Goal: Task Accomplishment & Management: Complete application form

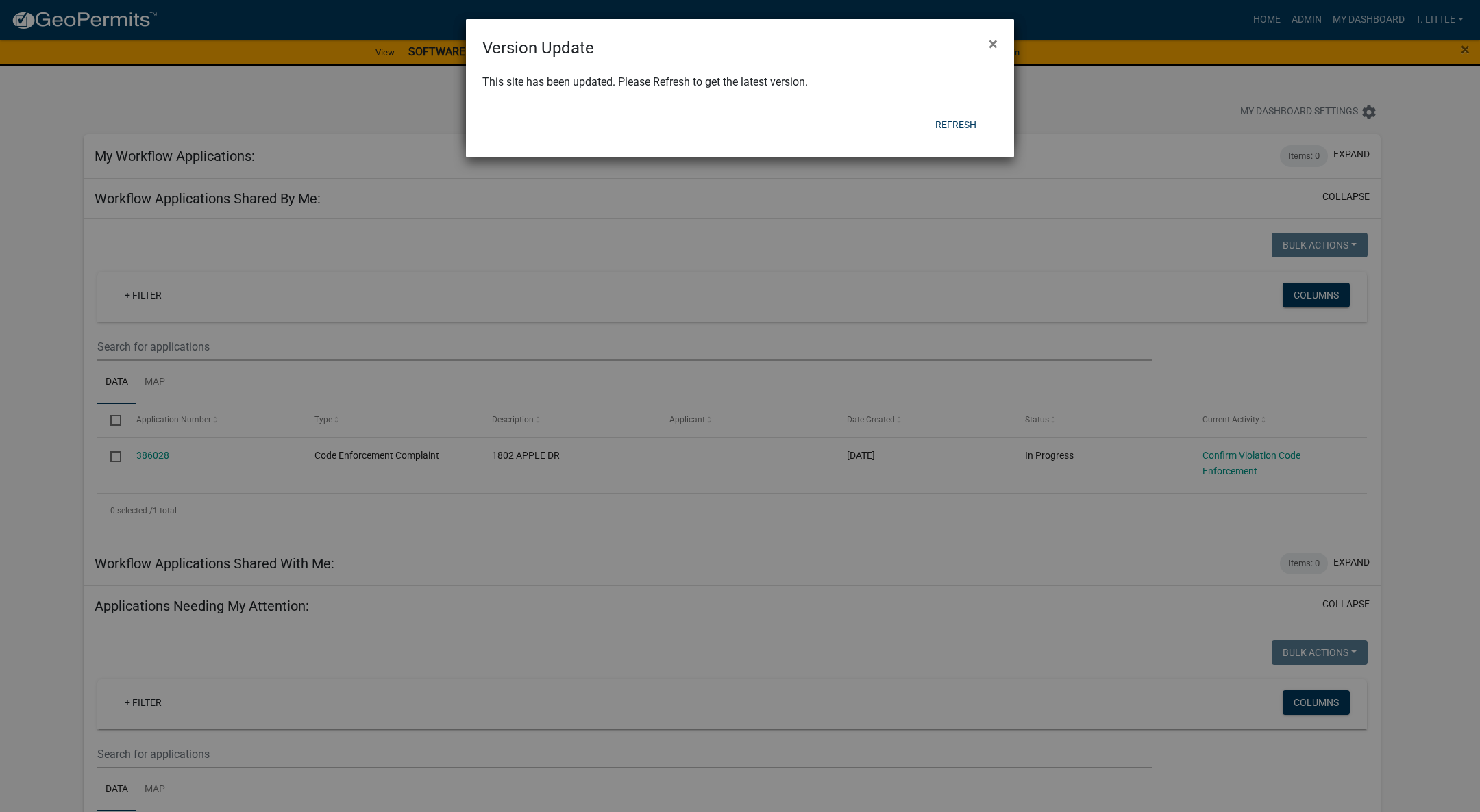
scroll to position [1566, 0]
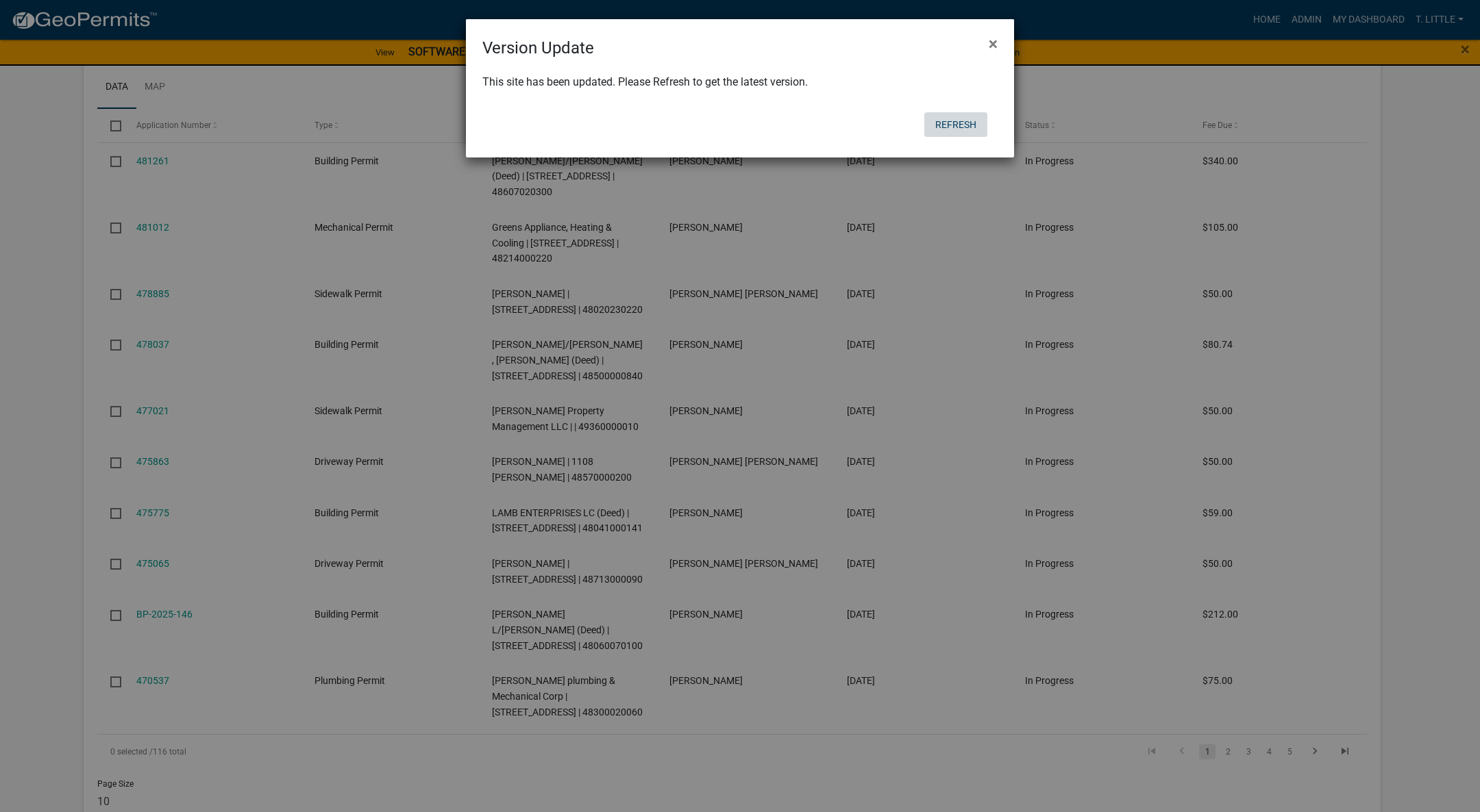
click at [944, 123] on button "Refresh" at bounding box center [956, 124] width 63 height 25
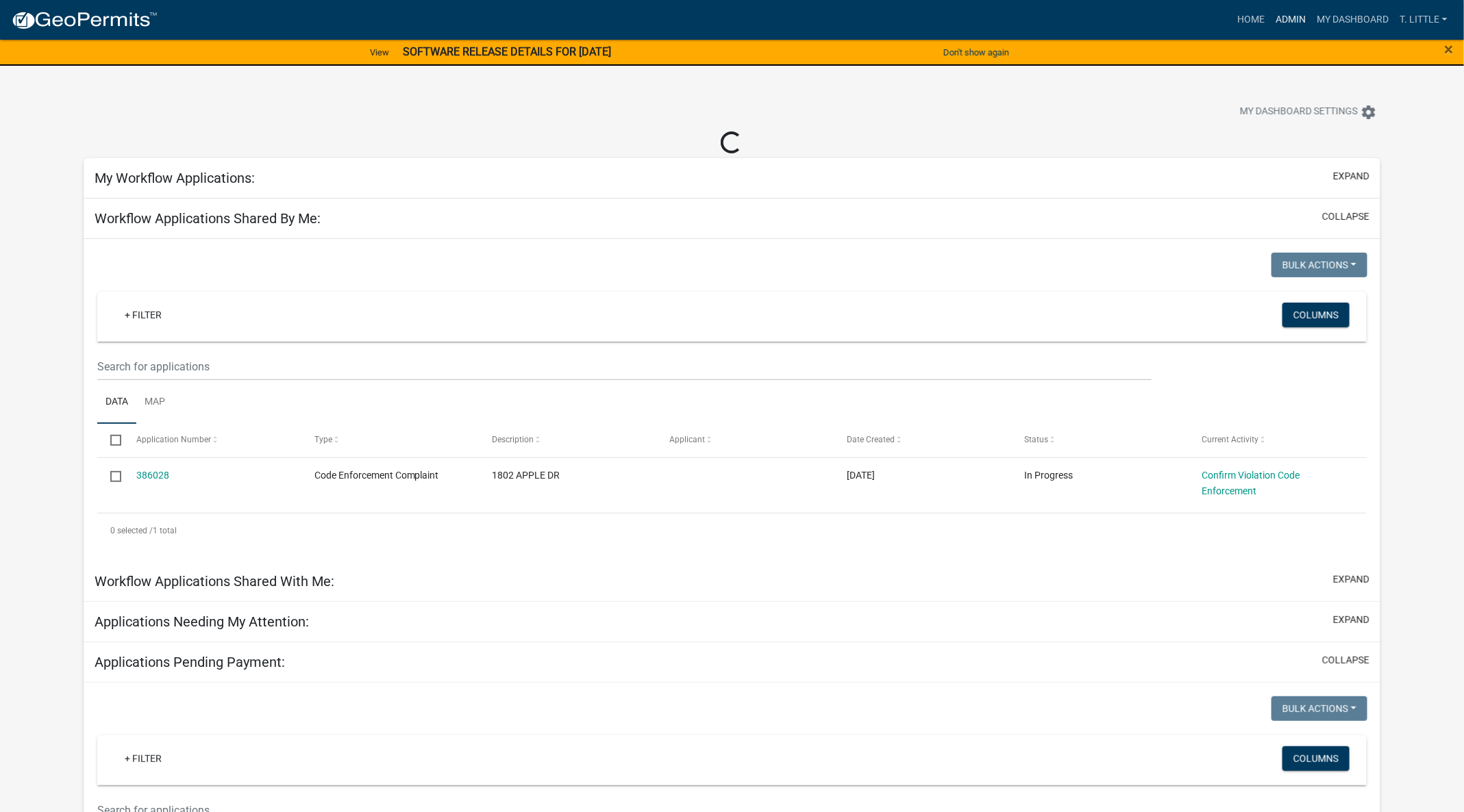
click at [1293, 17] on link "Admin" at bounding box center [1291, 20] width 41 height 26
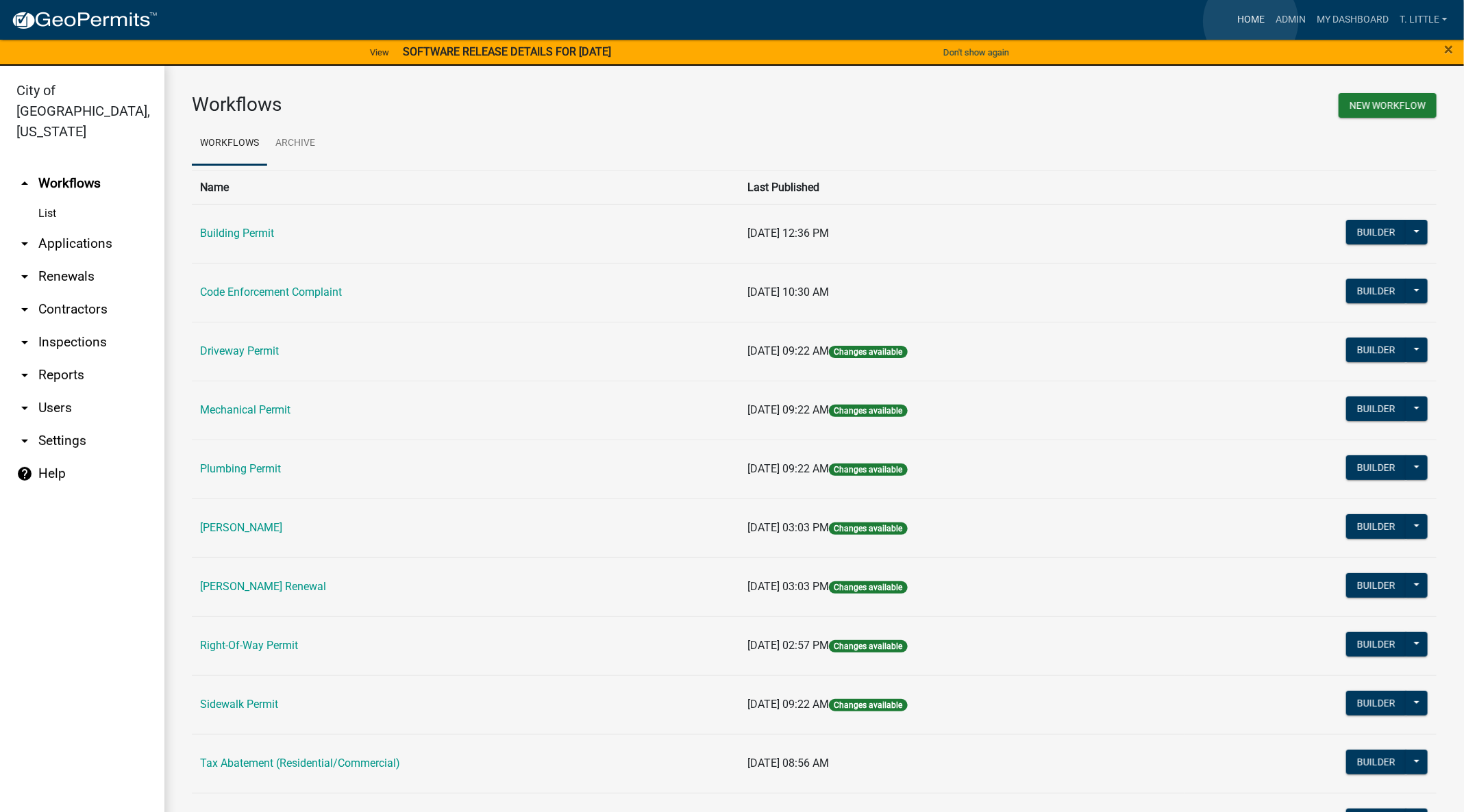
click at [1251, 21] on link "Home" at bounding box center [1251, 20] width 38 height 26
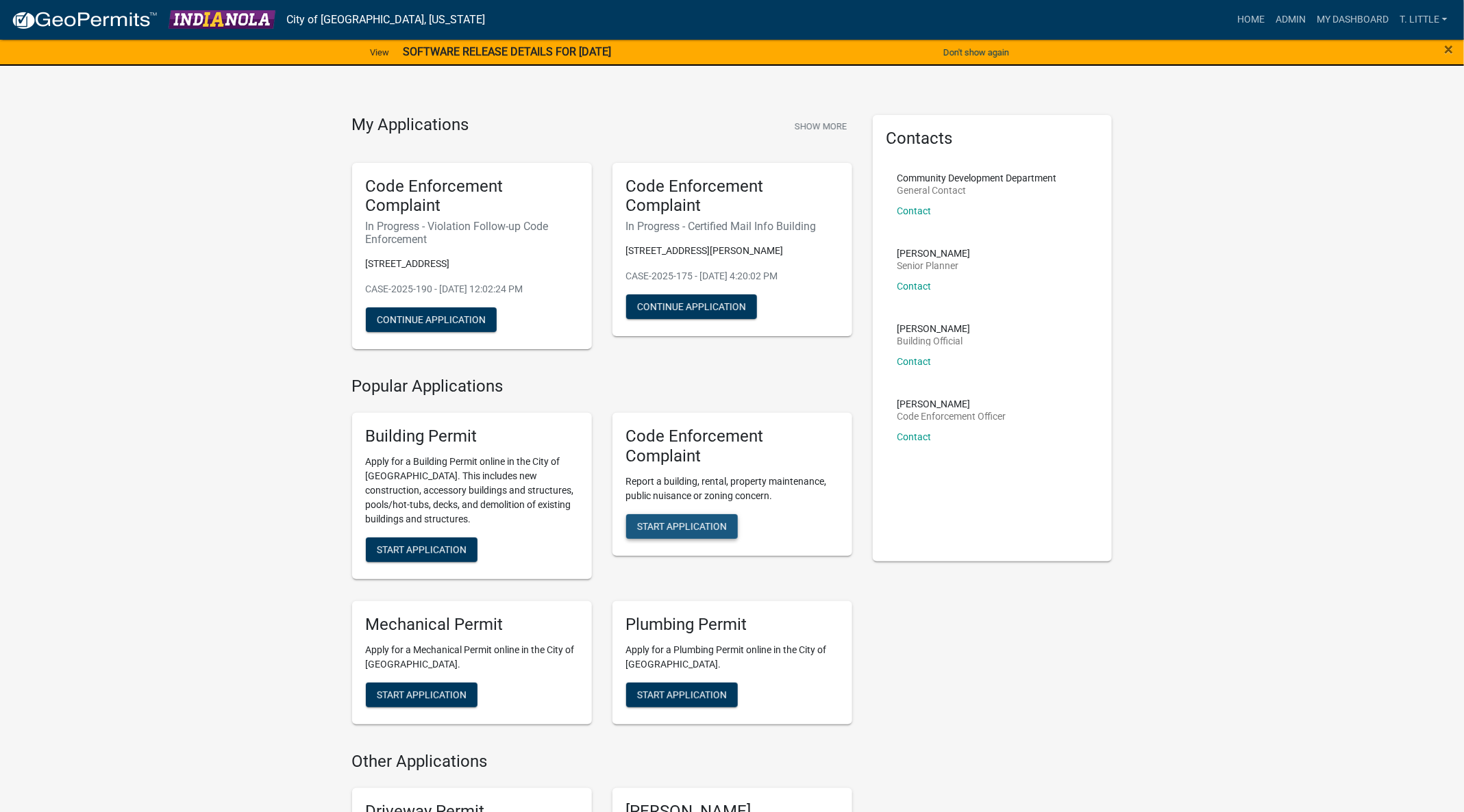
click at [652, 525] on span "Start Application" at bounding box center [682, 526] width 90 height 11
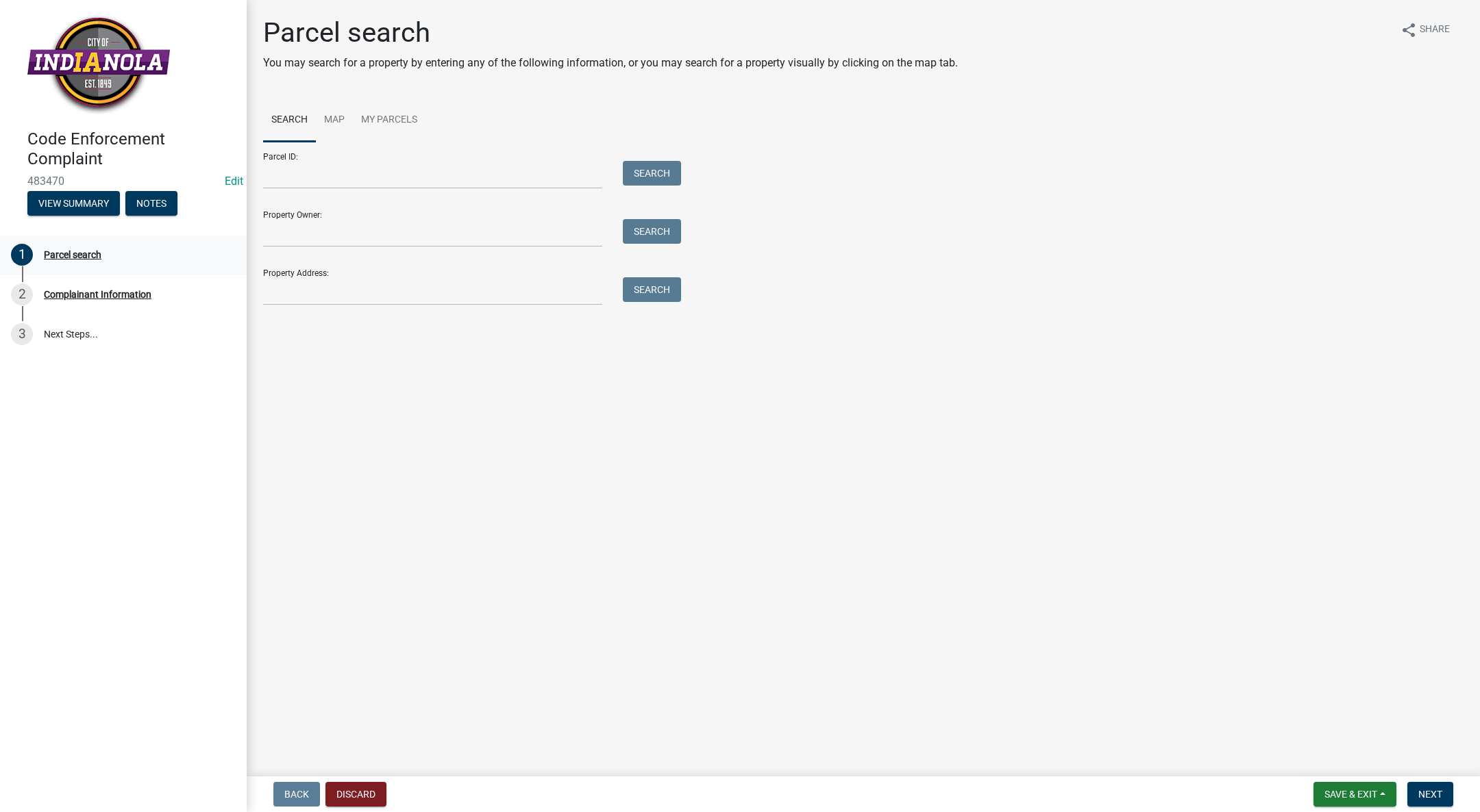
click at [59, 250] on div "Parcel search" at bounding box center [72, 254] width 57 height 10
click at [330, 287] on input "Property Address:" at bounding box center [433, 291] width 339 height 28
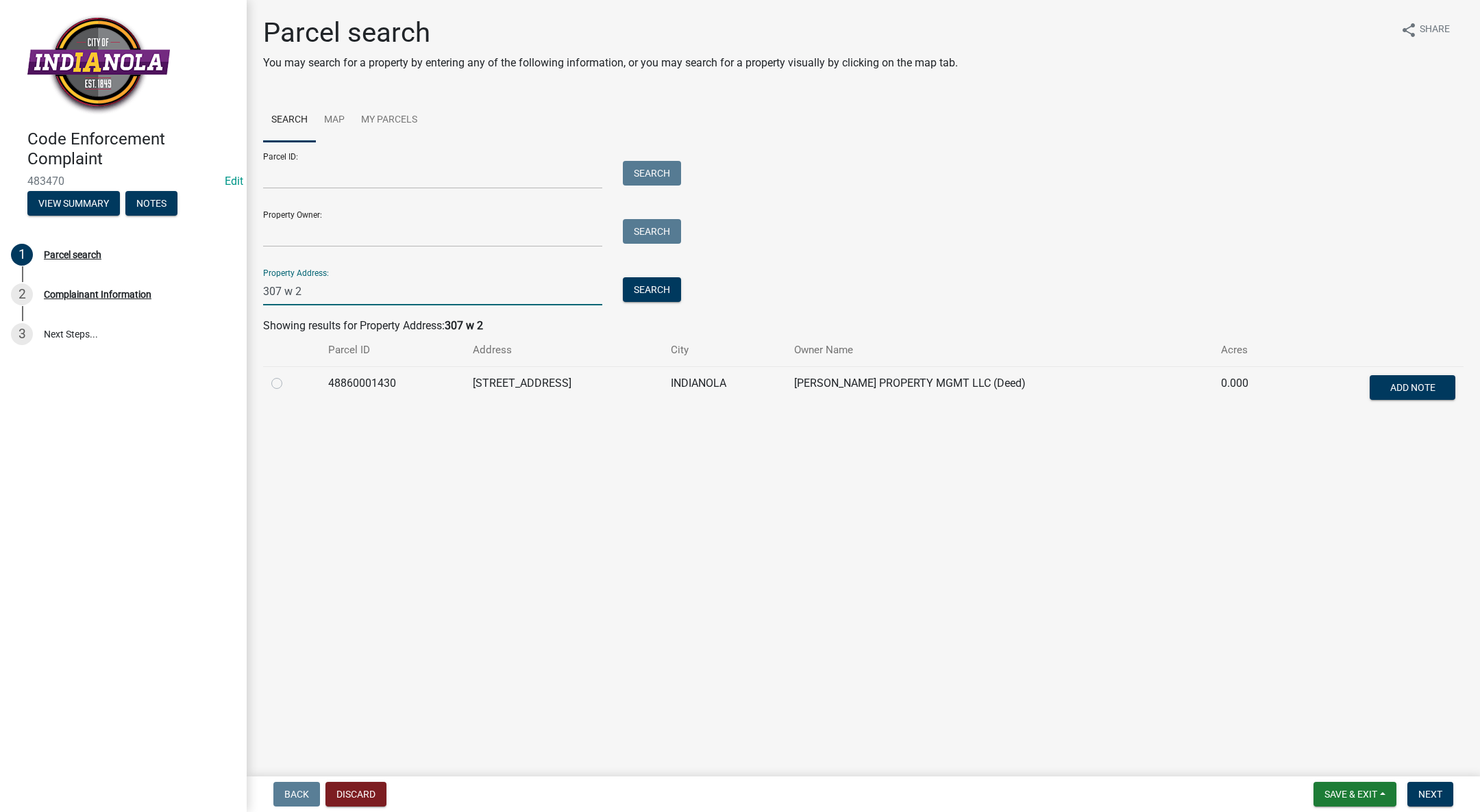
type input "307 w 2"
click at [287, 375] on label at bounding box center [287, 375] width 0 height 0
click at [287, 381] on input "radio" at bounding box center [292, 380] width 9 height 9
radio input "true"
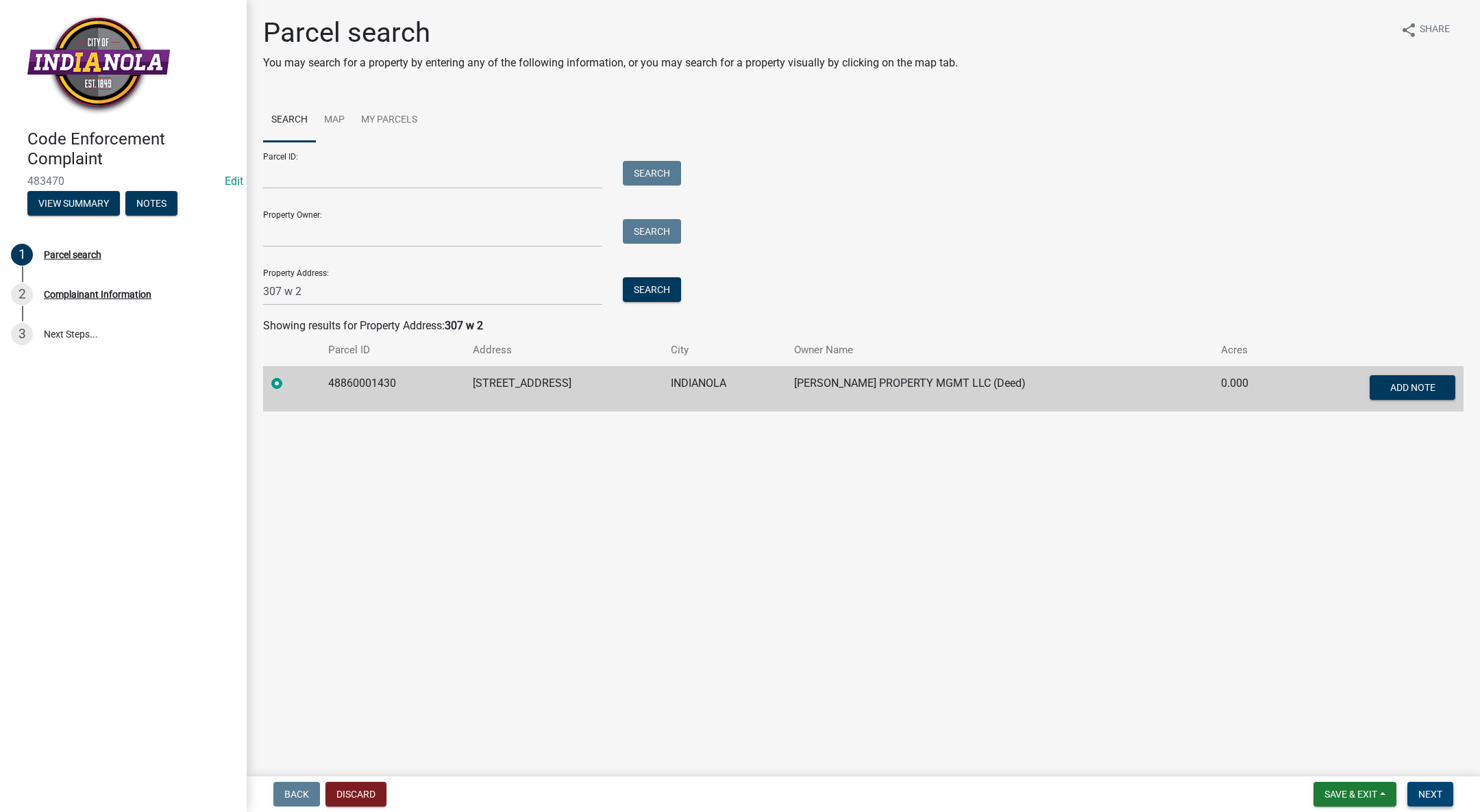
click at [1431, 786] on button "Next" at bounding box center [1429, 794] width 46 height 25
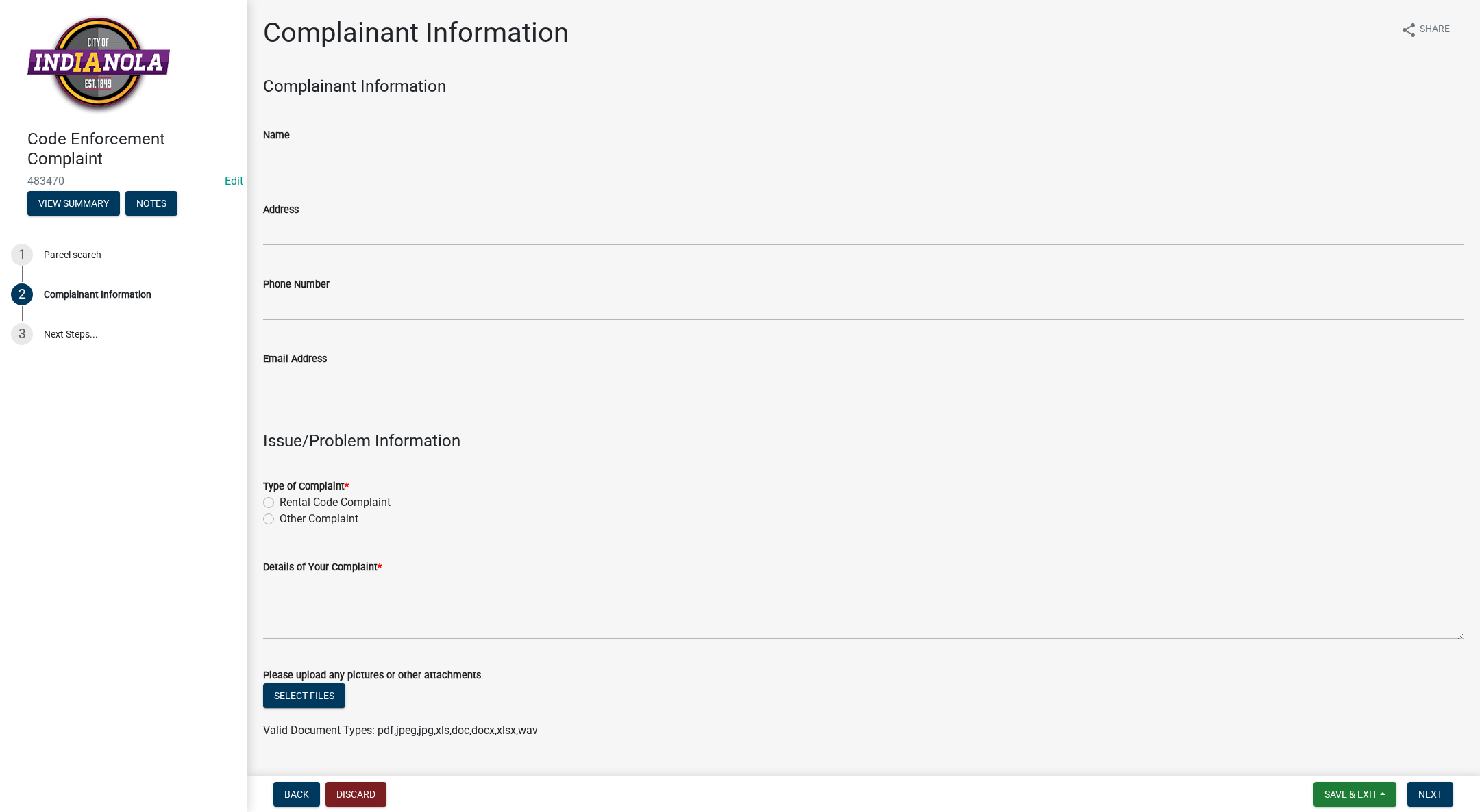
scroll to position [205, 0]
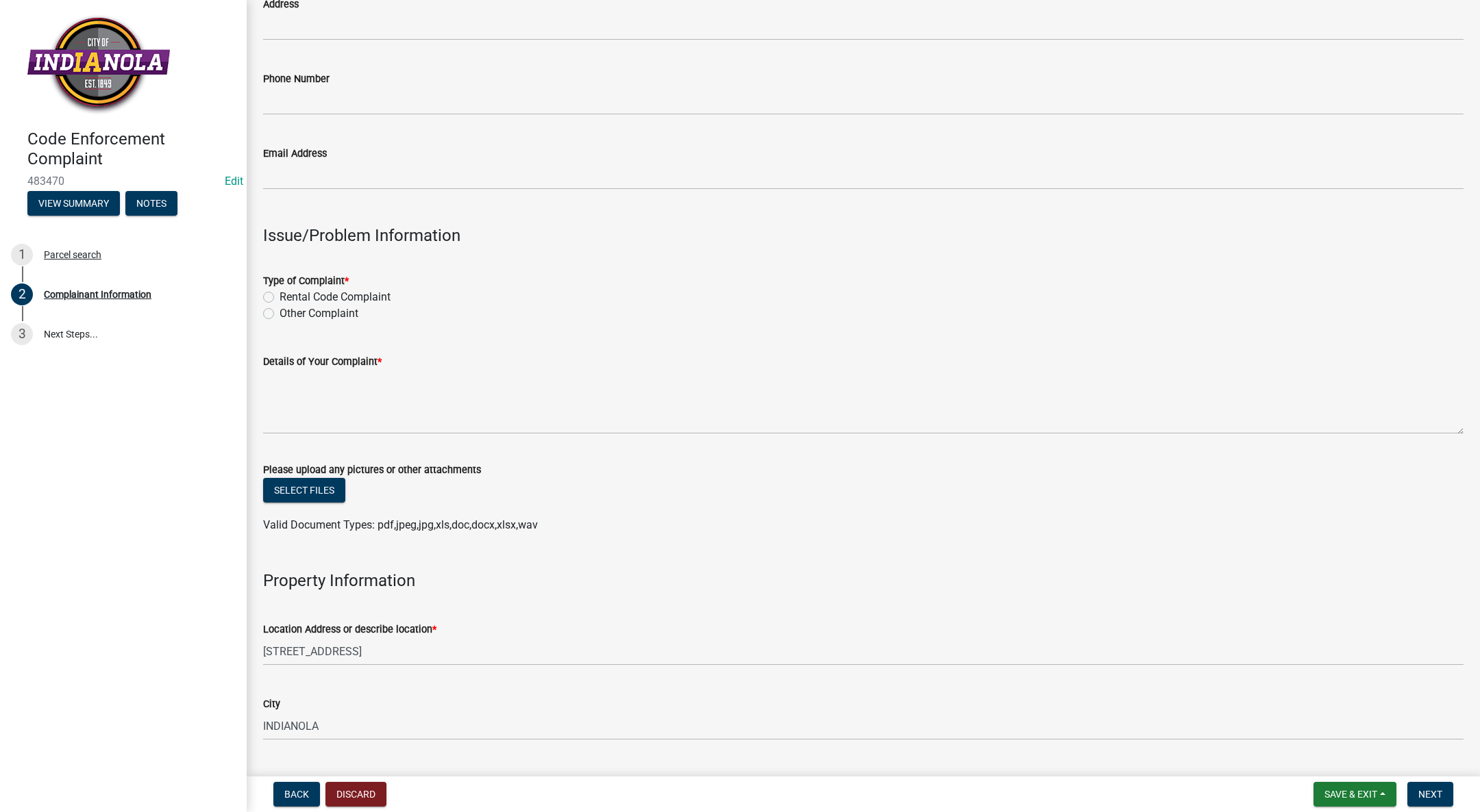
click at [280, 312] on label "Other Complaint" at bounding box center [319, 314] width 78 height 17
click at [280, 312] on input "Other Complaint" at bounding box center [284, 310] width 9 height 9
radio input "true"
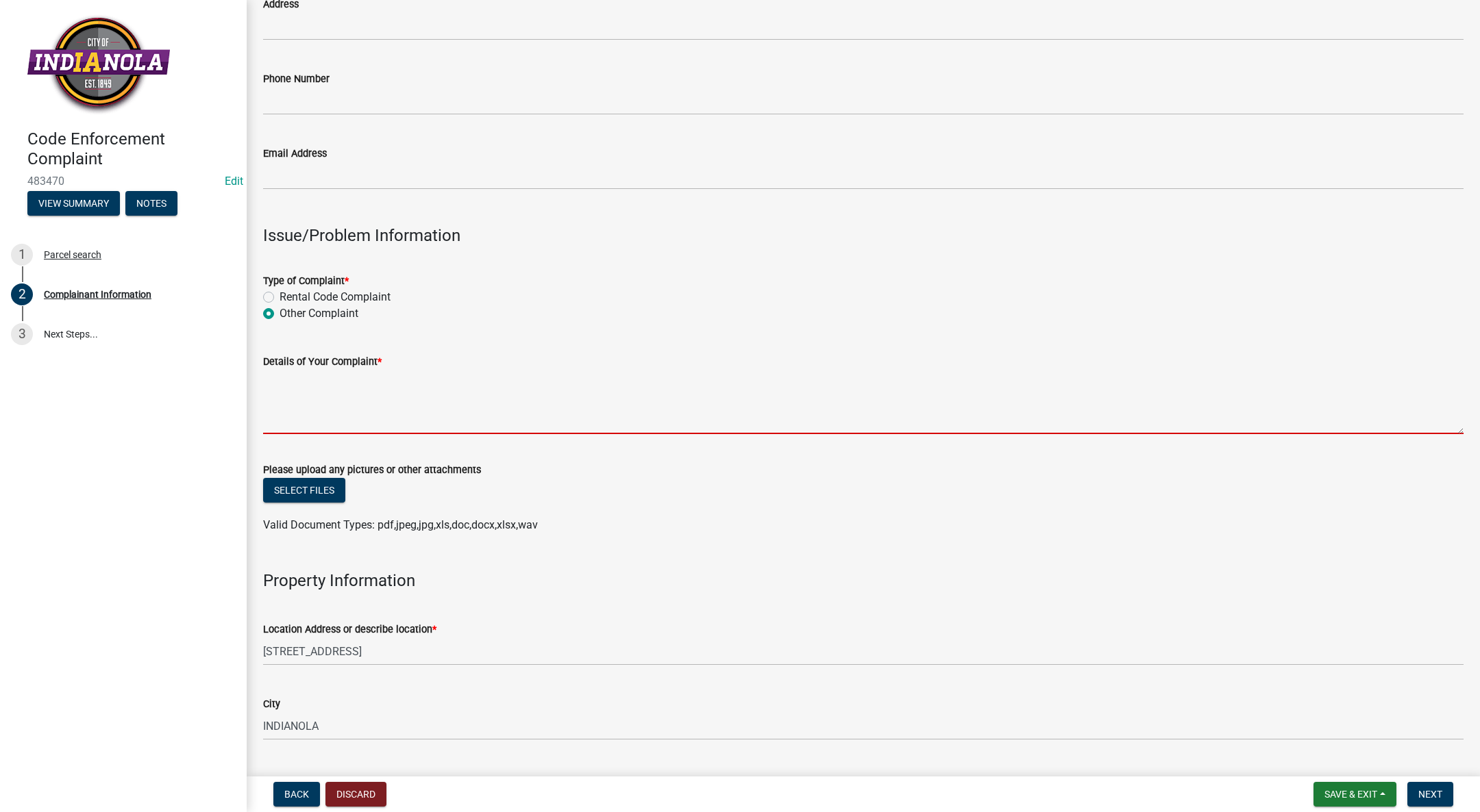
click at [280, 392] on textarea "Details of Your Complaint *" at bounding box center [863, 401] width 1200 height 64
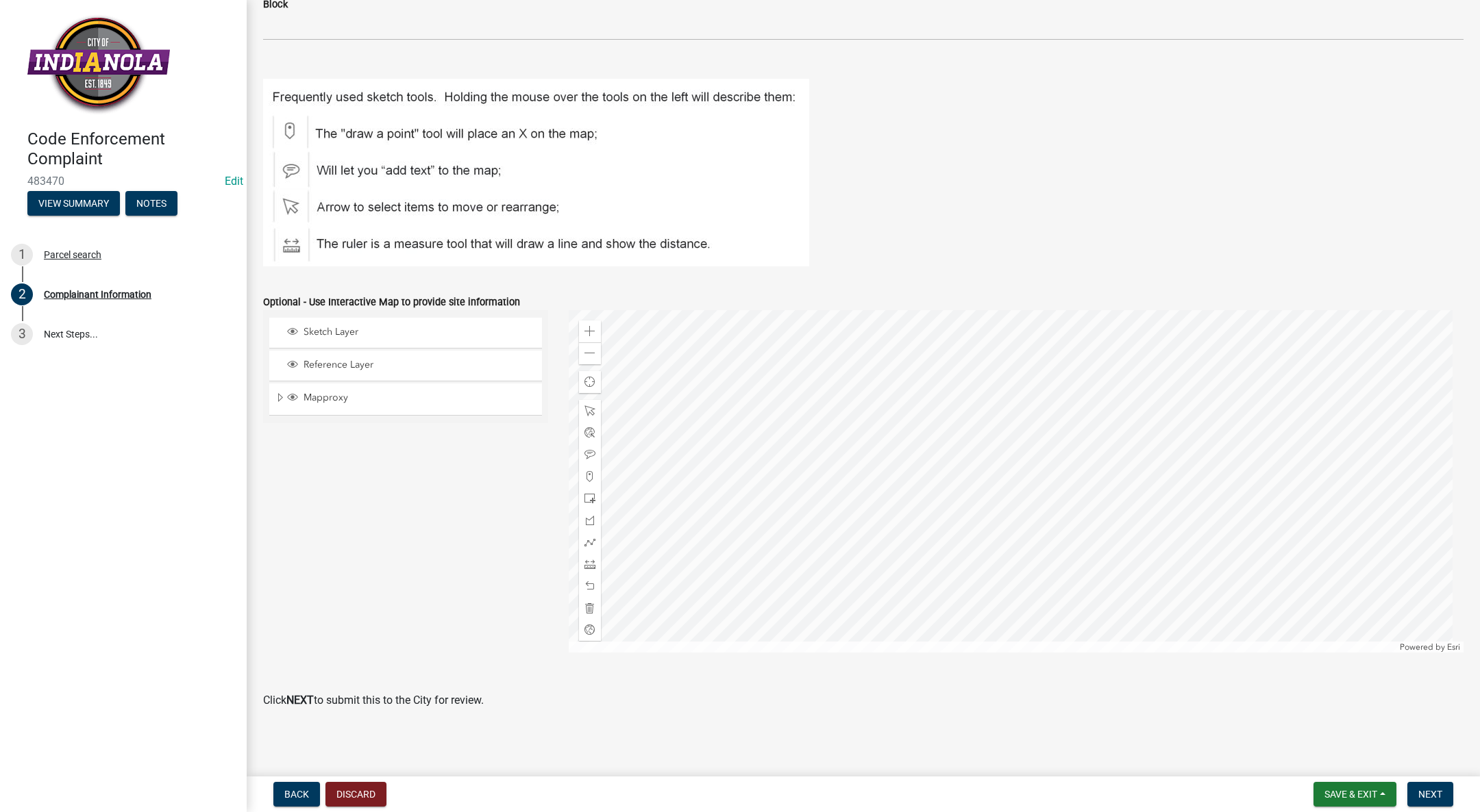
scroll to position [1428, 0]
type textarea "Sewer not connected to mobile home"
click at [1445, 797] on button "Next" at bounding box center [1429, 794] width 46 height 25
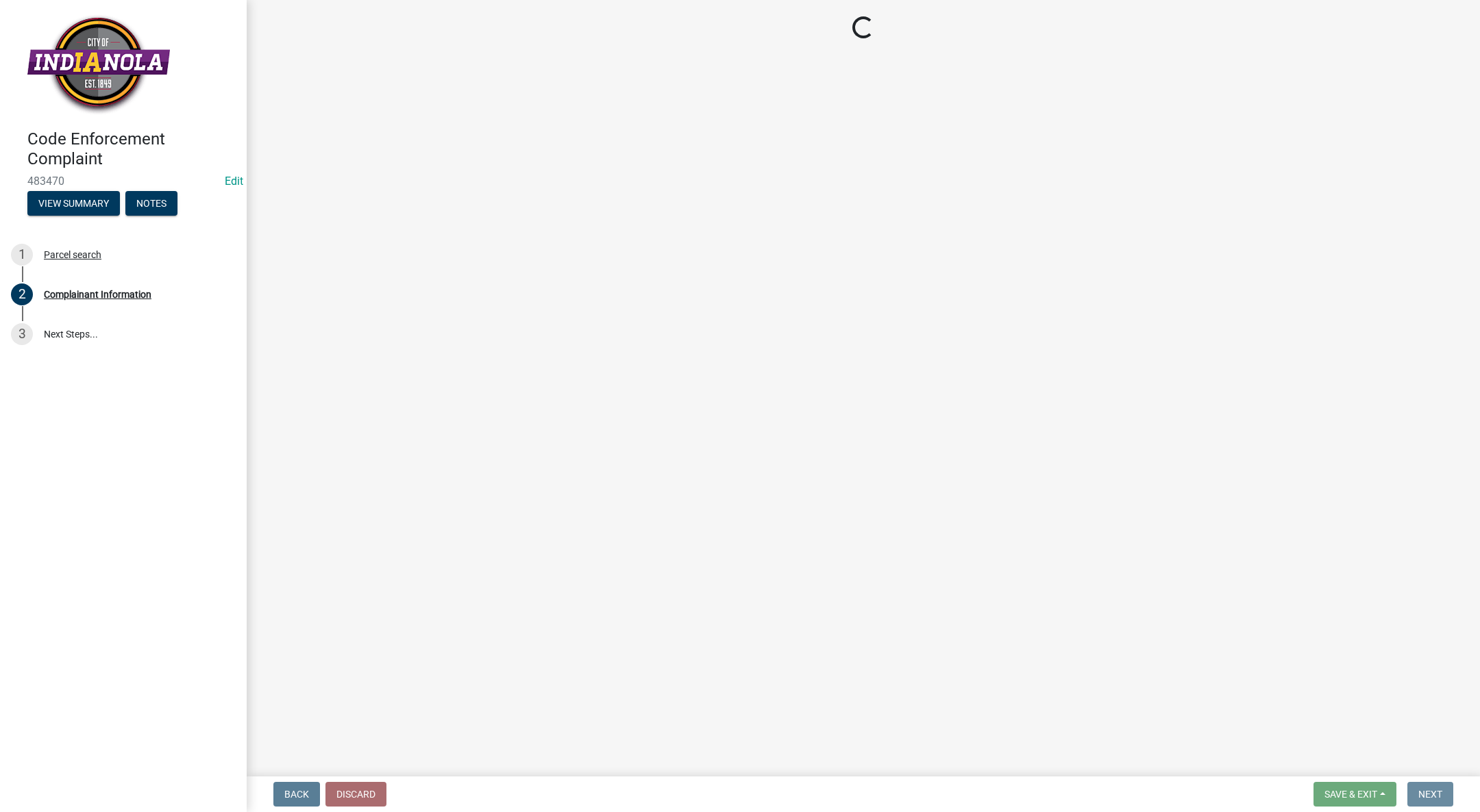
scroll to position [0, 0]
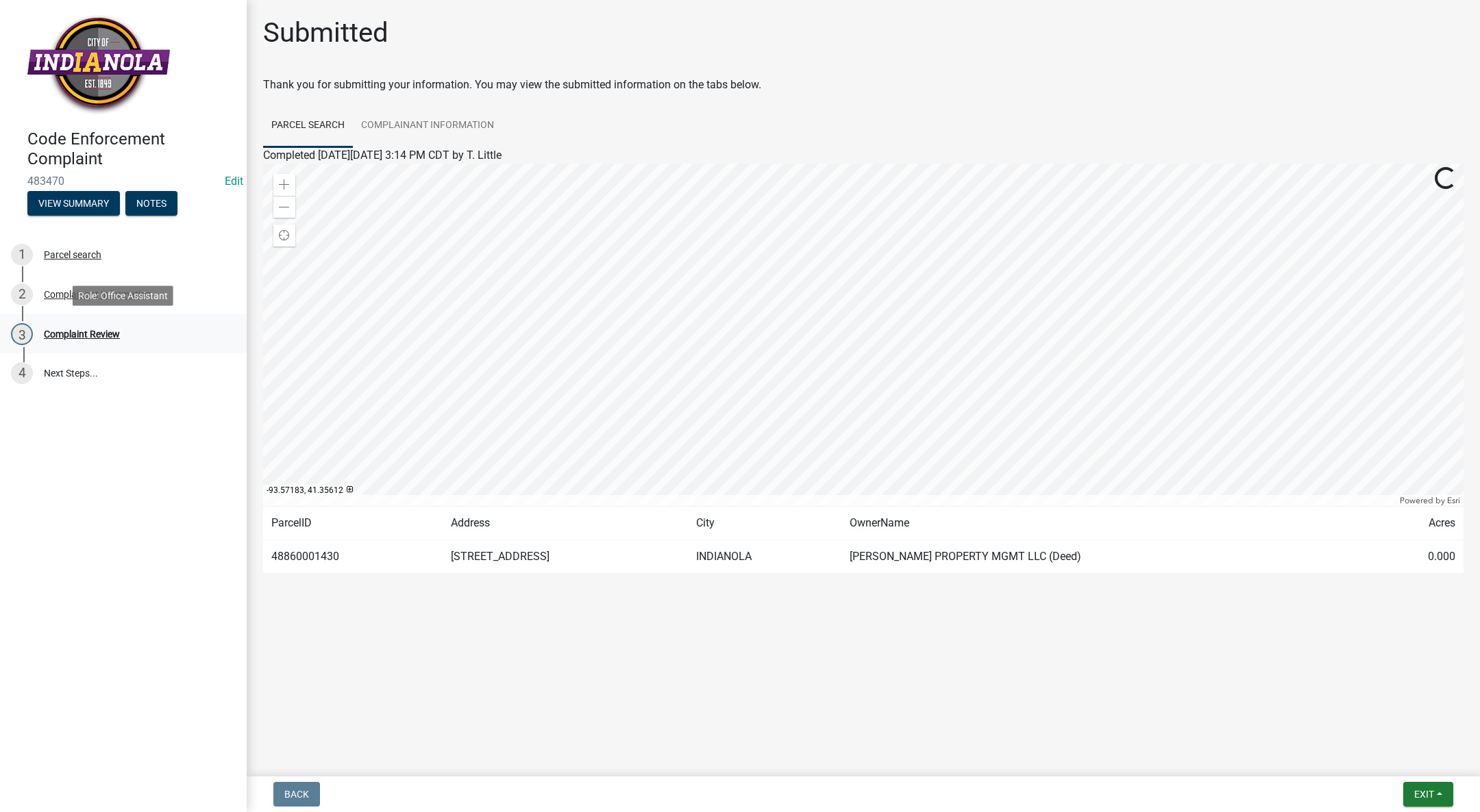
click at [94, 320] on link "3 Complaint Review" at bounding box center [123, 334] width 247 height 40
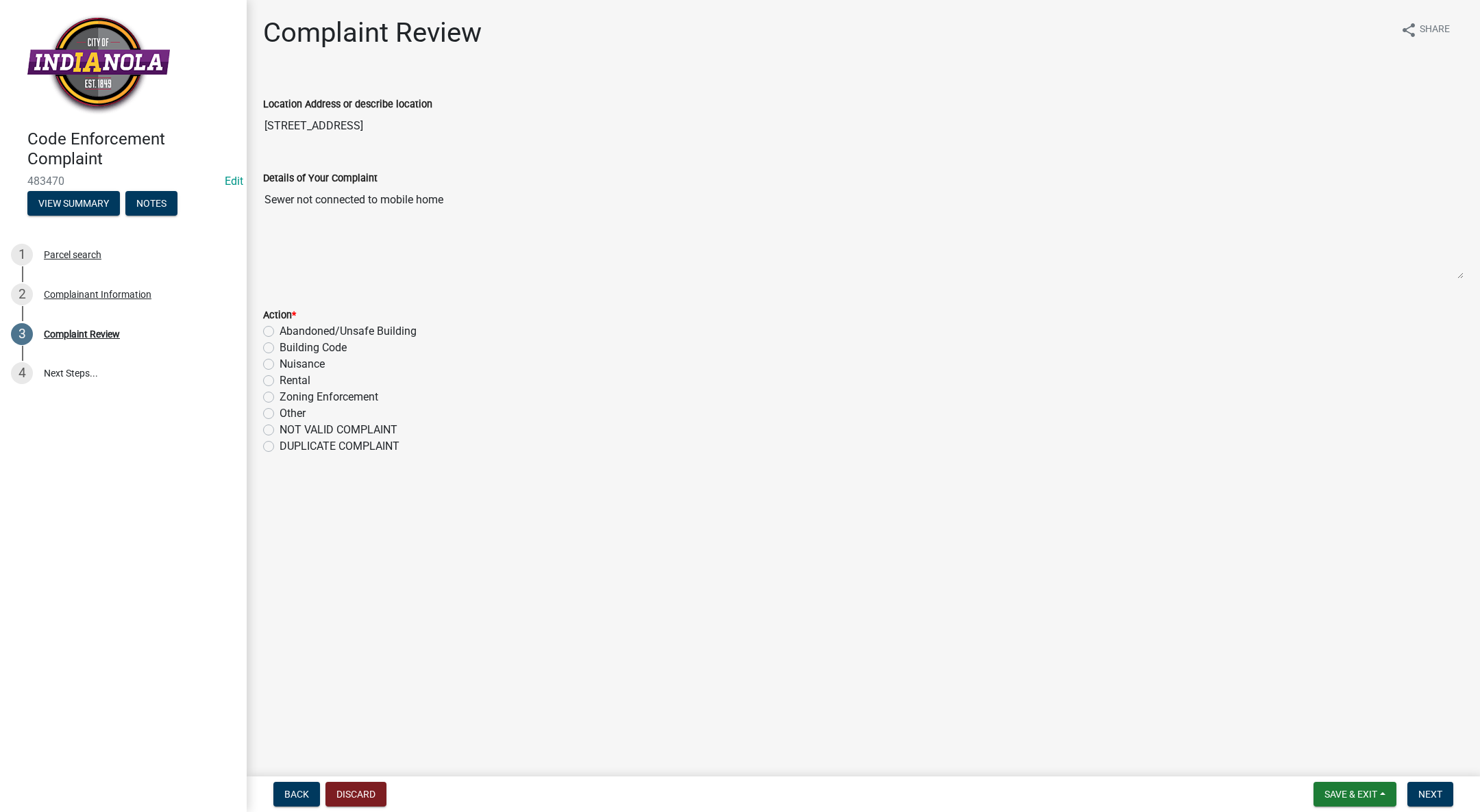
click at [280, 347] on label "Building Code" at bounding box center [313, 348] width 67 height 17
click at [280, 347] on input "Building Code" at bounding box center [284, 344] width 9 height 9
radio input "true"
click at [280, 413] on label "Other" at bounding box center [293, 414] width 26 height 17
click at [280, 413] on input "Other" at bounding box center [284, 410] width 9 height 9
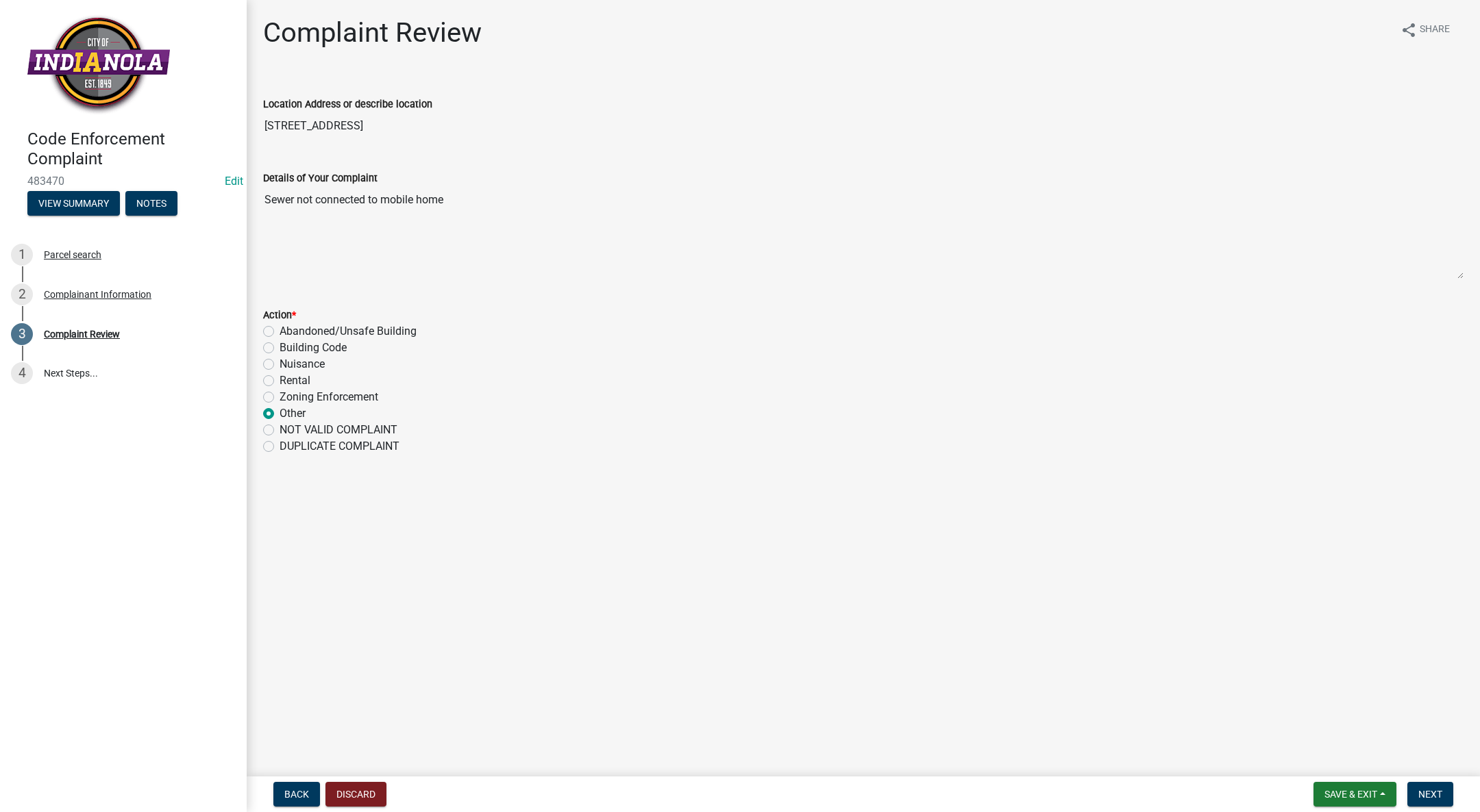
radio input "true"
click at [1441, 792] on span "Next" at bounding box center [1430, 794] width 24 height 11
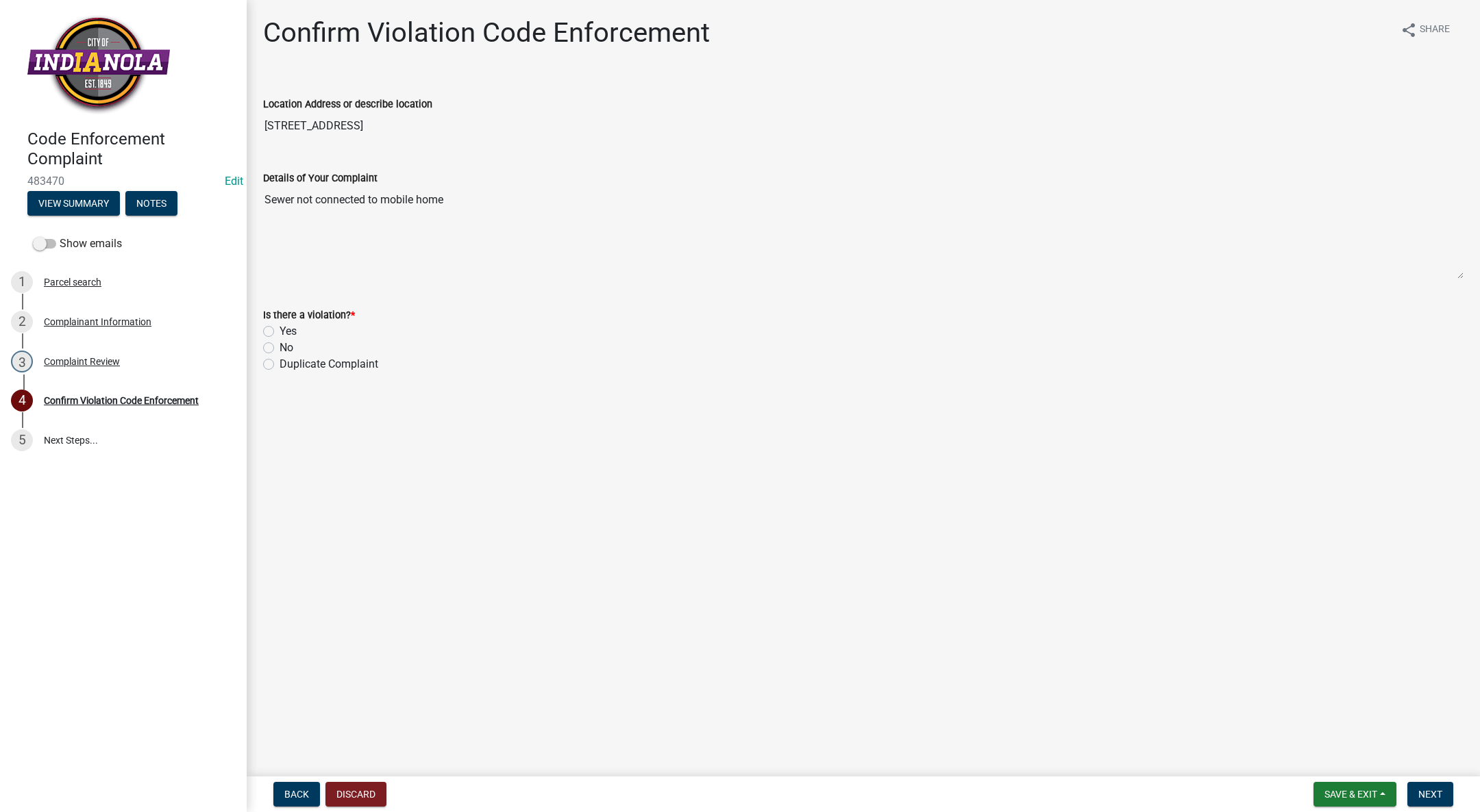
click at [280, 332] on label "Yes" at bounding box center [288, 332] width 17 height 17
click at [280, 332] on input "Yes" at bounding box center [284, 328] width 9 height 9
radio input "true"
click at [1421, 794] on span "Next" at bounding box center [1430, 794] width 24 height 11
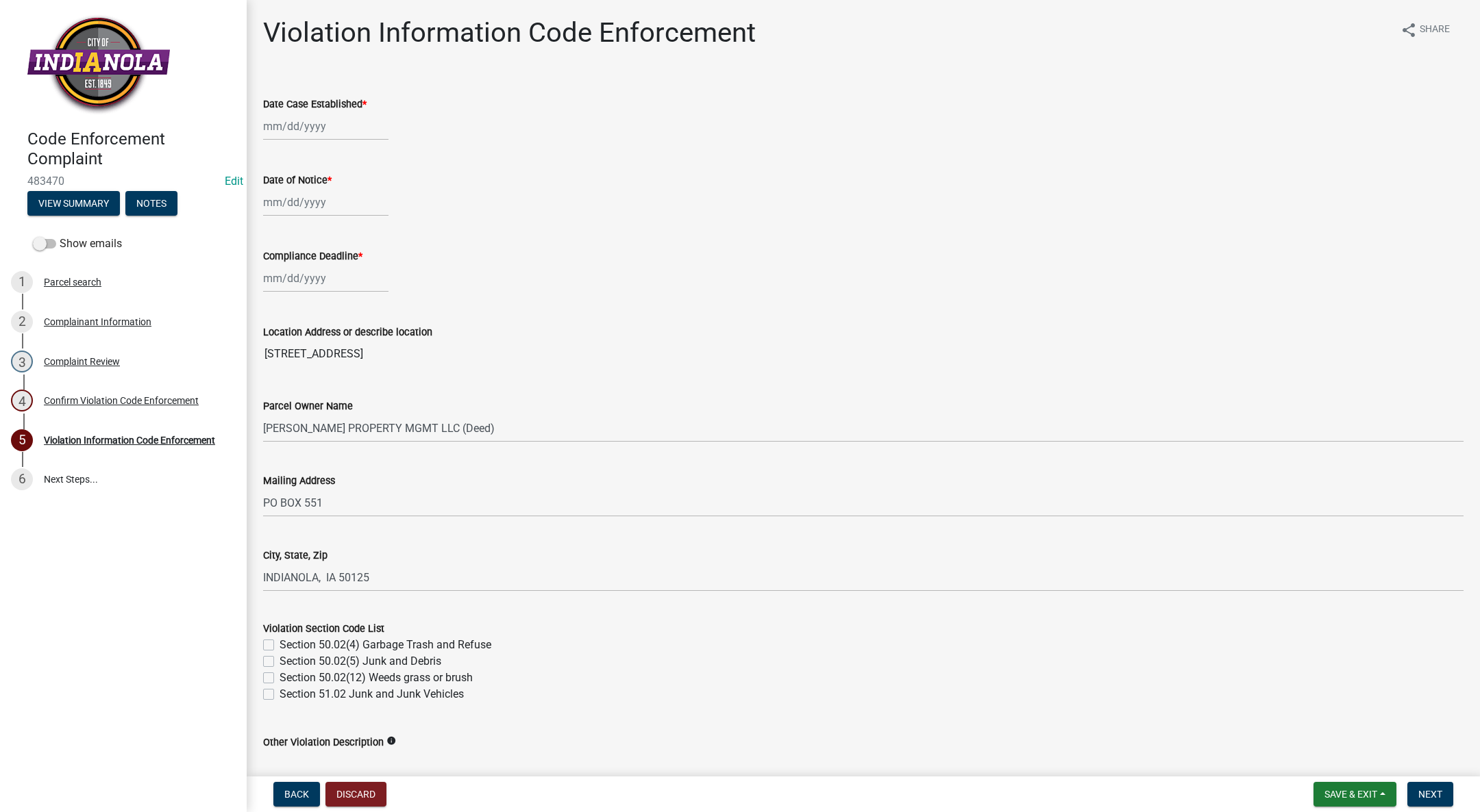
click at [295, 109] on label "Date Case Established *" at bounding box center [315, 105] width 103 height 10
click at [295, 112] on input "Date Case Established *" at bounding box center [326, 126] width 125 height 28
select select "9"
select select "2025"
click at [317, 263] on div "24" at bounding box center [320, 265] width 22 height 22
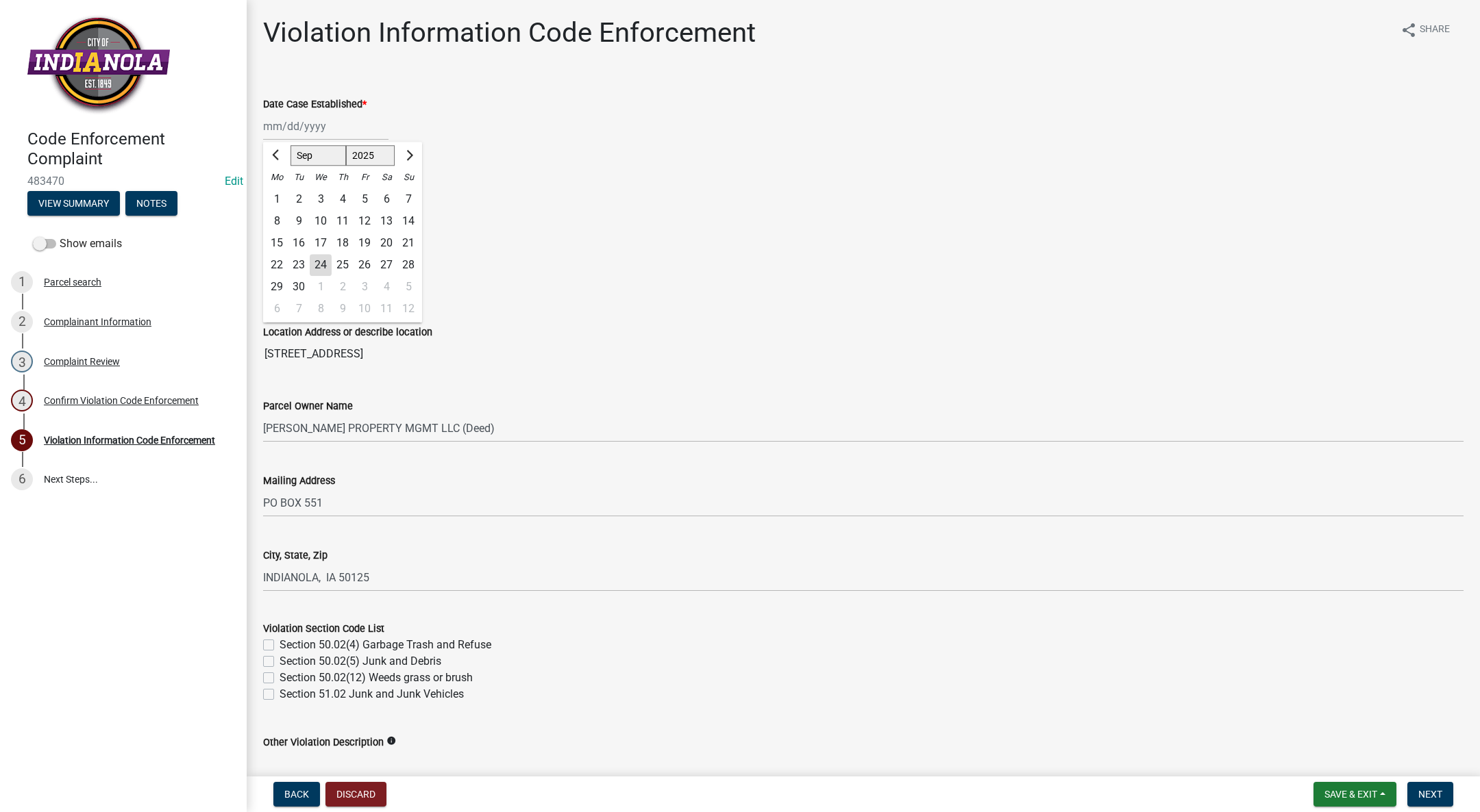
type input "[DATE]"
click at [278, 205] on div at bounding box center [326, 202] width 125 height 28
select select "9"
select select "2025"
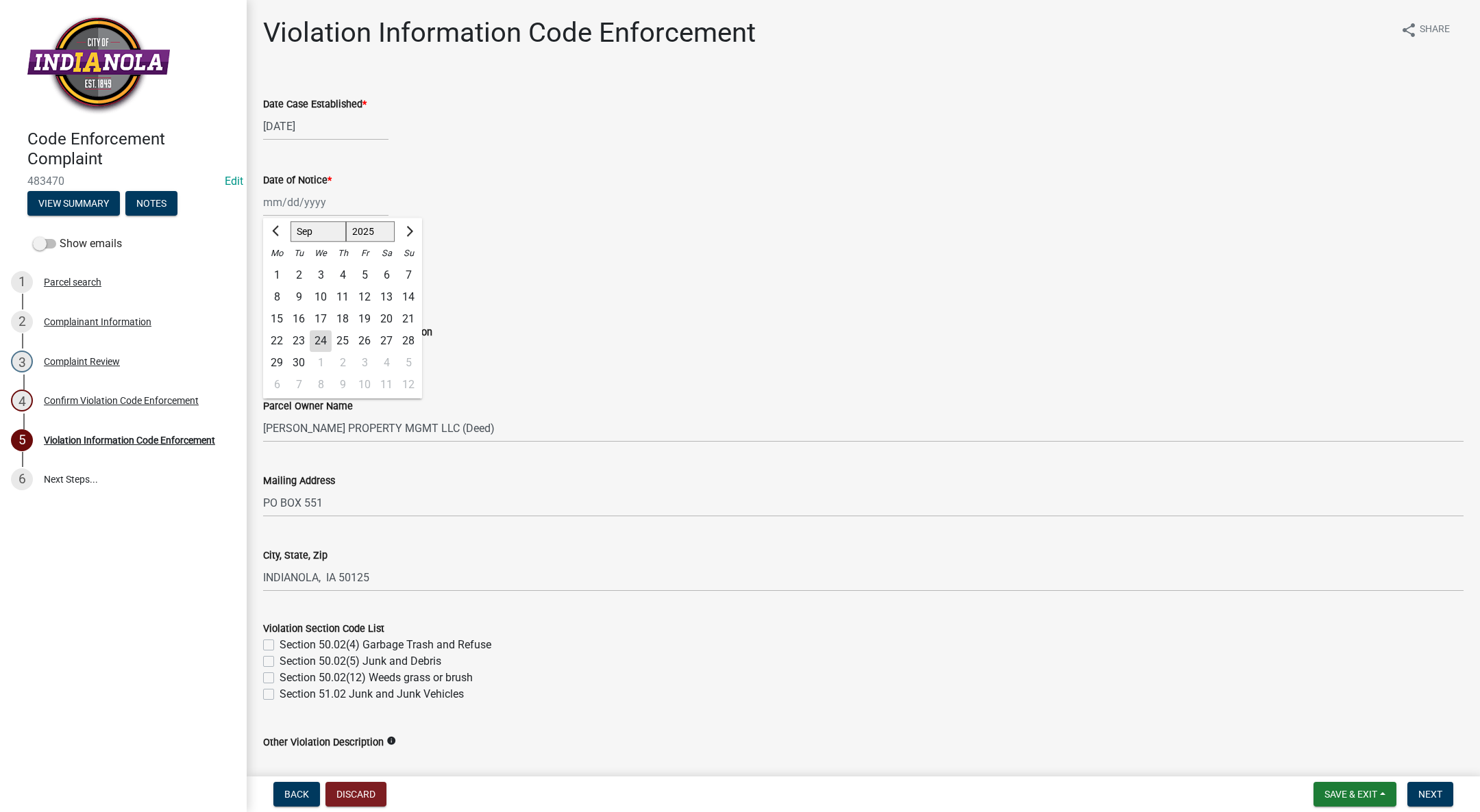
click at [315, 337] on div "24" at bounding box center [320, 341] width 22 height 22
type input "[DATE]"
click at [302, 274] on div at bounding box center [326, 278] width 125 height 28
select select "9"
select select "2025"
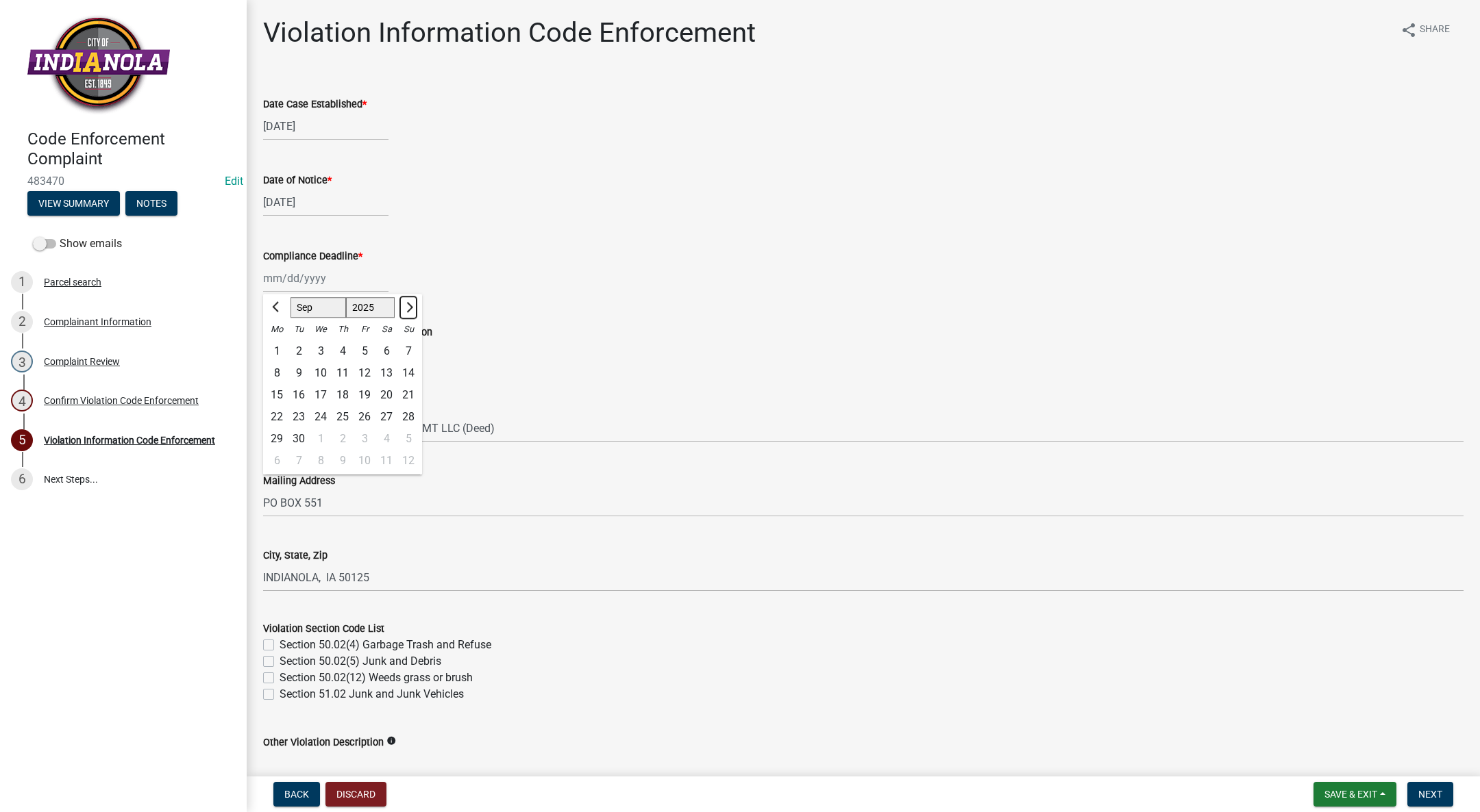
click at [404, 302] on button "Next month" at bounding box center [408, 307] width 17 height 22
select select "10"
click at [318, 368] on div "8" at bounding box center [320, 372] width 22 height 22
type input "[DATE]"
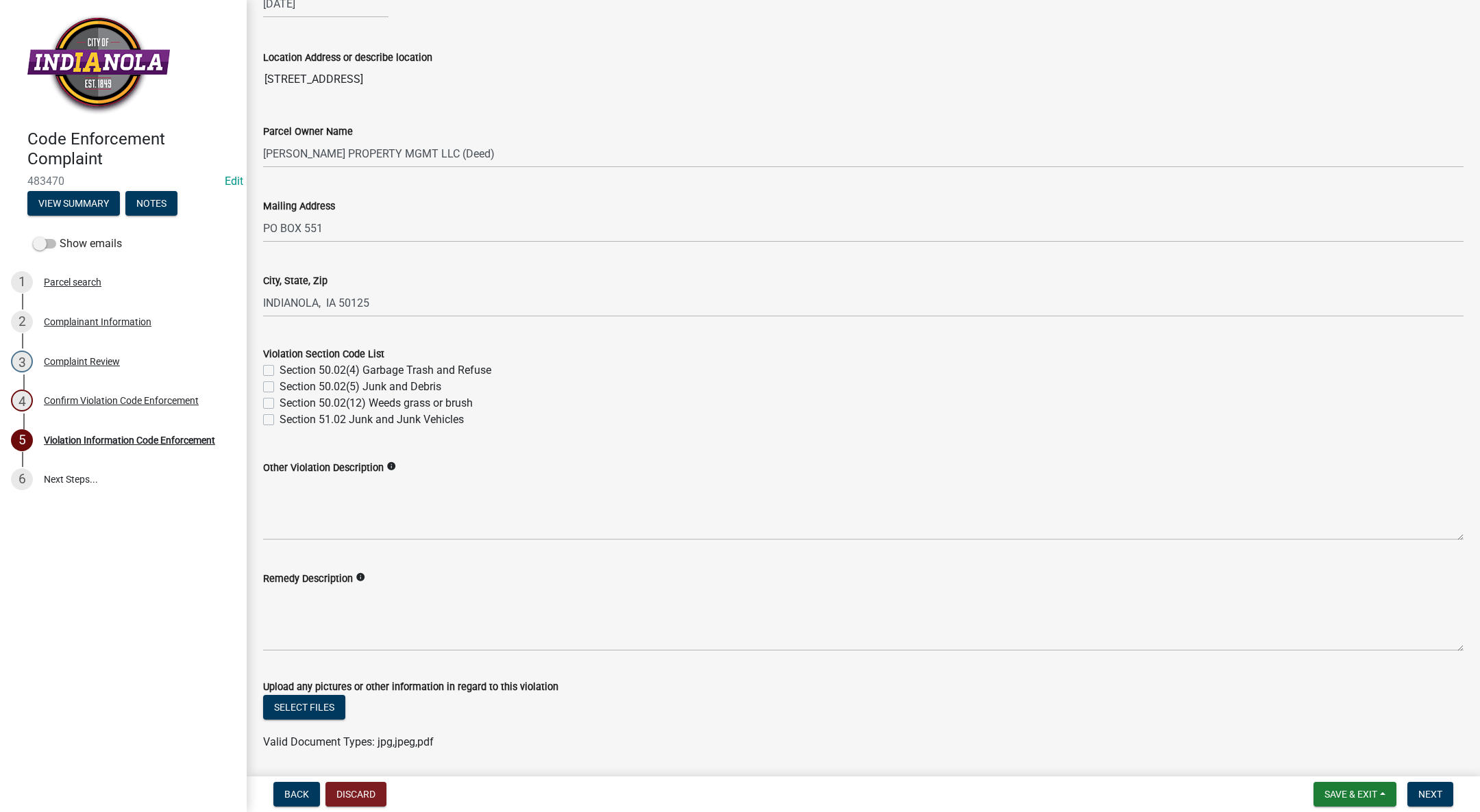
scroll to position [308, 0]
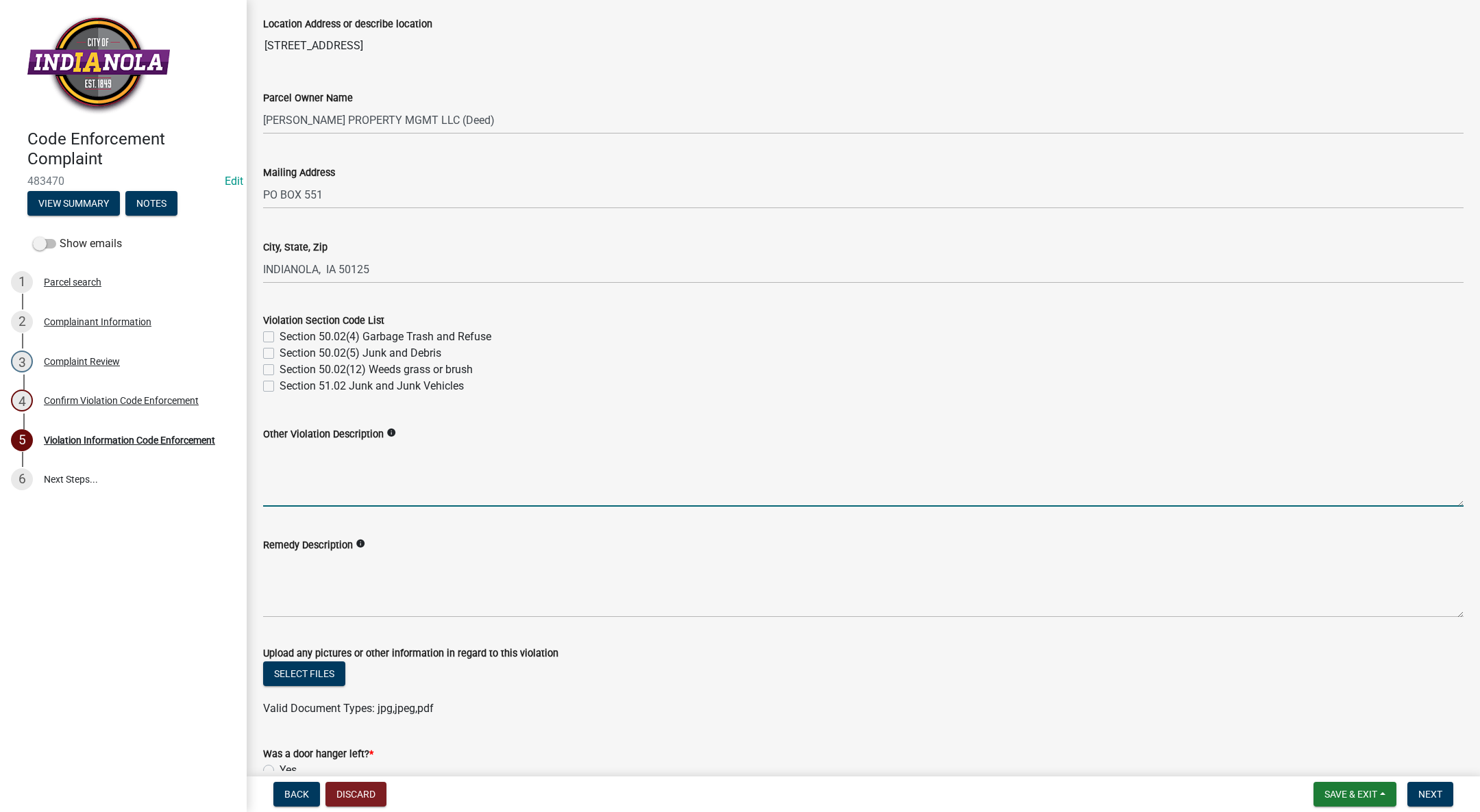
click at [359, 473] on textarea "Other Violation Description" at bounding box center [863, 474] width 1200 height 64
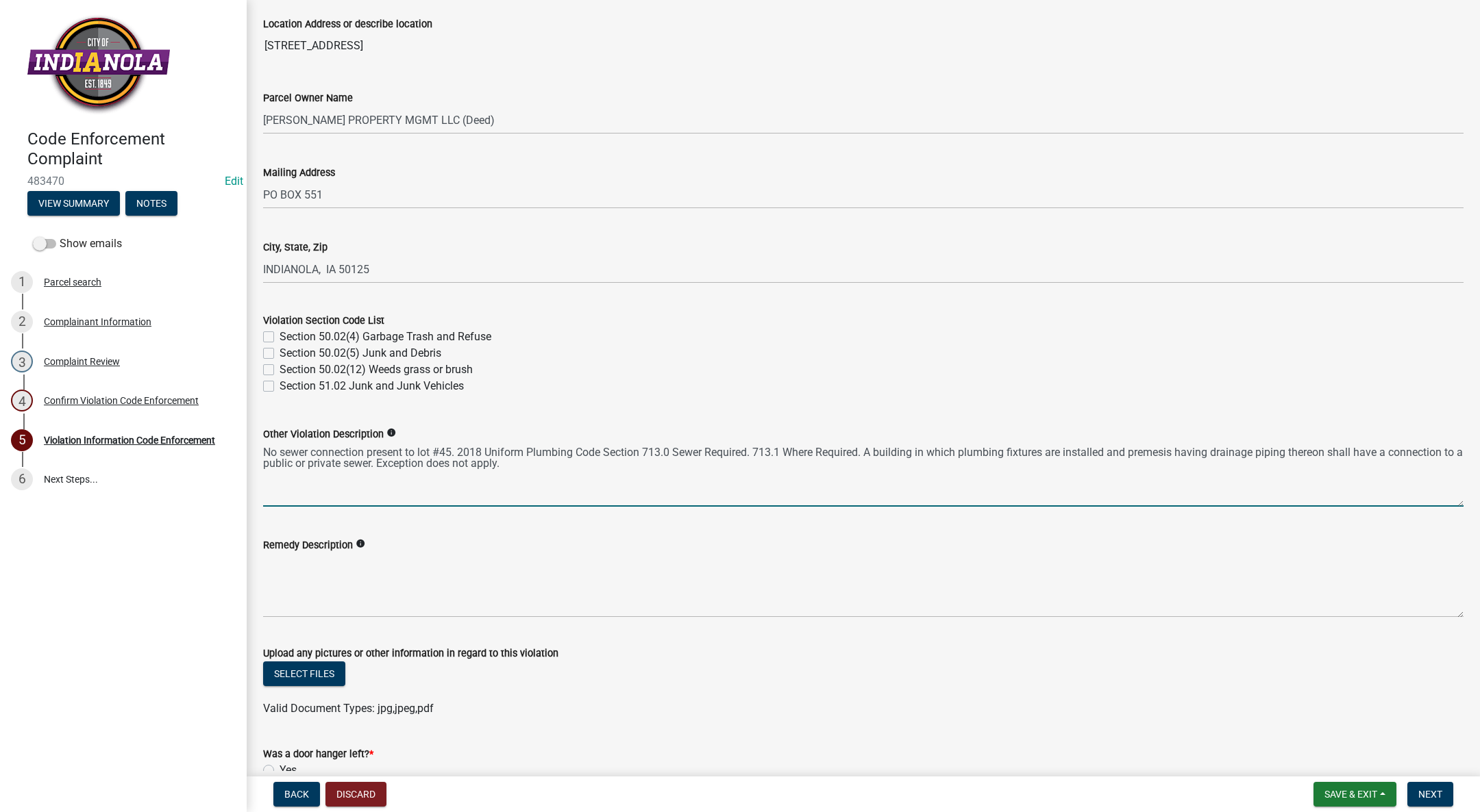
click at [1153, 456] on textarea "No sewer connection present to lot #45. 2018 Uniform Plumbing Code Section 713.…" at bounding box center [863, 474] width 1200 height 64
click at [1168, 449] on textarea "No sewer connection present to lot #45. 2018 Uniform Plumbing Code Section 713.…" at bounding box center [863, 474] width 1200 height 64
click at [1088, 458] on textarea "No sewer connection present to lot #45. 2018 Uniform Plumbing Code Section 713.…" at bounding box center [863, 474] width 1200 height 64
click at [1170, 451] on textarea "No sewer connection present to lot #45. 2018 Uniform Plumbing Code Section 713.…" at bounding box center [863, 474] width 1200 height 64
click at [596, 457] on textarea "No sewer connection present to lot #45. 2018 Uniform Plumbing Code Section 713.…" at bounding box center [863, 474] width 1200 height 64
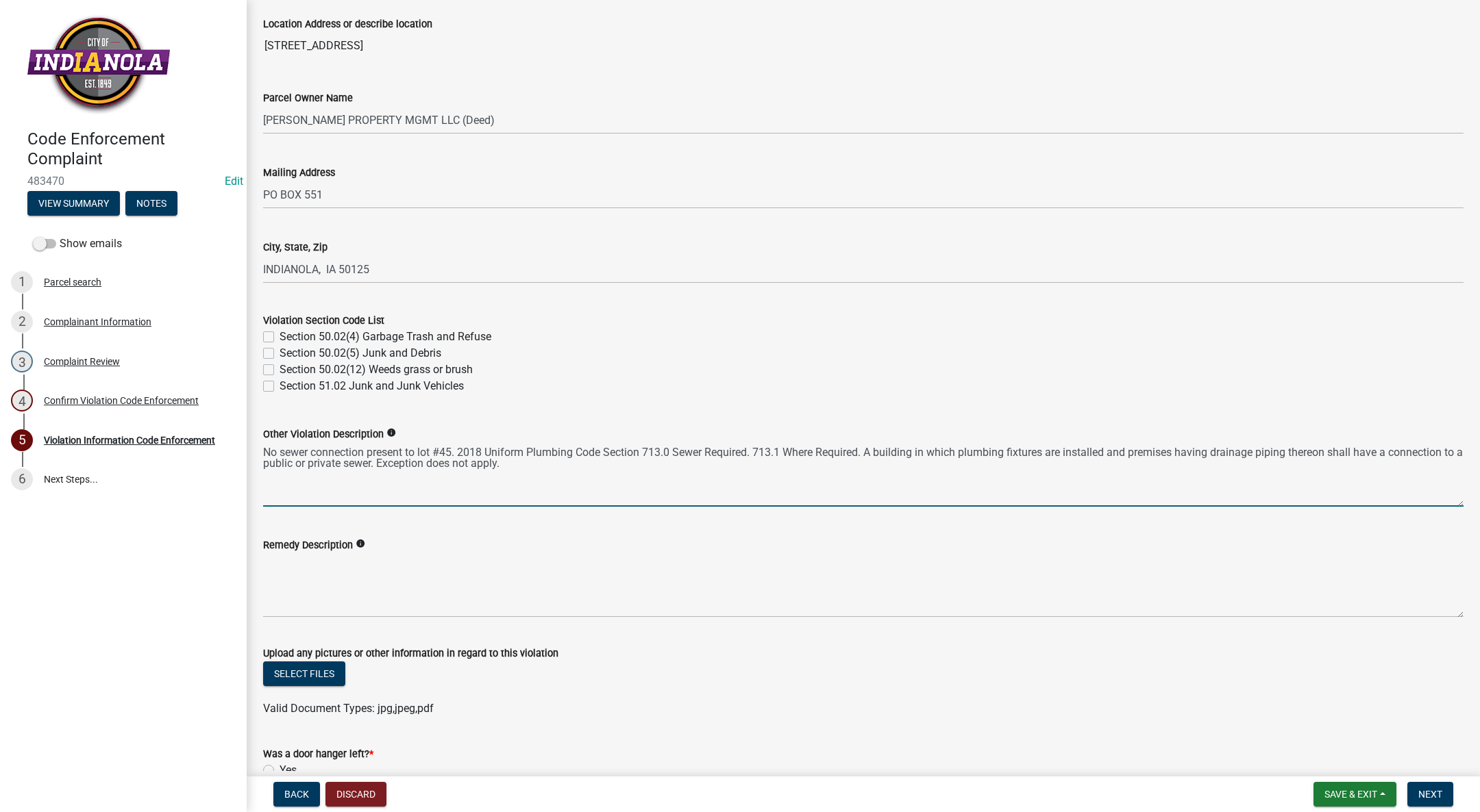
type textarea "No sewer connection present to lot #45. 2018 Uniform Plumbing Code Section 713.…"
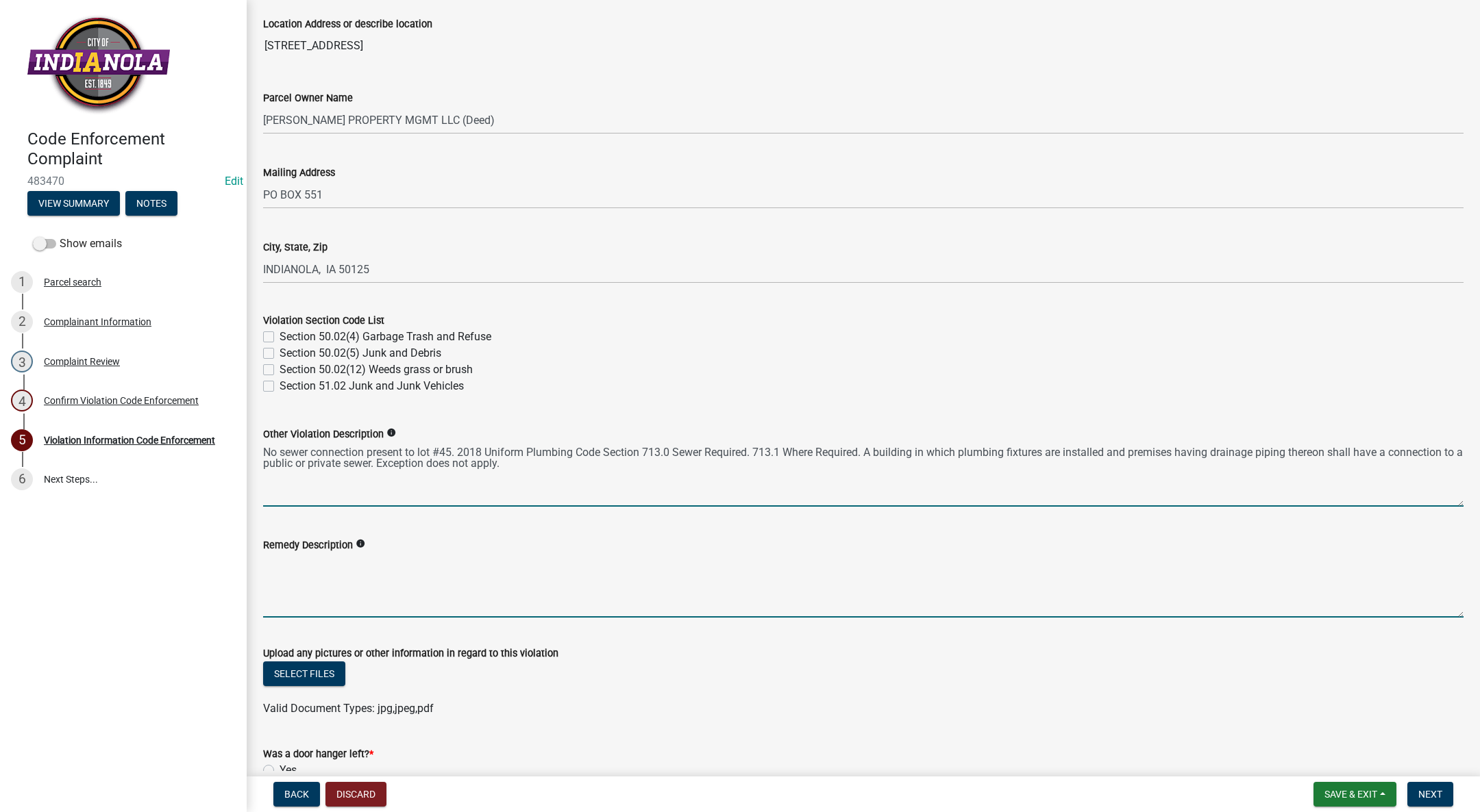
click at [337, 562] on textarea "Remedy Description" at bounding box center [863, 585] width 1200 height 64
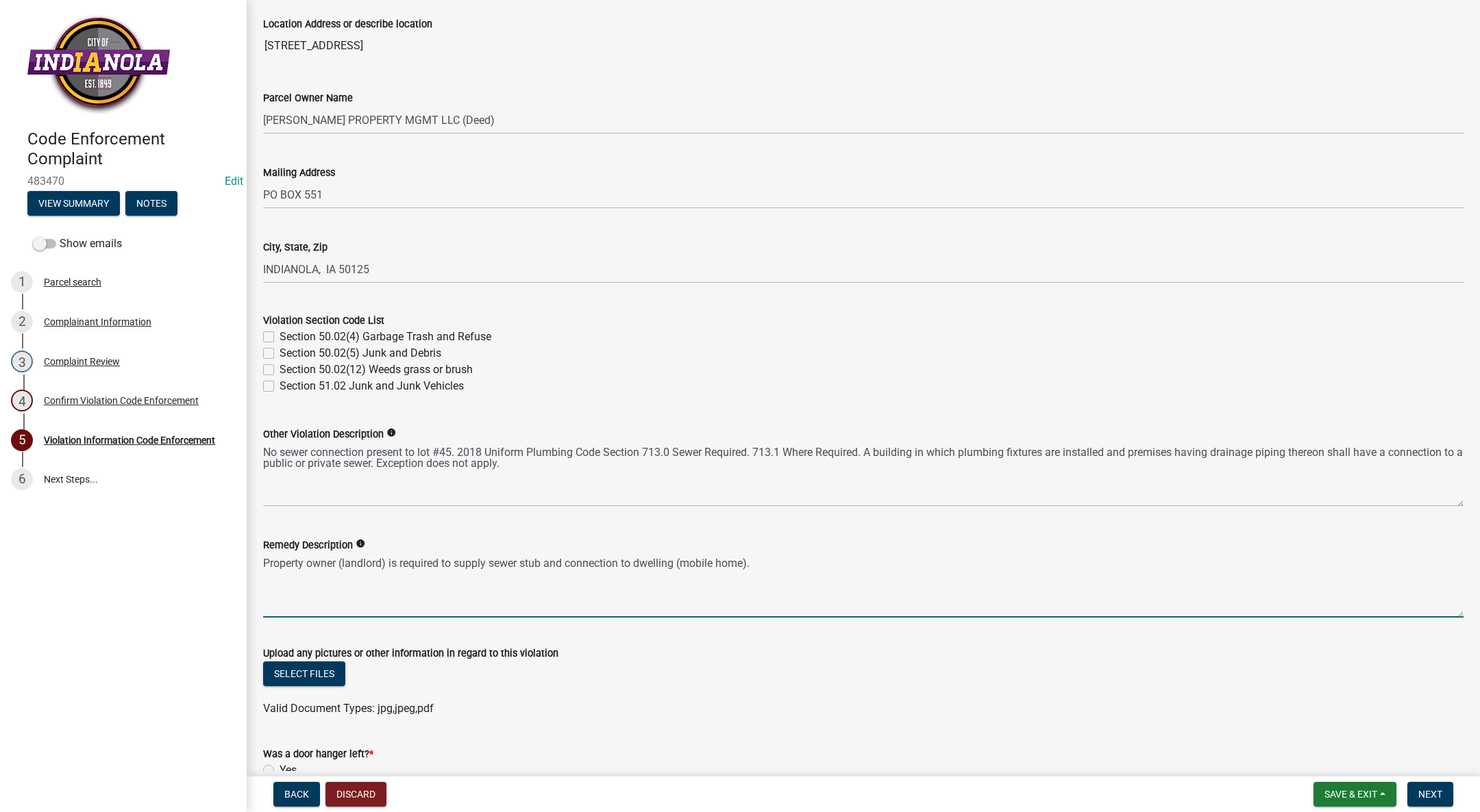
scroll to position [489, 0]
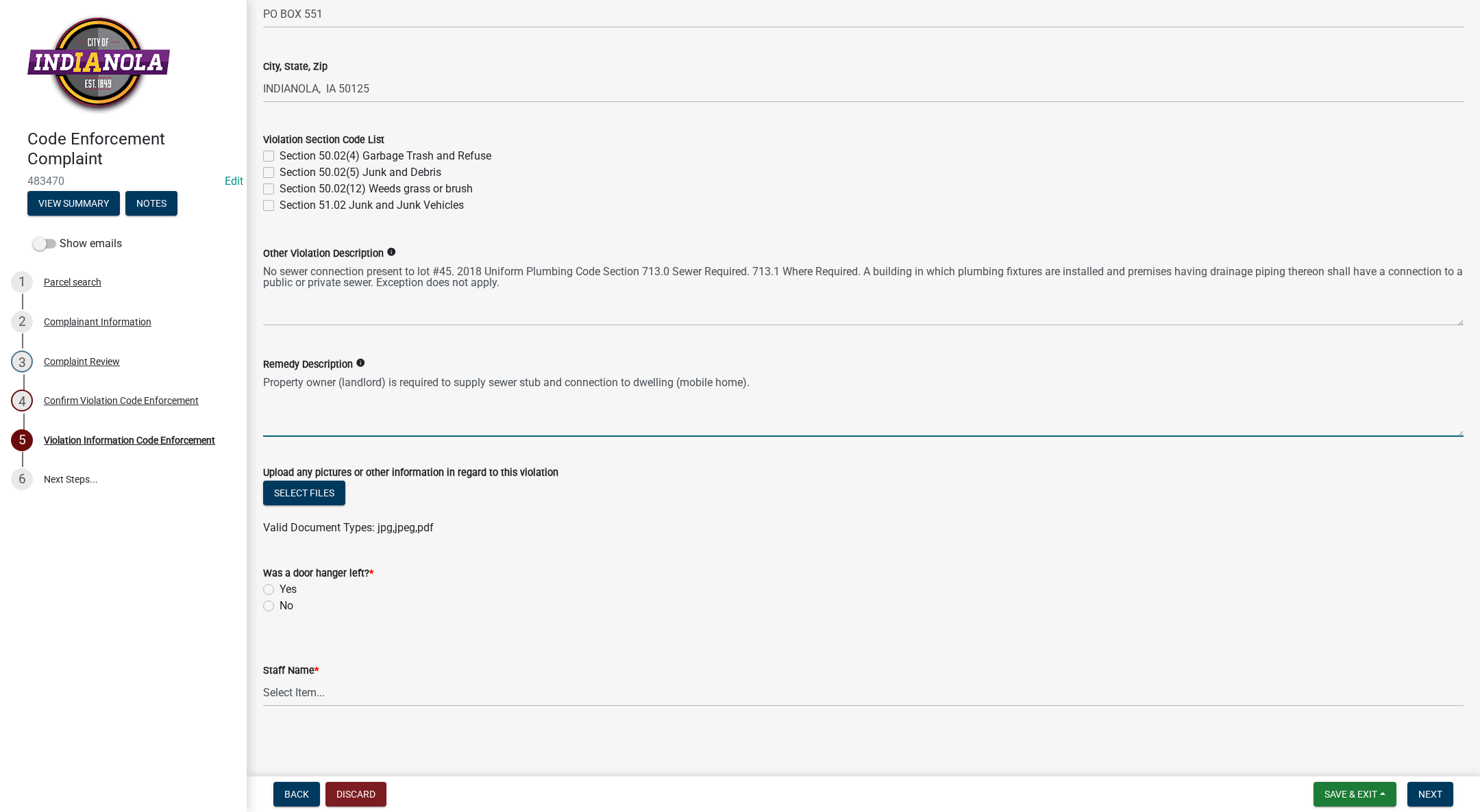
type textarea "Property owner (landlord) is required to supply sewer stub and connection to dw…"
click at [280, 605] on label "No" at bounding box center [287, 606] width 14 height 17
click at [280, 605] on input "No" at bounding box center [284, 602] width 9 height 9
radio input "true"
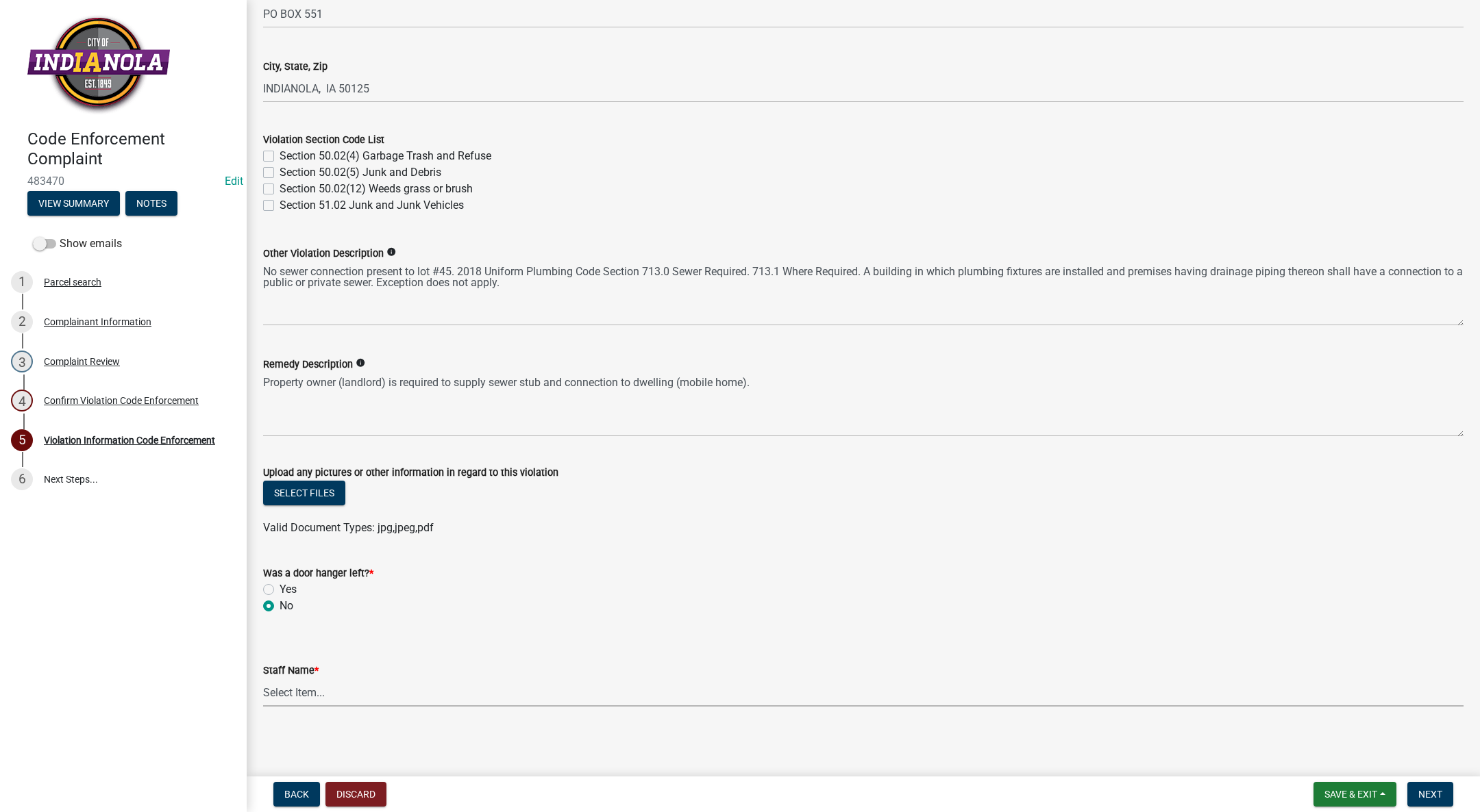
click at [296, 681] on select "Select Item... [PERSON_NAME] [PERSON_NAME] [PERSON_NAME] Other" at bounding box center [863, 692] width 1200 height 28
click at [263, 679] on select "Select Item... [PERSON_NAME] [PERSON_NAME] [PERSON_NAME] Other" at bounding box center [863, 692] width 1200 height 28
select select "017ac117-bf2b-4859-b4d0-b270a33394aa"
click at [1432, 786] on button "Next" at bounding box center [1429, 794] width 46 height 25
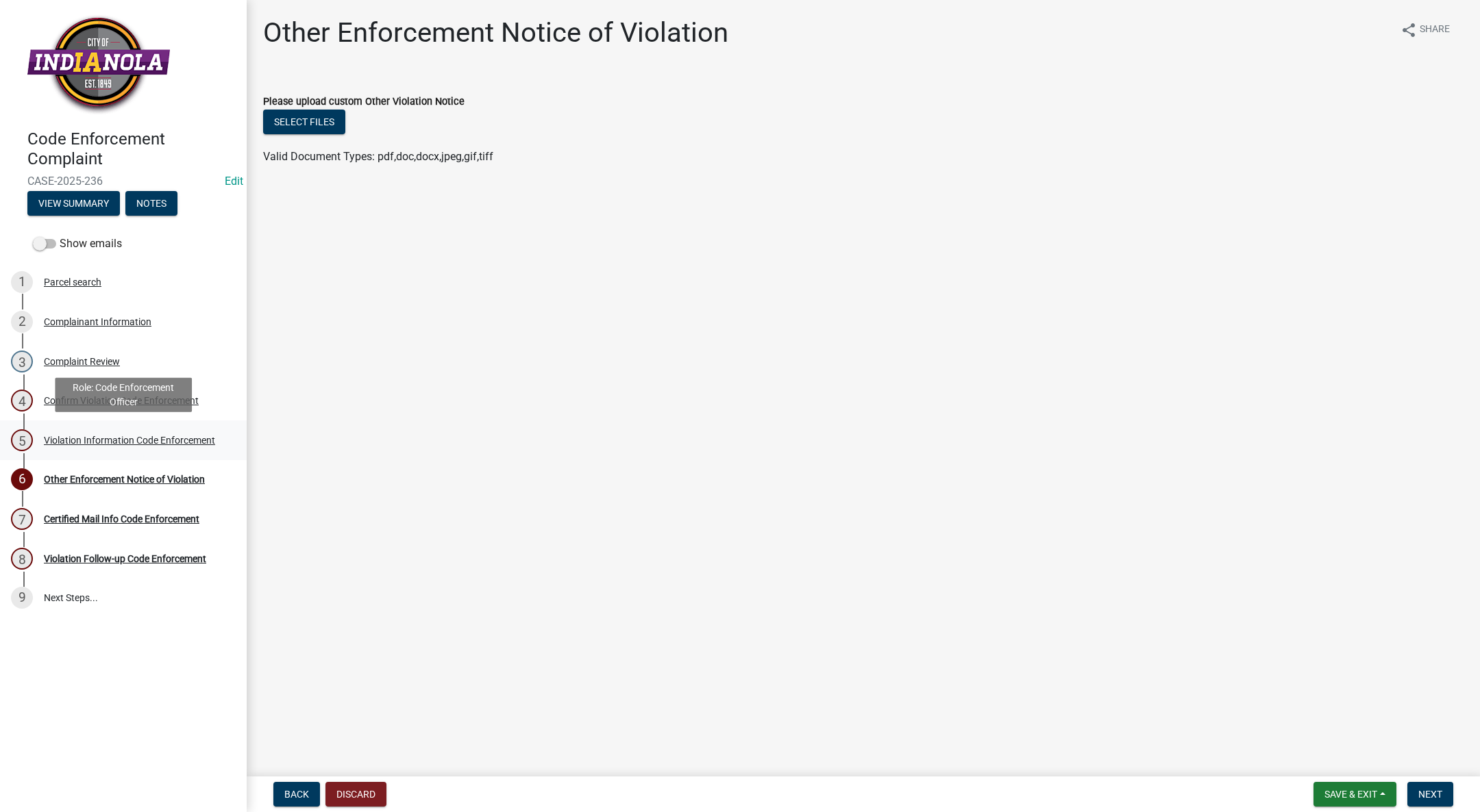
click at [127, 440] on div "Violation Information Code Enforcement" at bounding box center [129, 440] width 171 height 10
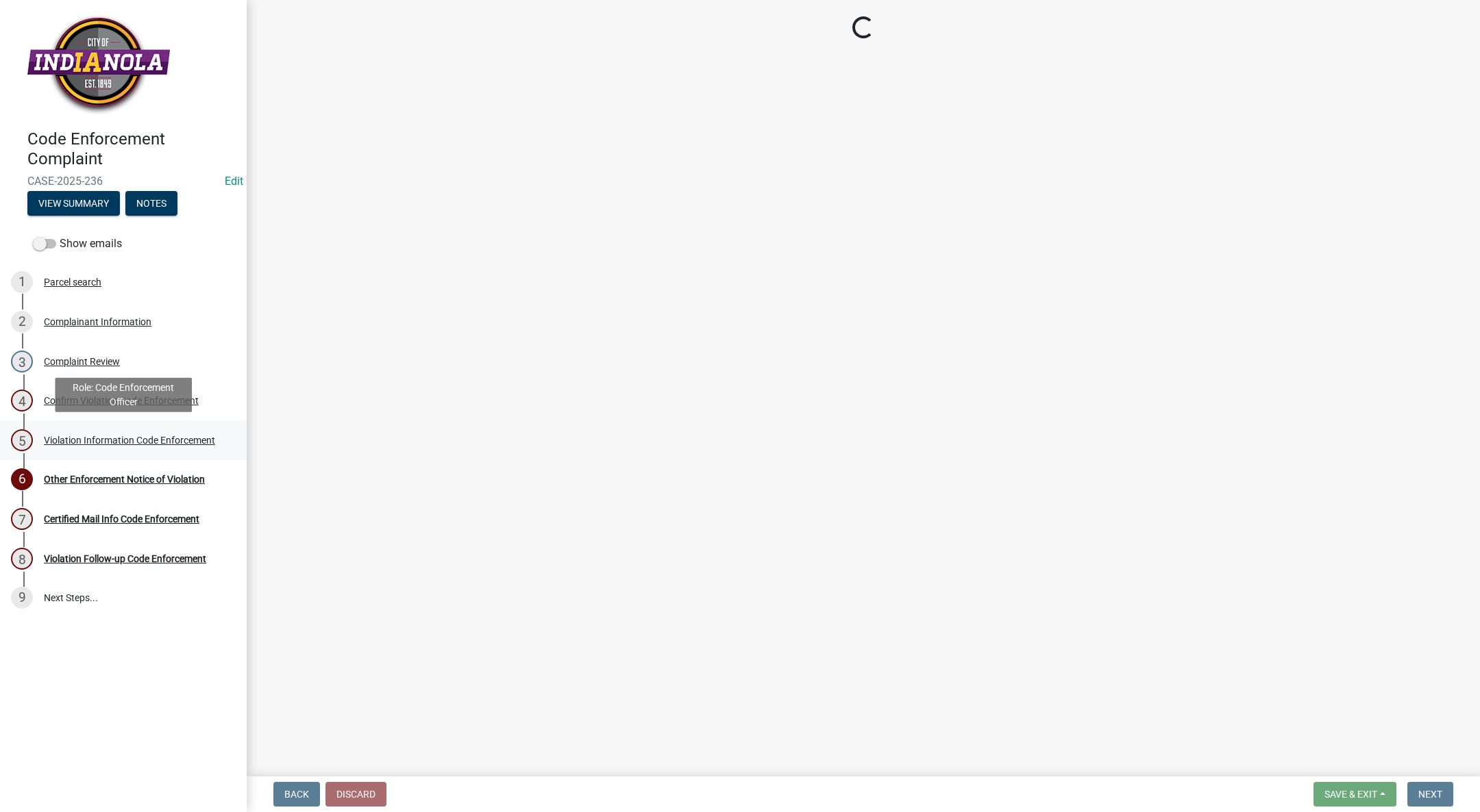
select select "017ac117-bf2b-4859-b4d0-b270a33394aa"
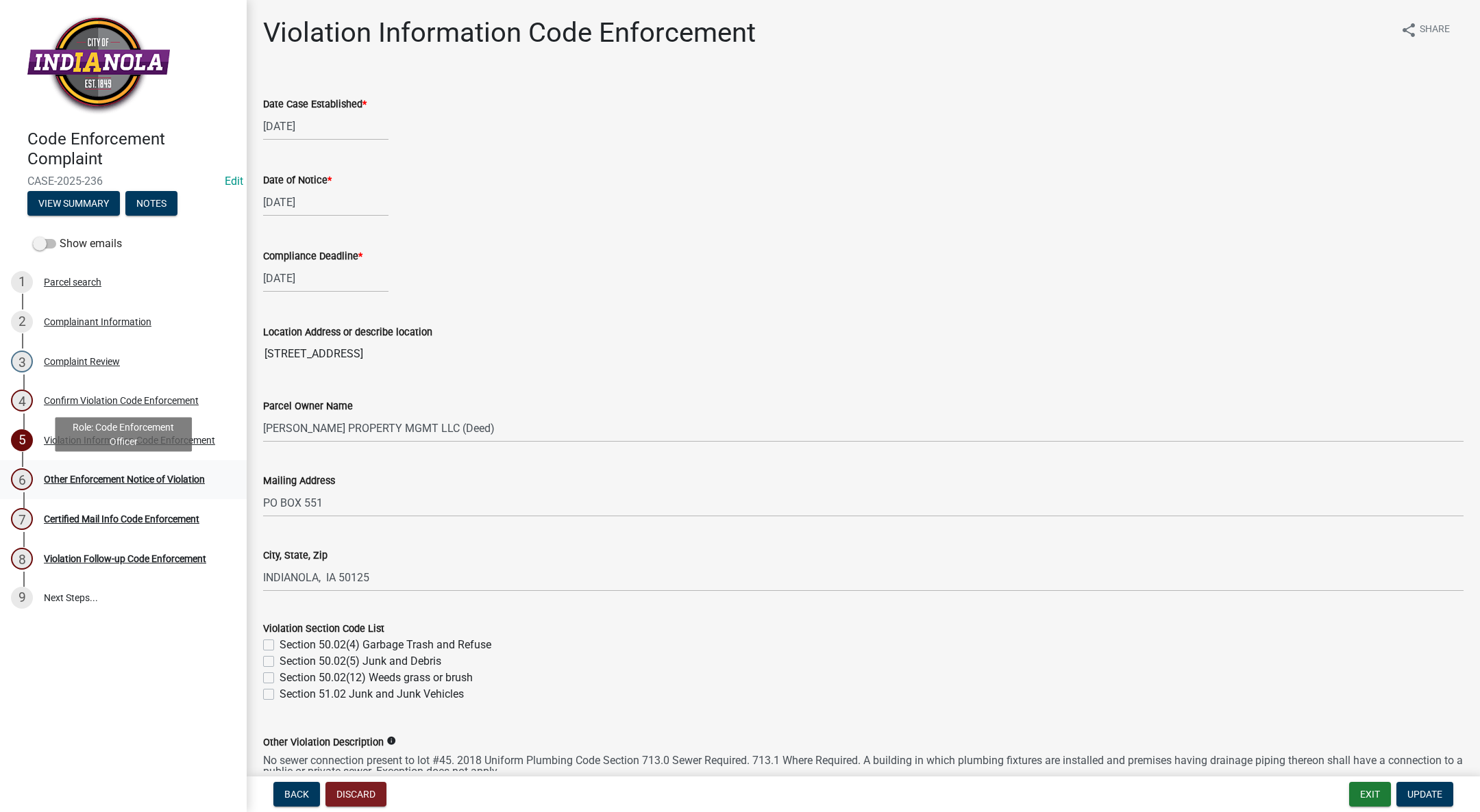
click at [119, 466] on link "6 Other Enforcement Notice of Violation" at bounding box center [123, 480] width 247 height 40
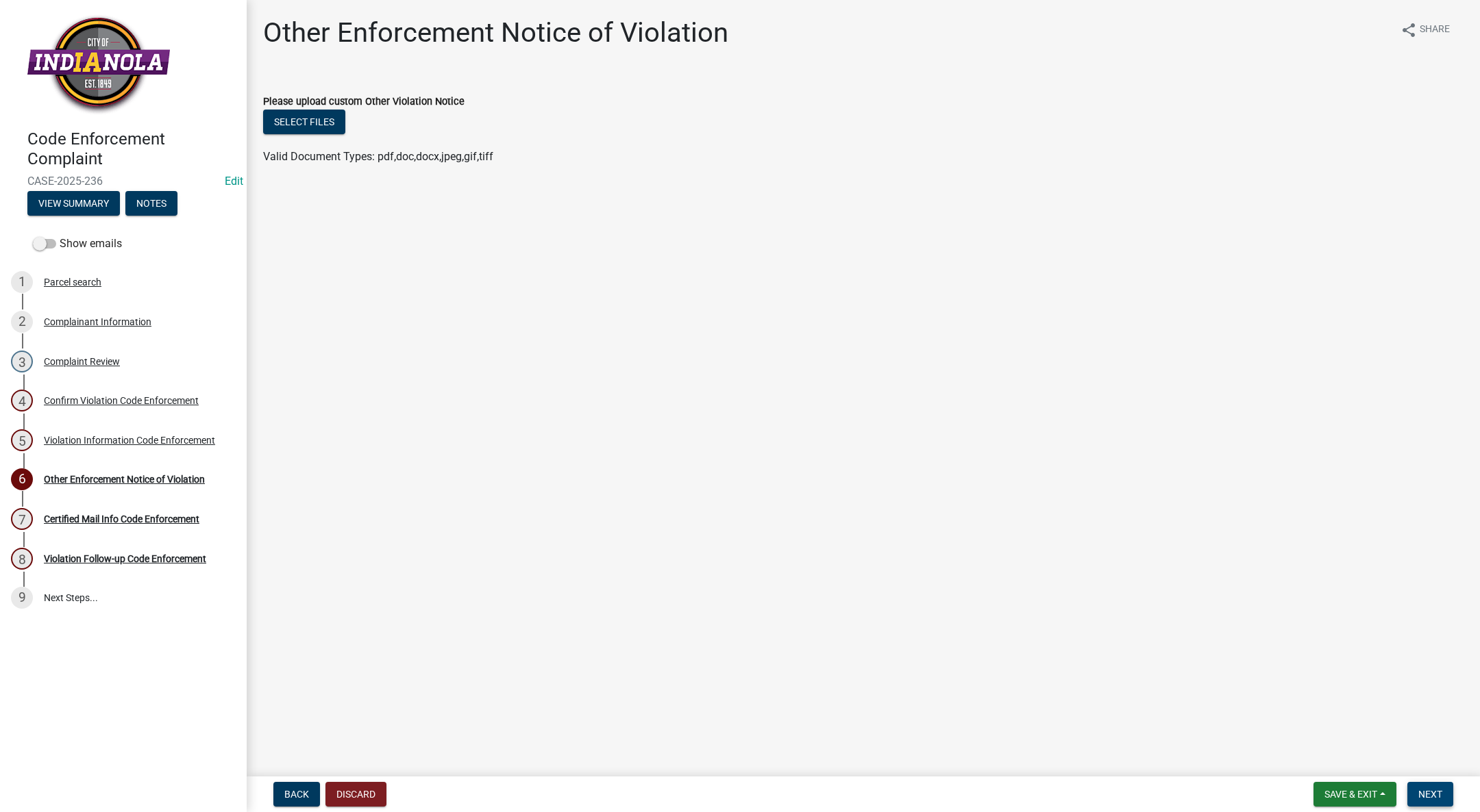
click at [1429, 793] on span "Next" at bounding box center [1430, 794] width 24 height 11
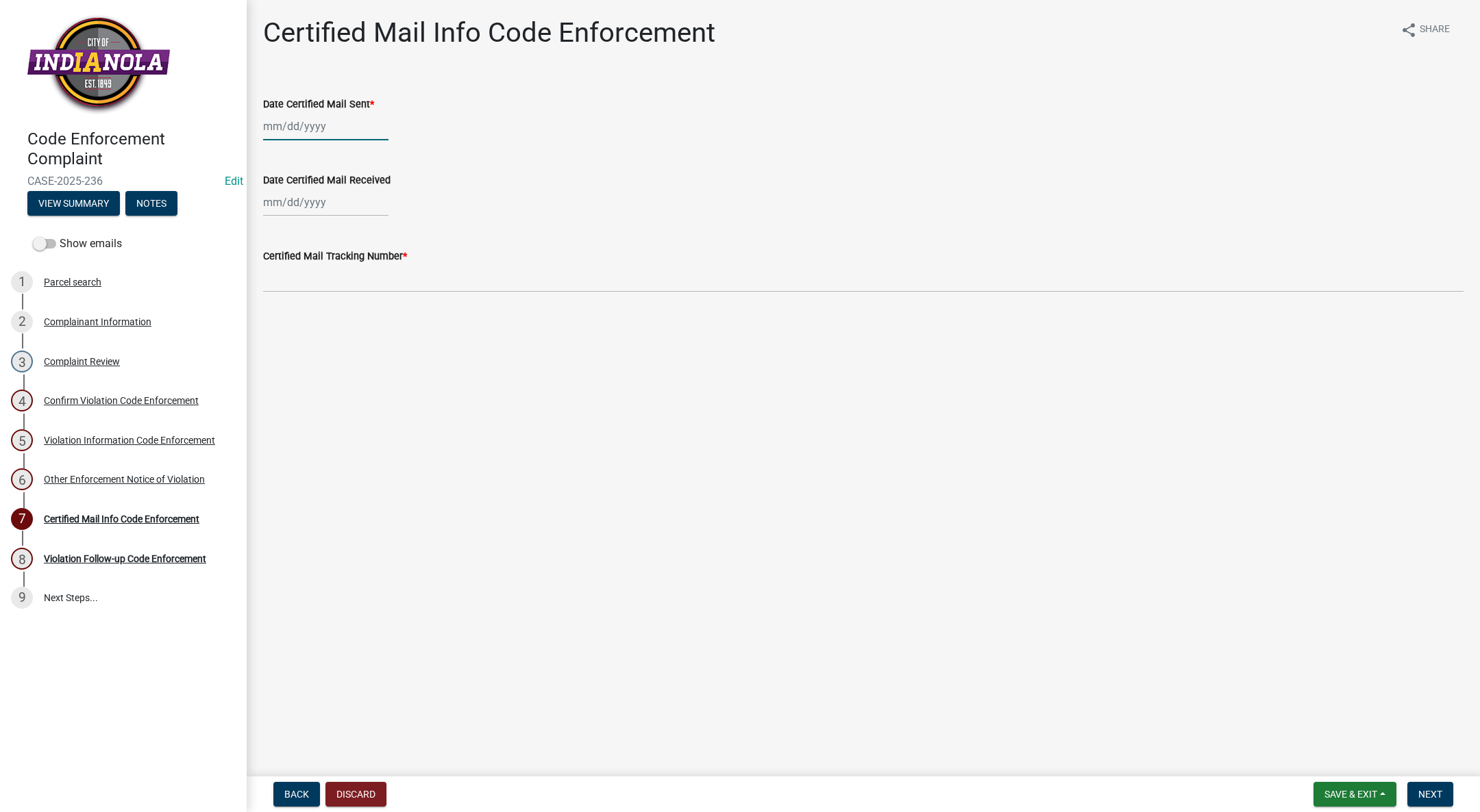
click at [296, 125] on div at bounding box center [326, 126] width 125 height 28
select select "9"
select select "2025"
click at [319, 265] on div "24" at bounding box center [320, 265] width 22 height 22
type input "[DATE]"
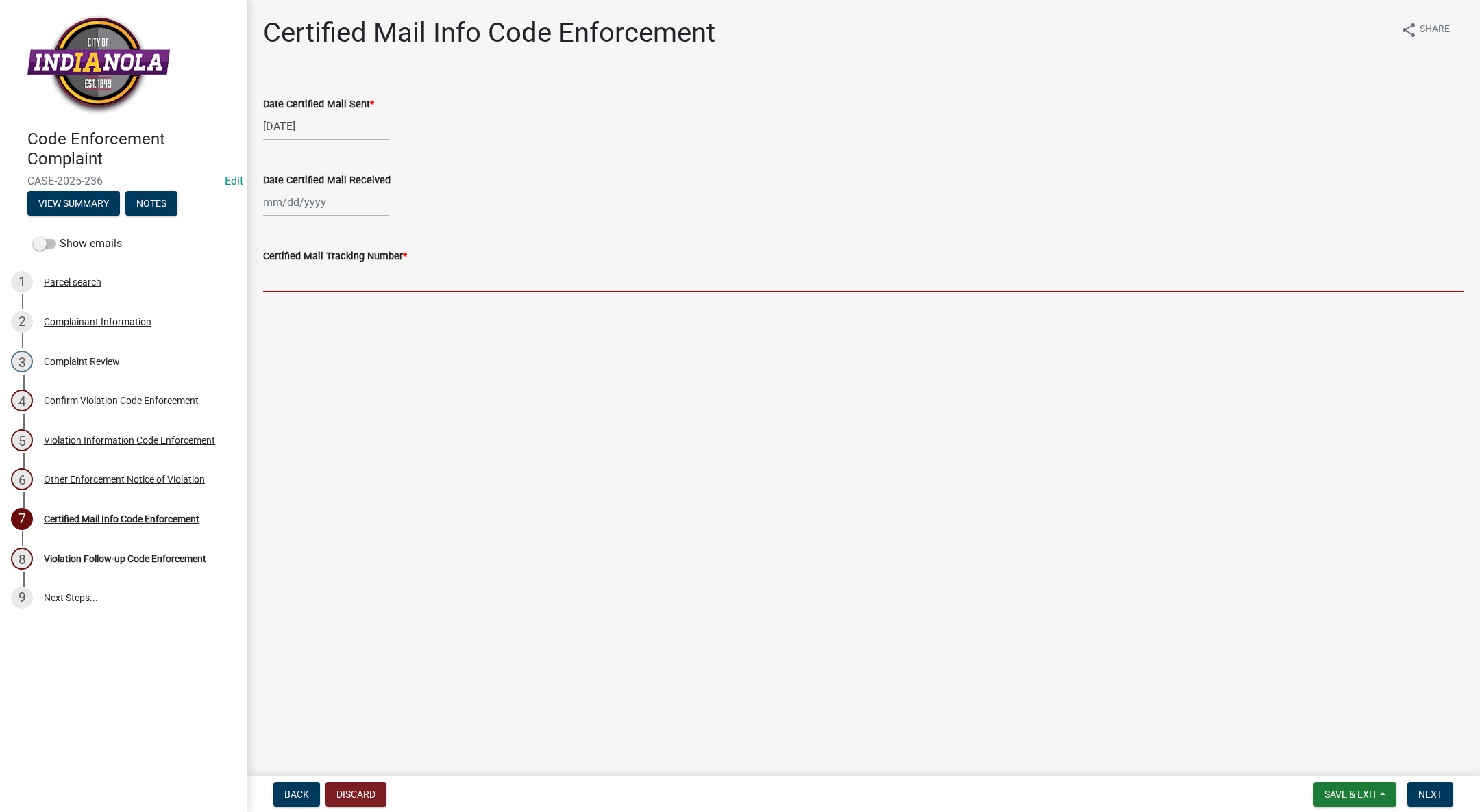
click at [306, 271] on input "Certified Mail Tracking Number *" at bounding box center [863, 278] width 1200 height 28
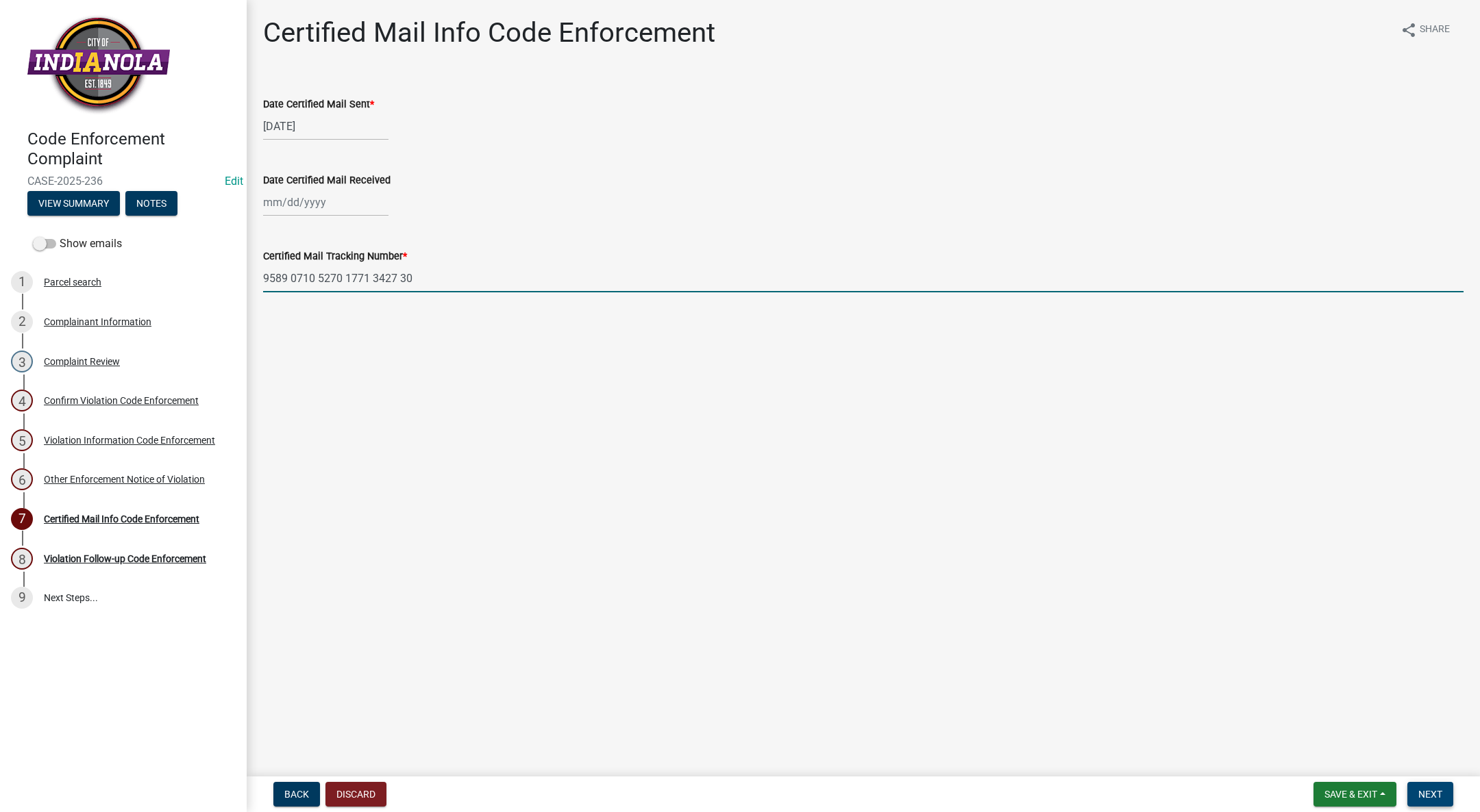
type input "9589 0710 5270 1771 3427 30"
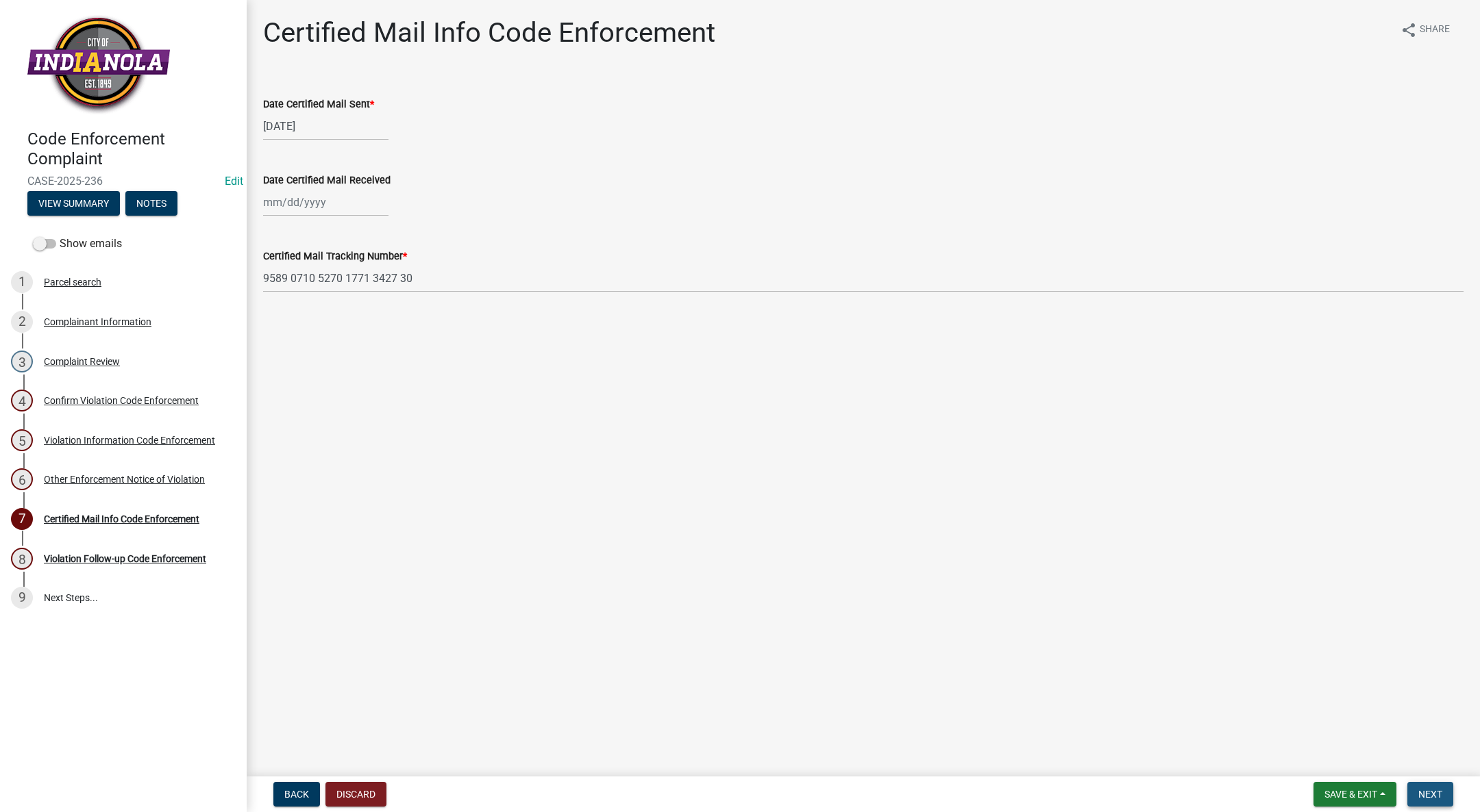
click at [1436, 793] on span "Next" at bounding box center [1430, 794] width 24 height 11
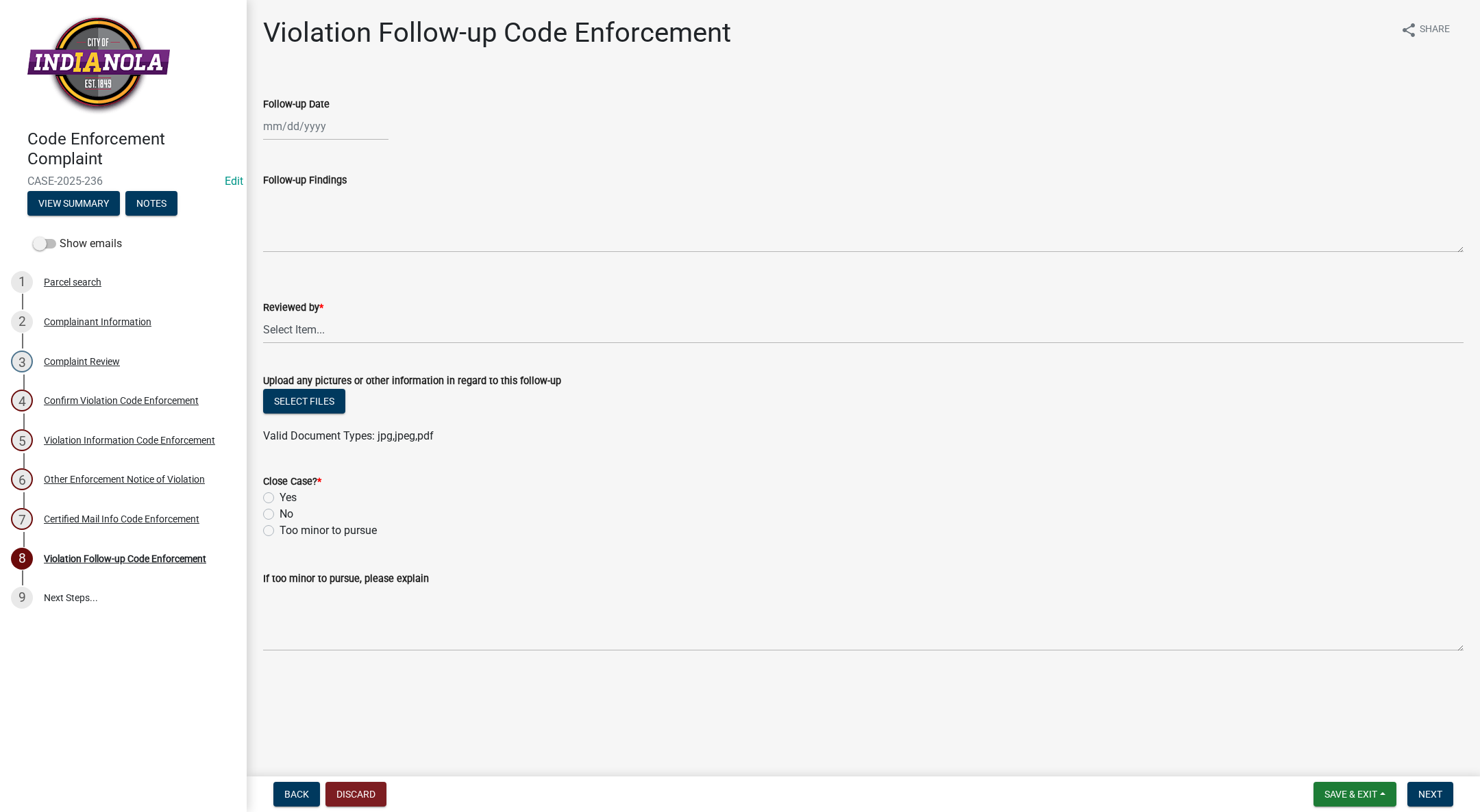
select select "9"
select select "2025"
click at [288, 127] on div "[PERSON_NAME] Feb Mar Apr [PERSON_NAME][DATE] Oct Nov [DATE] 1526 1527 1528 152…" at bounding box center [326, 126] width 125 height 28
click at [593, 113] on div "[PERSON_NAME] Feb Mar Apr [PERSON_NAME][DATE] Oct Nov [DATE] 1526 1527 1528 152…" at bounding box center [863, 126] width 1200 height 28
click at [112, 510] on div "7 Certified Mail Info Code Enforcement" at bounding box center [118, 519] width 213 height 22
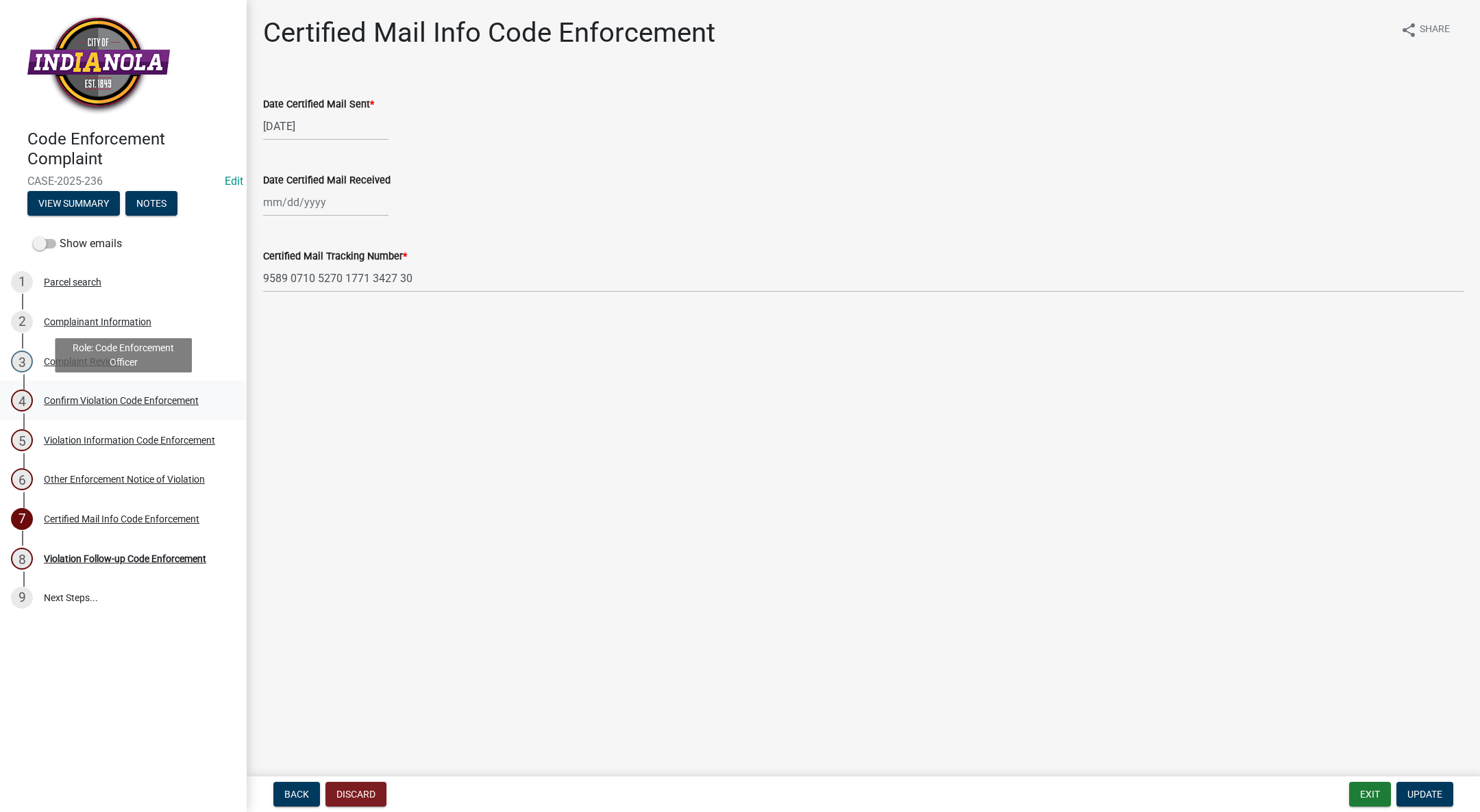
click at [73, 391] on div "4 Confirm Violation Code Enforcement" at bounding box center [118, 400] width 213 height 22
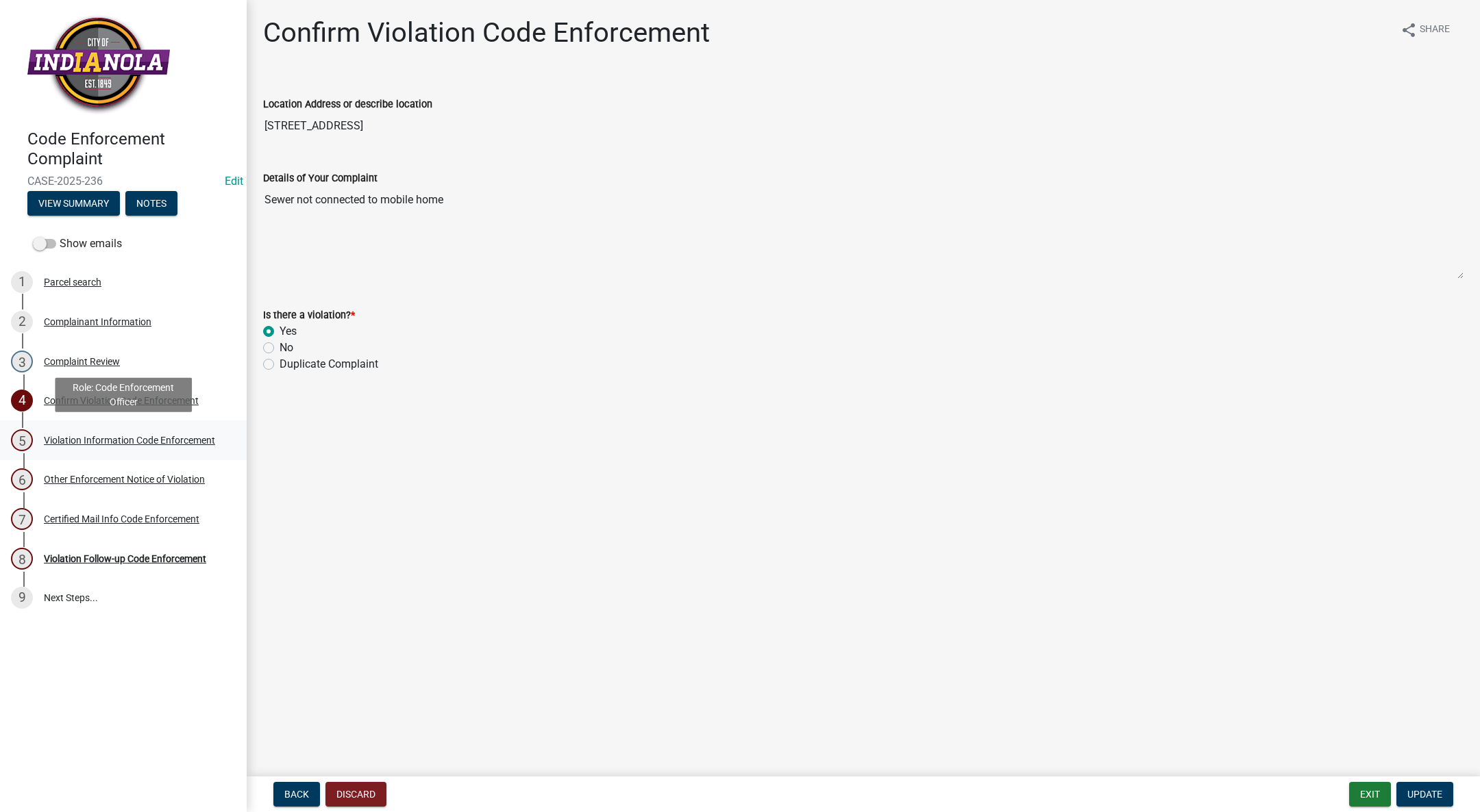
click at [187, 429] on div "5 Violation Information Code Enforcement" at bounding box center [118, 440] width 213 height 22
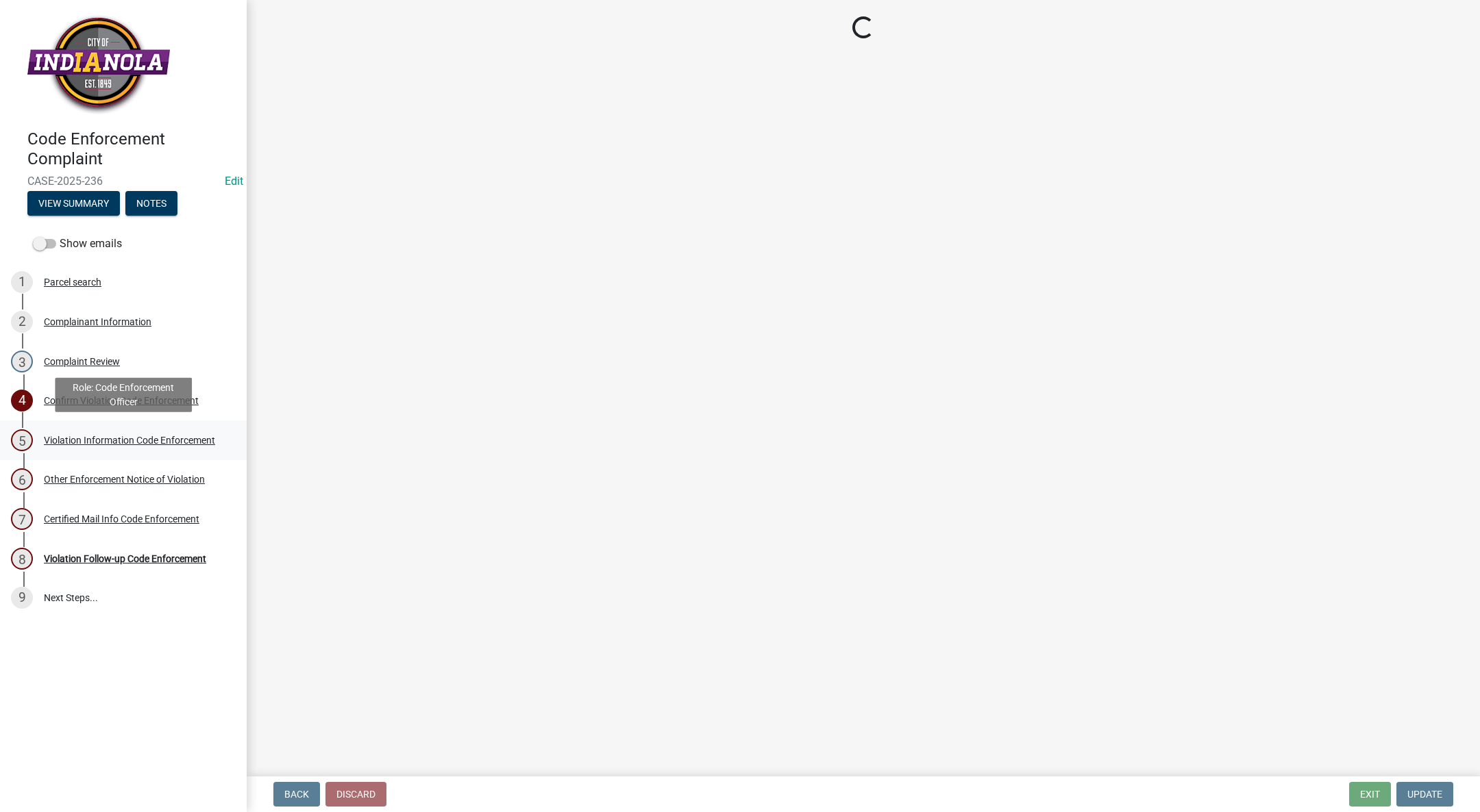
select select "017ac117-bf2b-4859-b4d0-b270a33394aa"
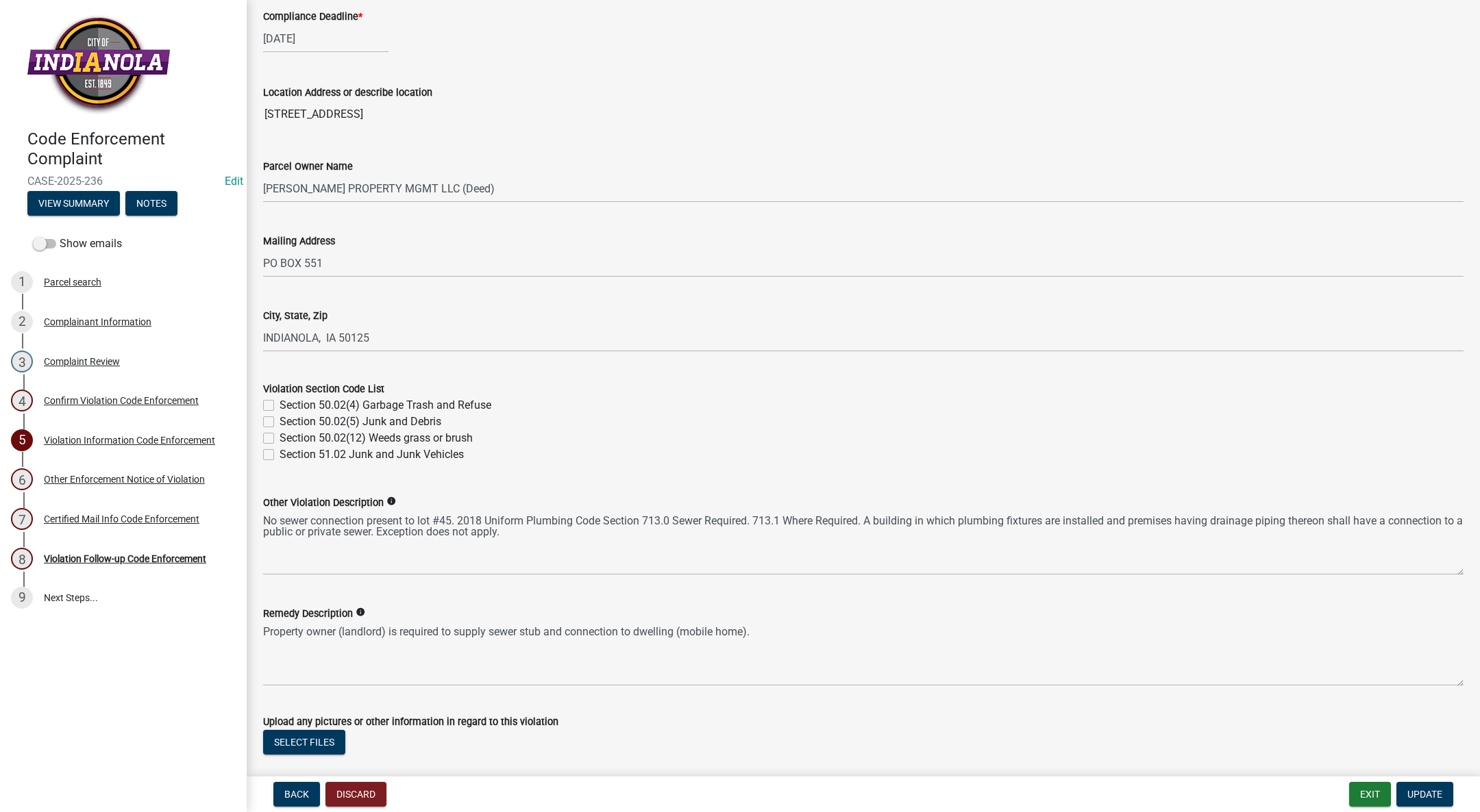
scroll to position [489, 0]
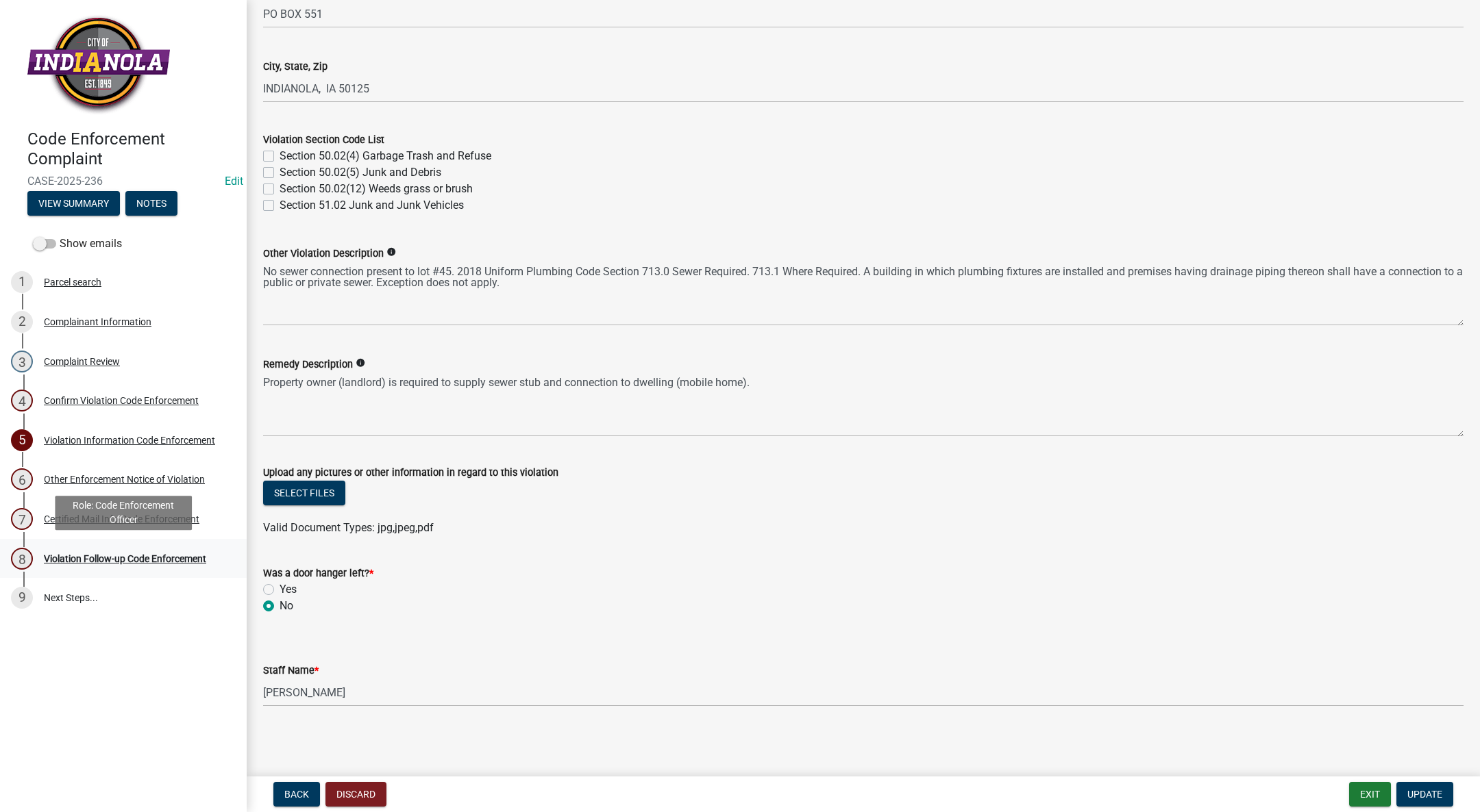
click at [124, 554] on div "Violation Follow-up Code Enforcement" at bounding box center [124, 559] width 162 height 10
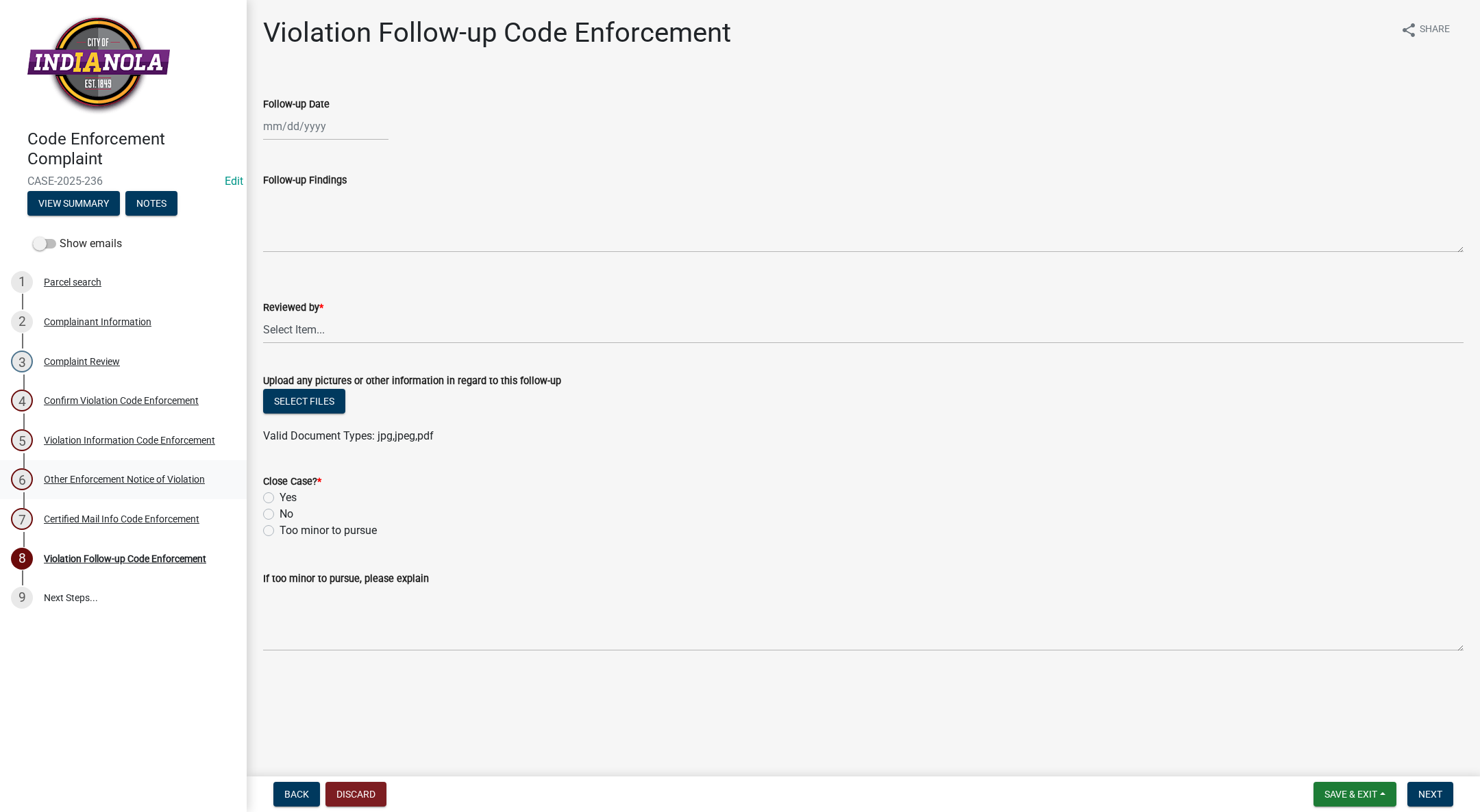
click at [130, 480] on div "Other Enforcement Notice of Violation" at bounding box center [124, 479] width 161 height 10
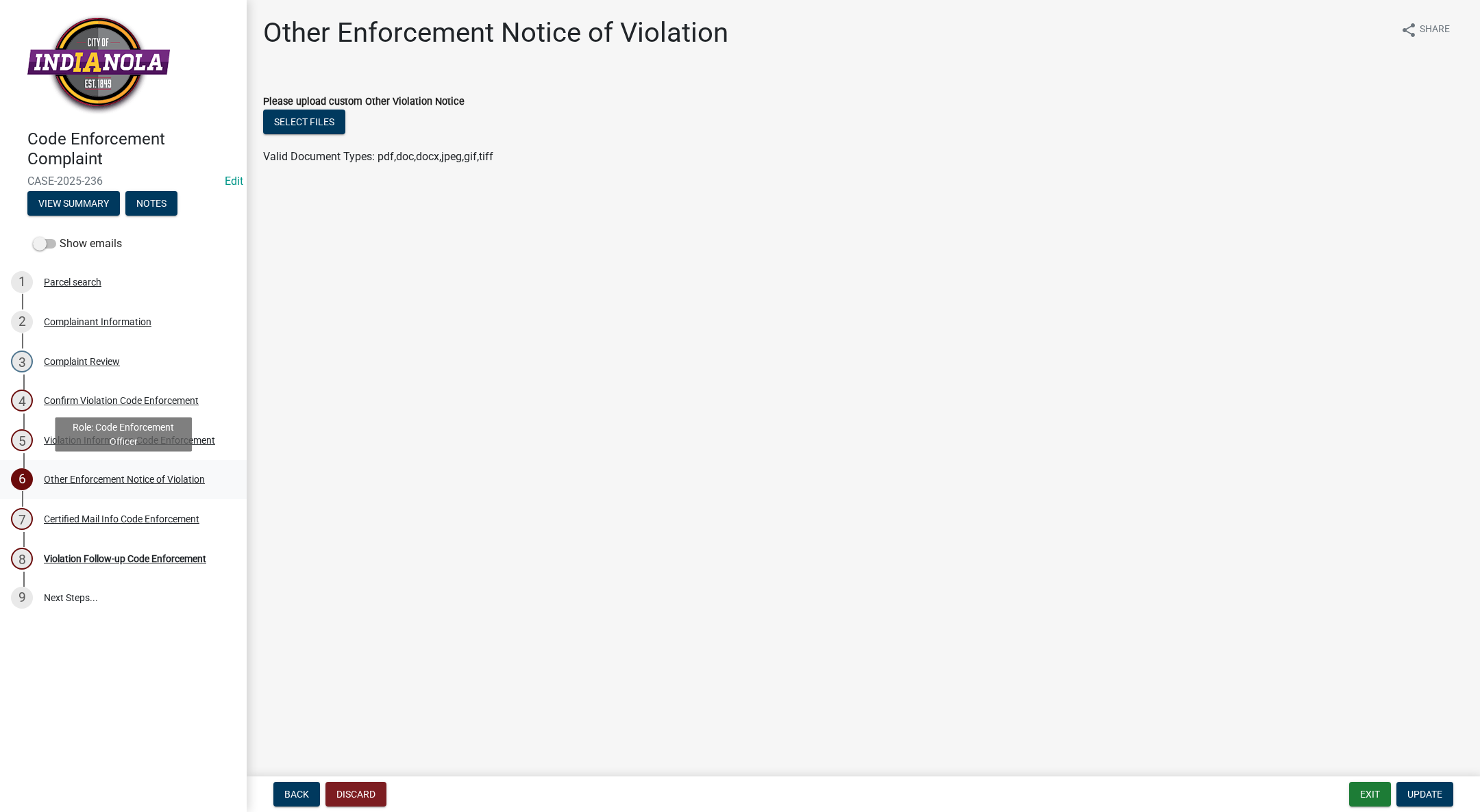
click at [104, 480] on div "Other Enforcement Notice of Violation" at bounding box center [124, 479] width 161 height 10
click at [89, 443] on div "Violation Information Code Enforcement" at bounding box center [129, 440] width 171 height 10
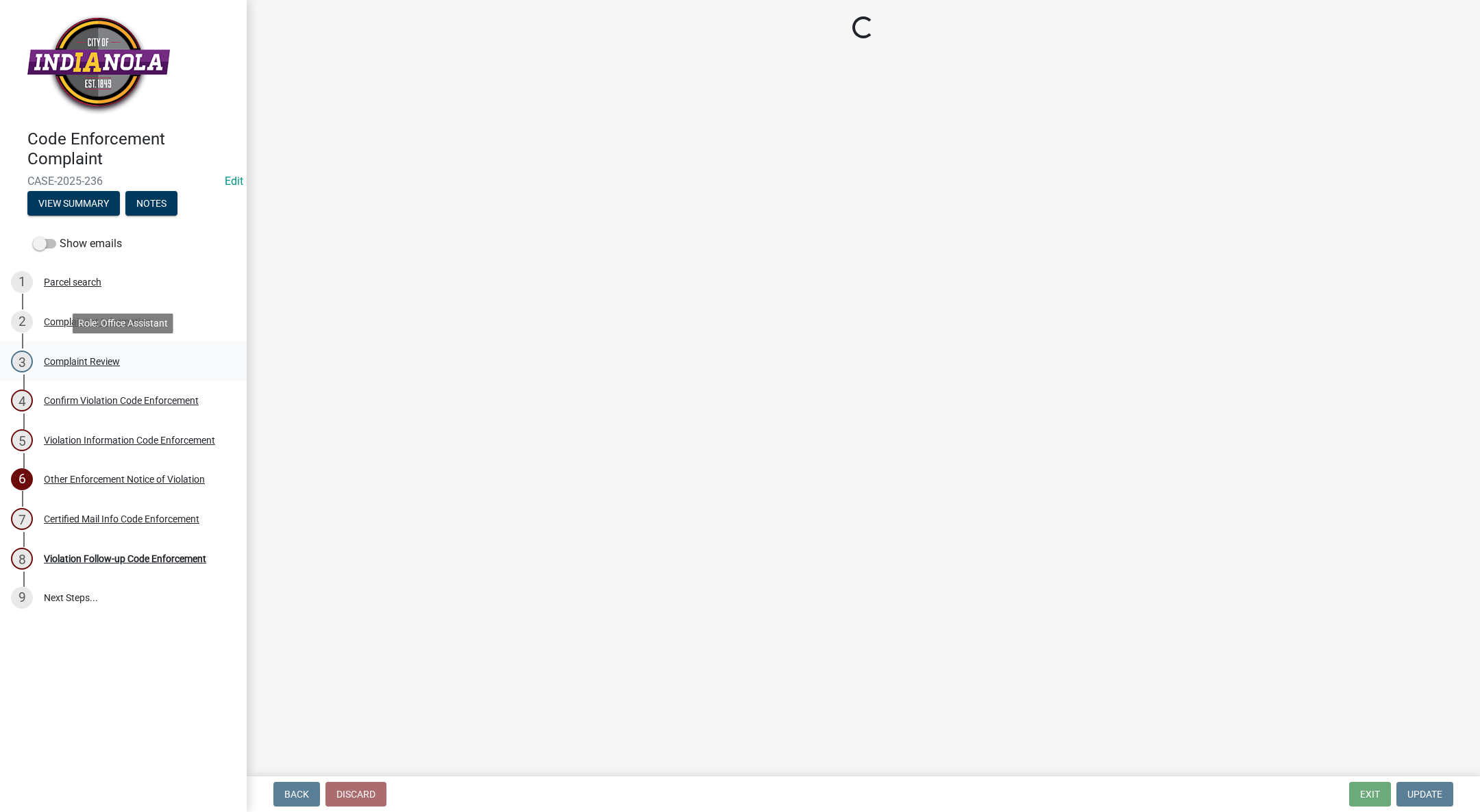
select select "017ac117-bf2b-4859-b4d0-b270a33394aa"
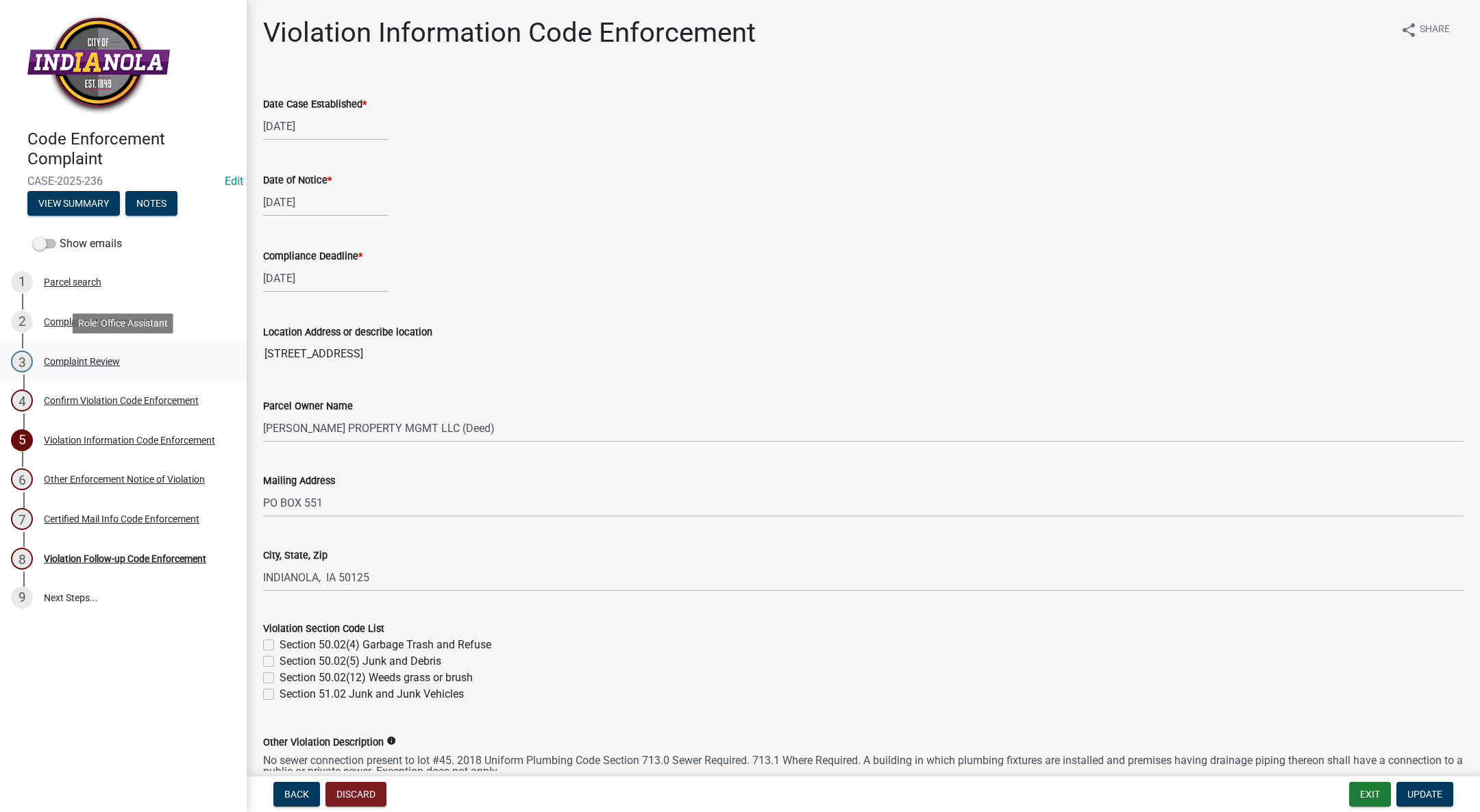
click at [81, 351] on div "3 Complaint Review" at bounding box center [118, 361] width 213 height 22
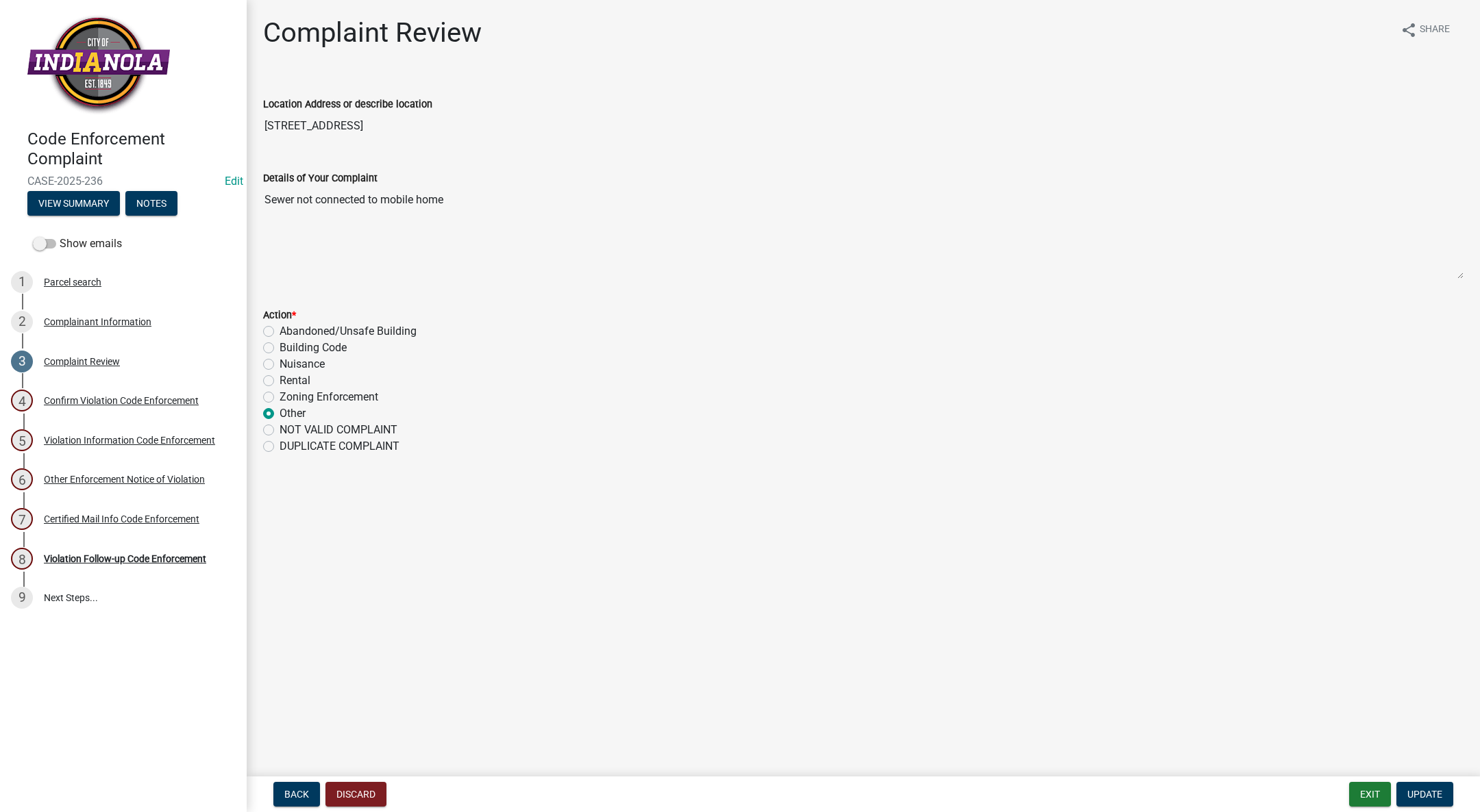
click at [280, 347] on label "Building Code" at bounding box center [313, 348] width 67 height 17
click at [280, 347] on input "Building Code" at bounding box center [284, 344] width 9 height 9
radio input "true"
click at [151, 474] on div "Other Enforcement Notice of Violation" at bounding box center [124, 479] width 161 height 10
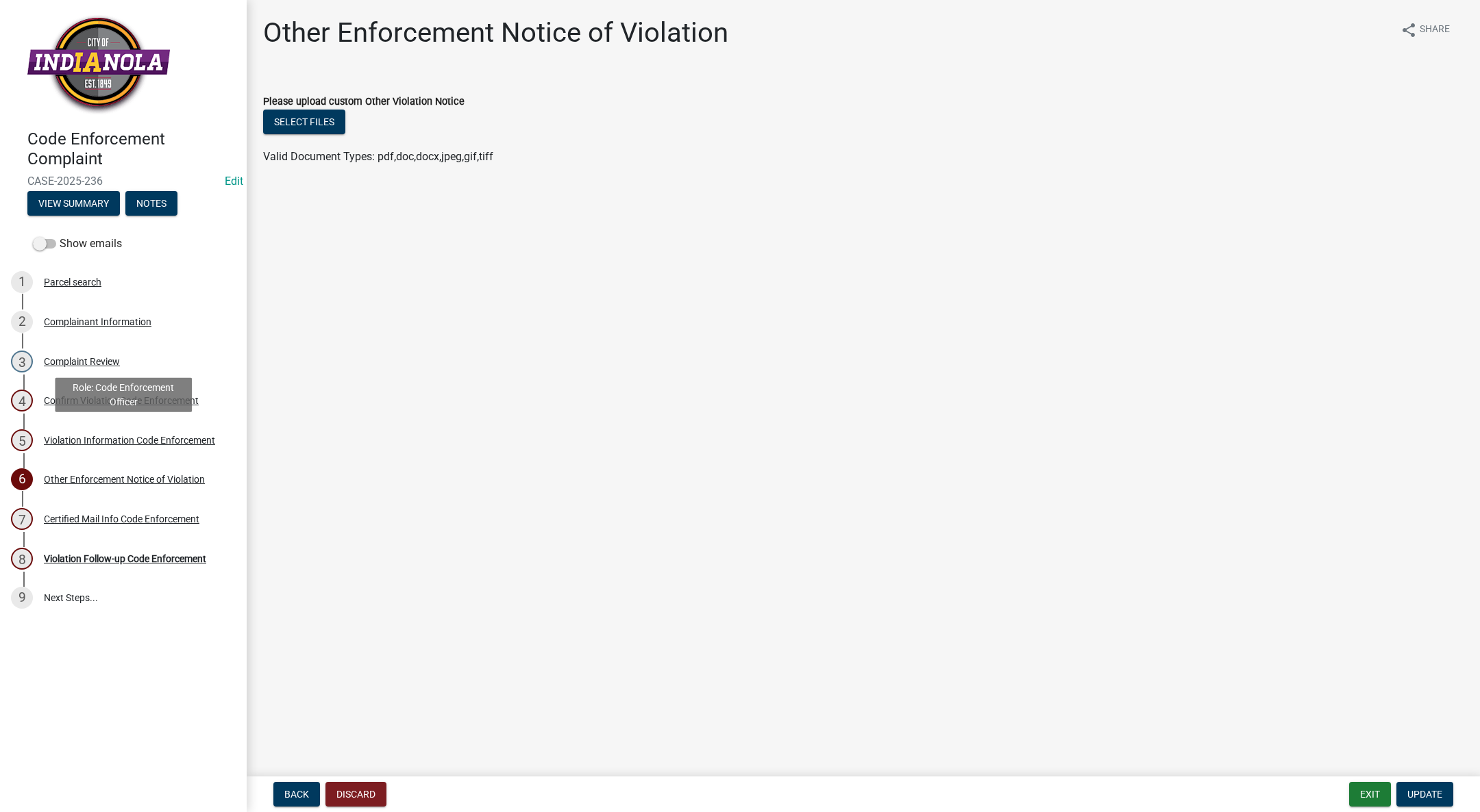
click at [117, 442] on div "Violation Information Code Enforcement" at bounding box center [129, 440] width 171 height 10
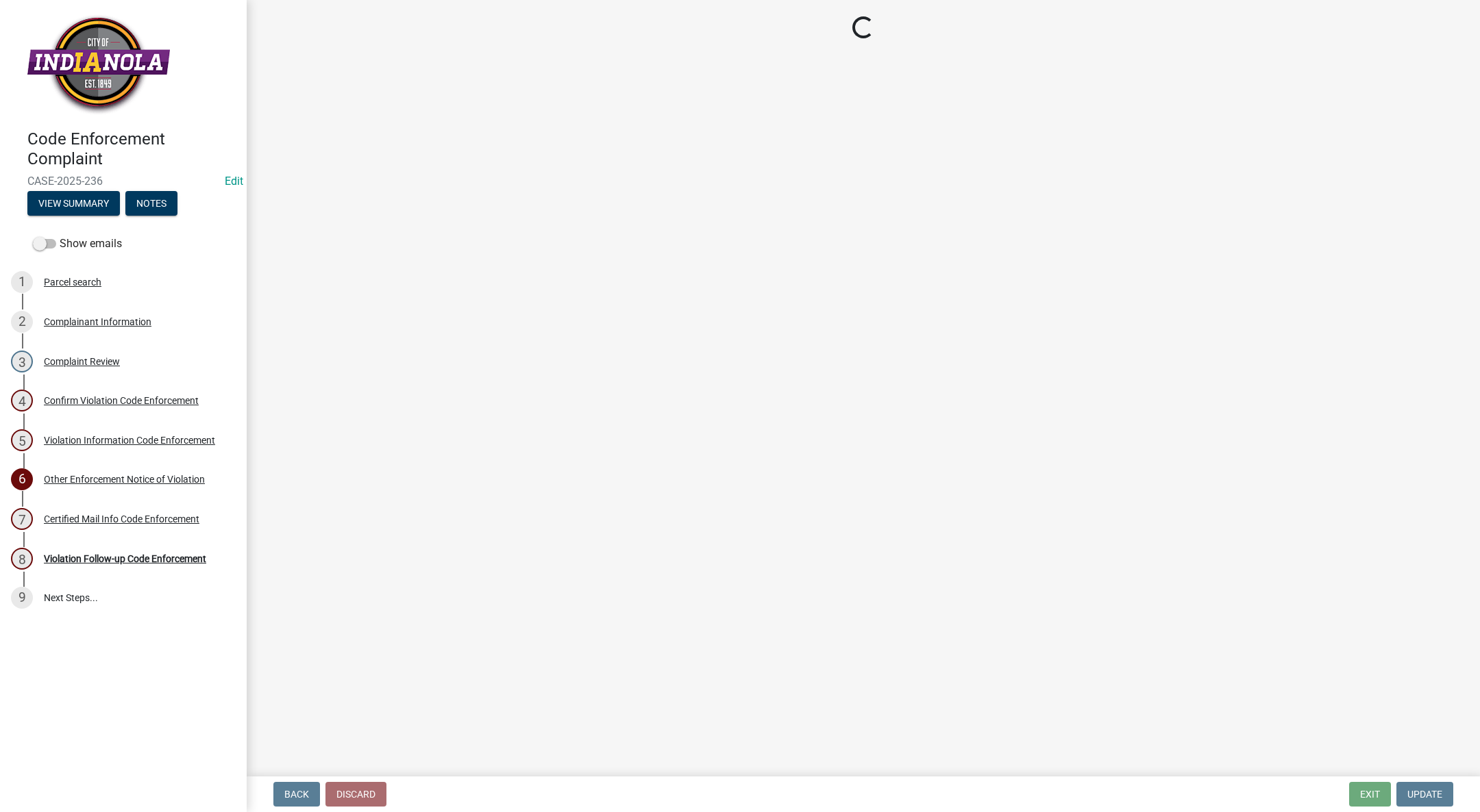
select select "017ac117-bf2b-4859-b4d0-b270a33394aa"
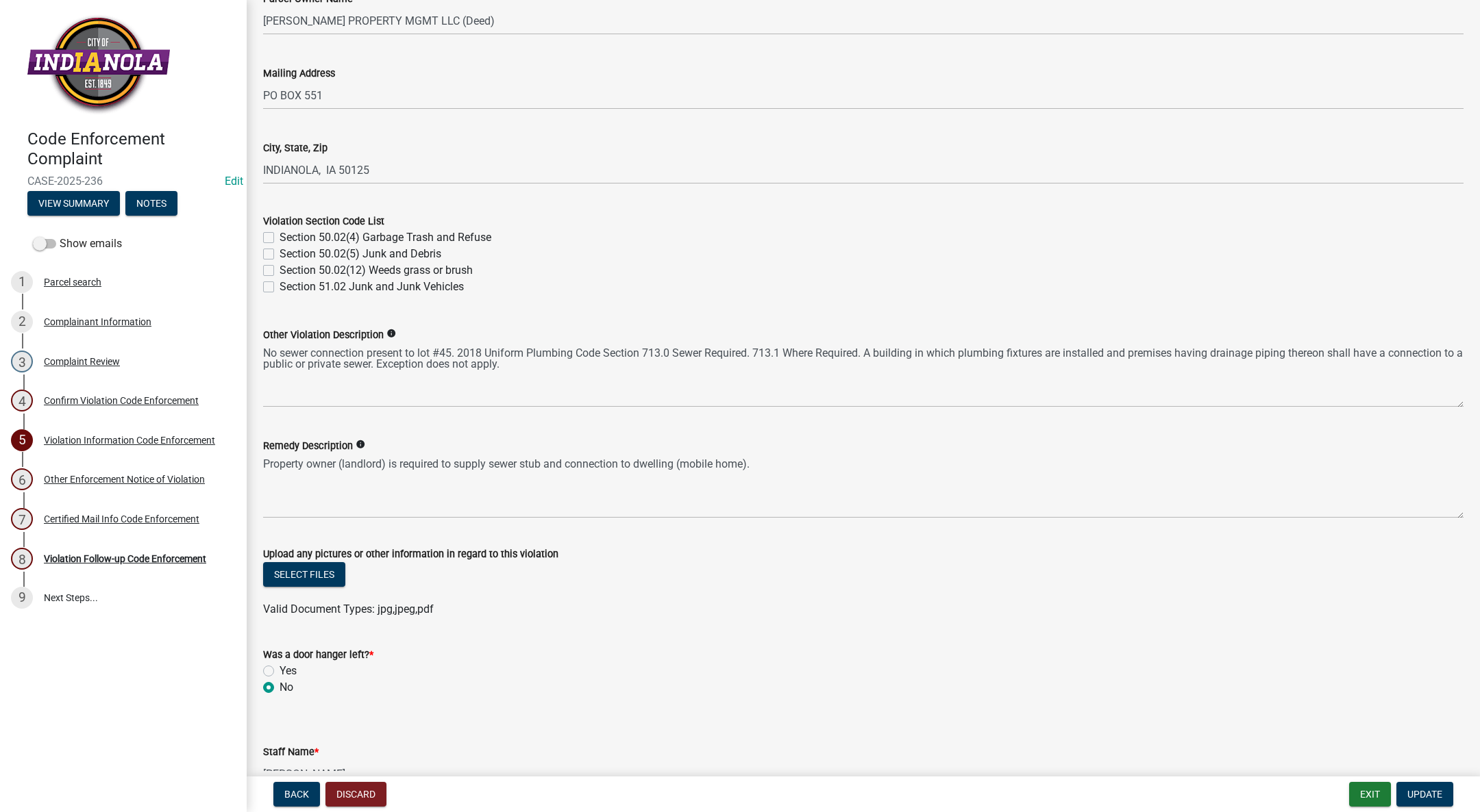
scroll to position [411, 0]
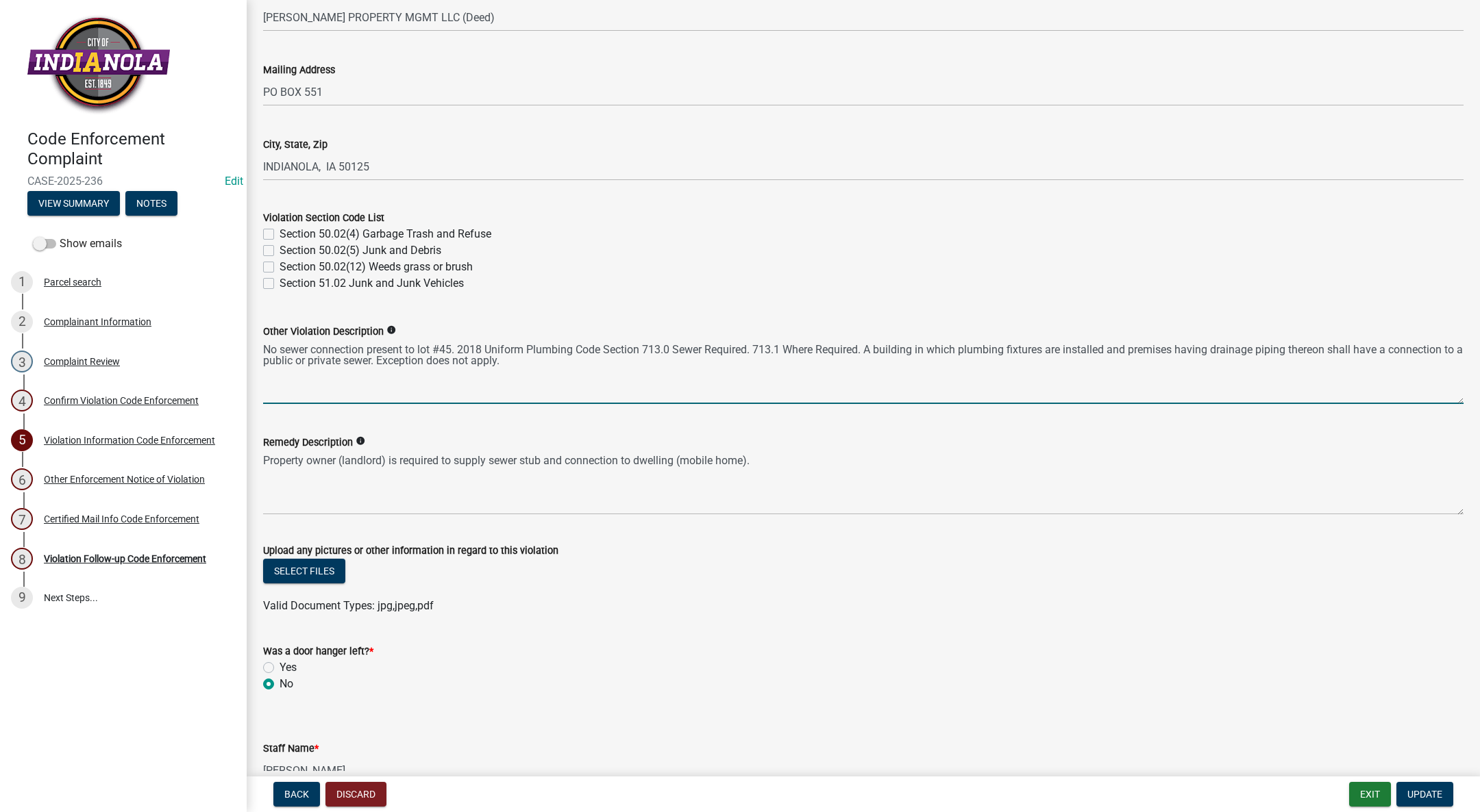
drag, startPoint x: 264, startPoint y: 351, endPoint x: 607, endPoint y: 381, distance: 344.3
click at [607, 381] on textarea "No sewer connection present to lot #45. 2018 Uniform Plumbing Code Section 713.…" at bounding box center [863, 371] width 1200 height 64
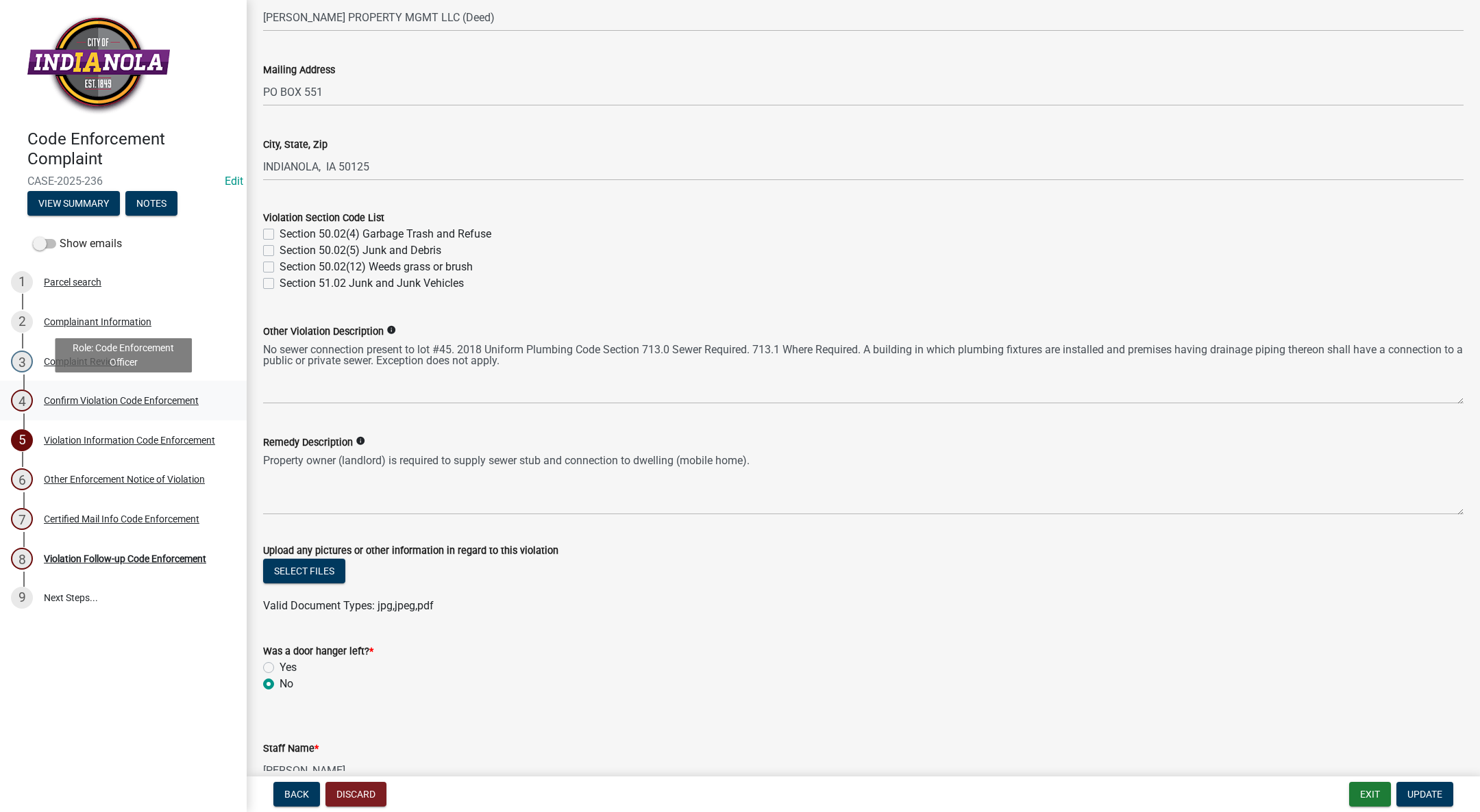
click at [94, 397] on div "Confirm Violation Code Enforcement" at bounding box center [121, 400] width 155 height 10
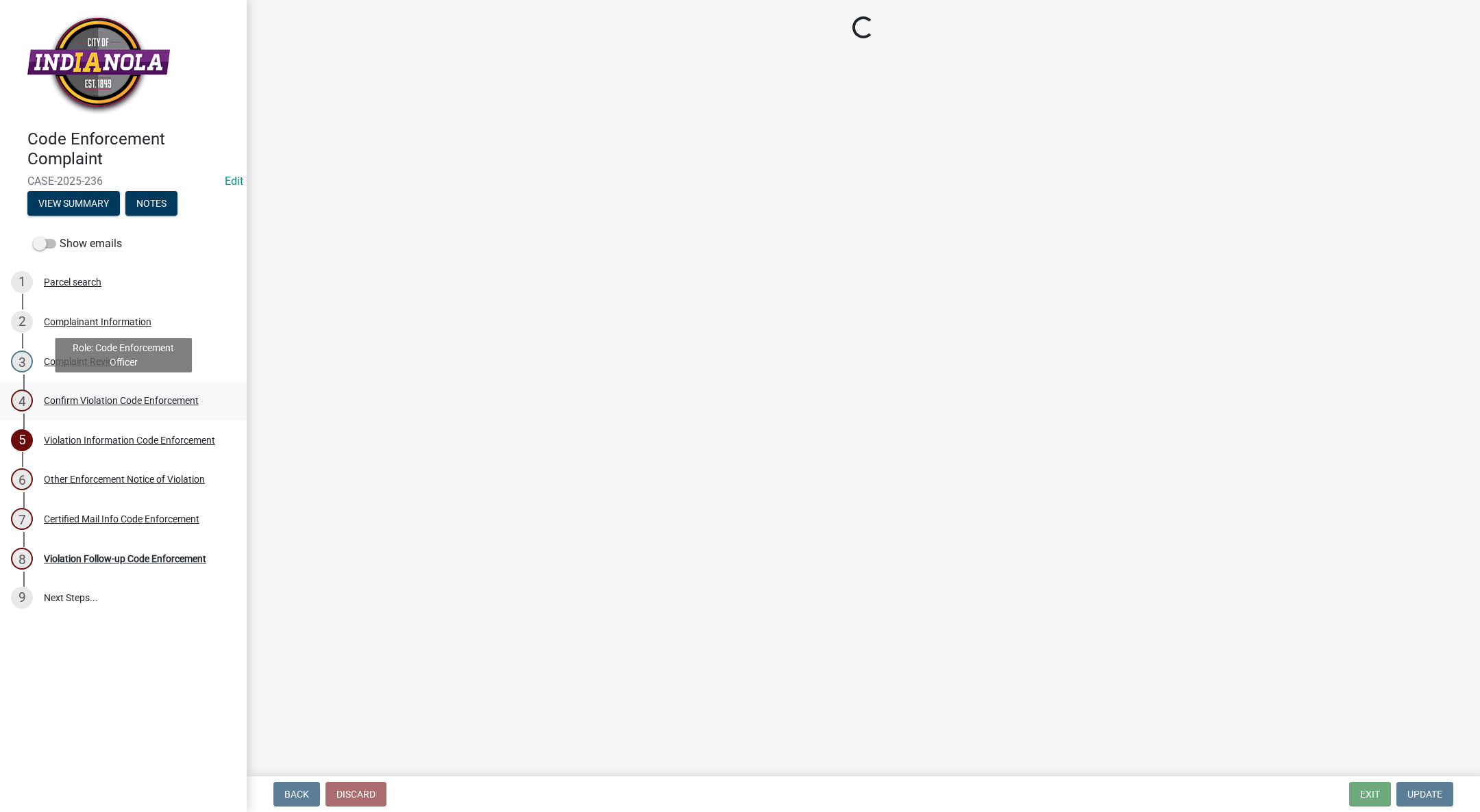
scroll to position [0, 0]
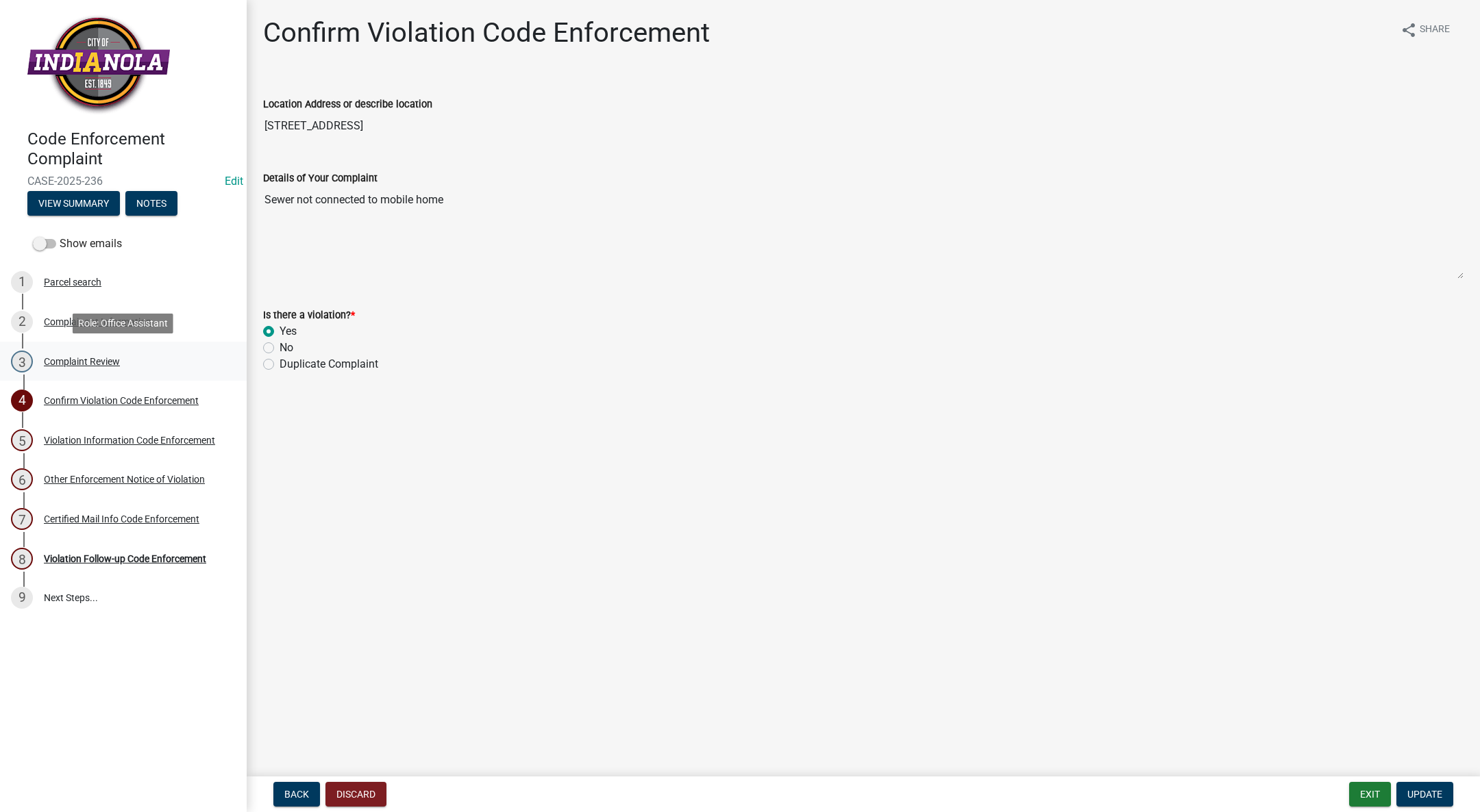
click at [99, 360] on div "Complaint Review" at bounding box center [81, 361] width 76 height 10
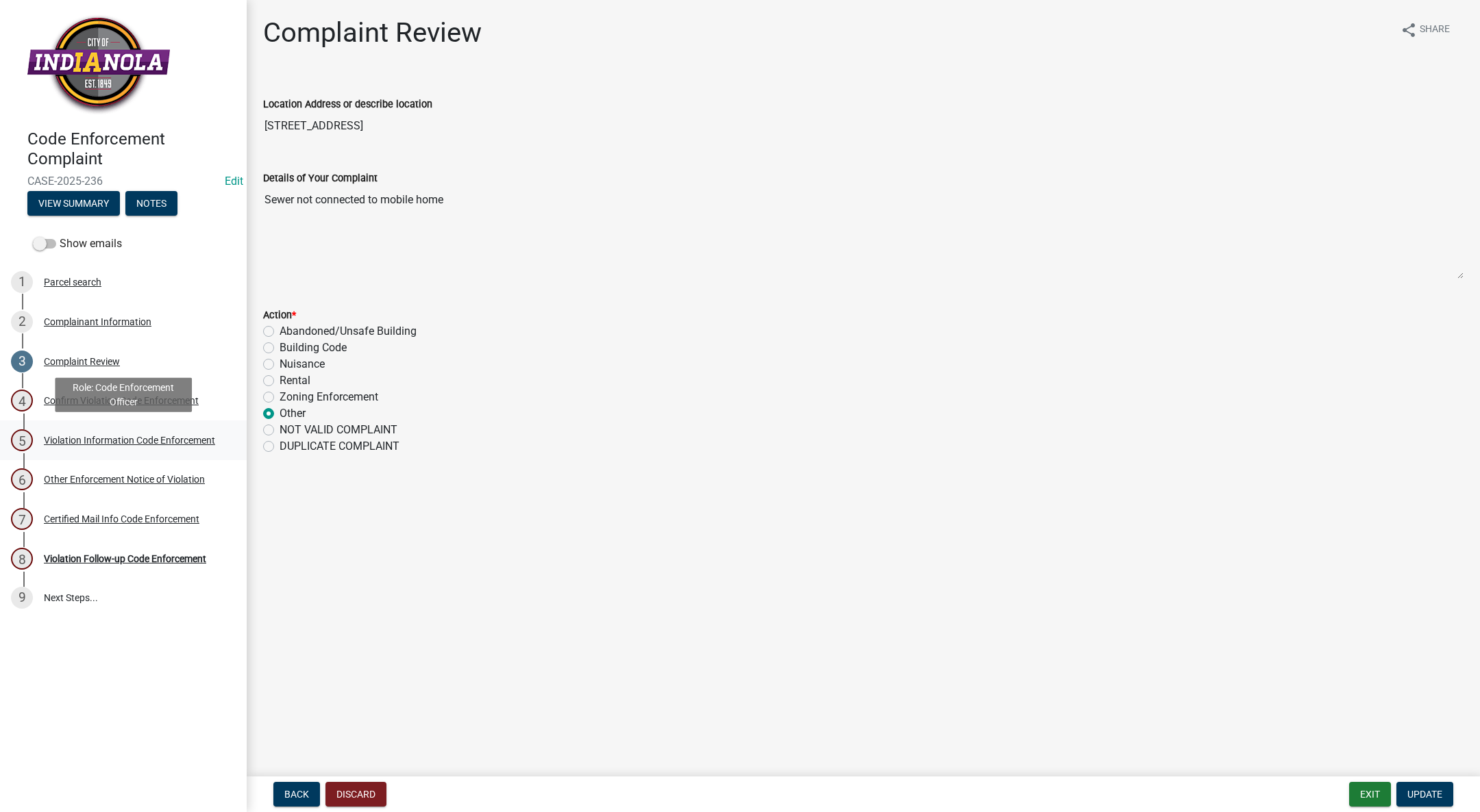
click at [115, 436] on div "Violation Information Code Enforcement" at bounding box center [129, 440] width 171 height 10
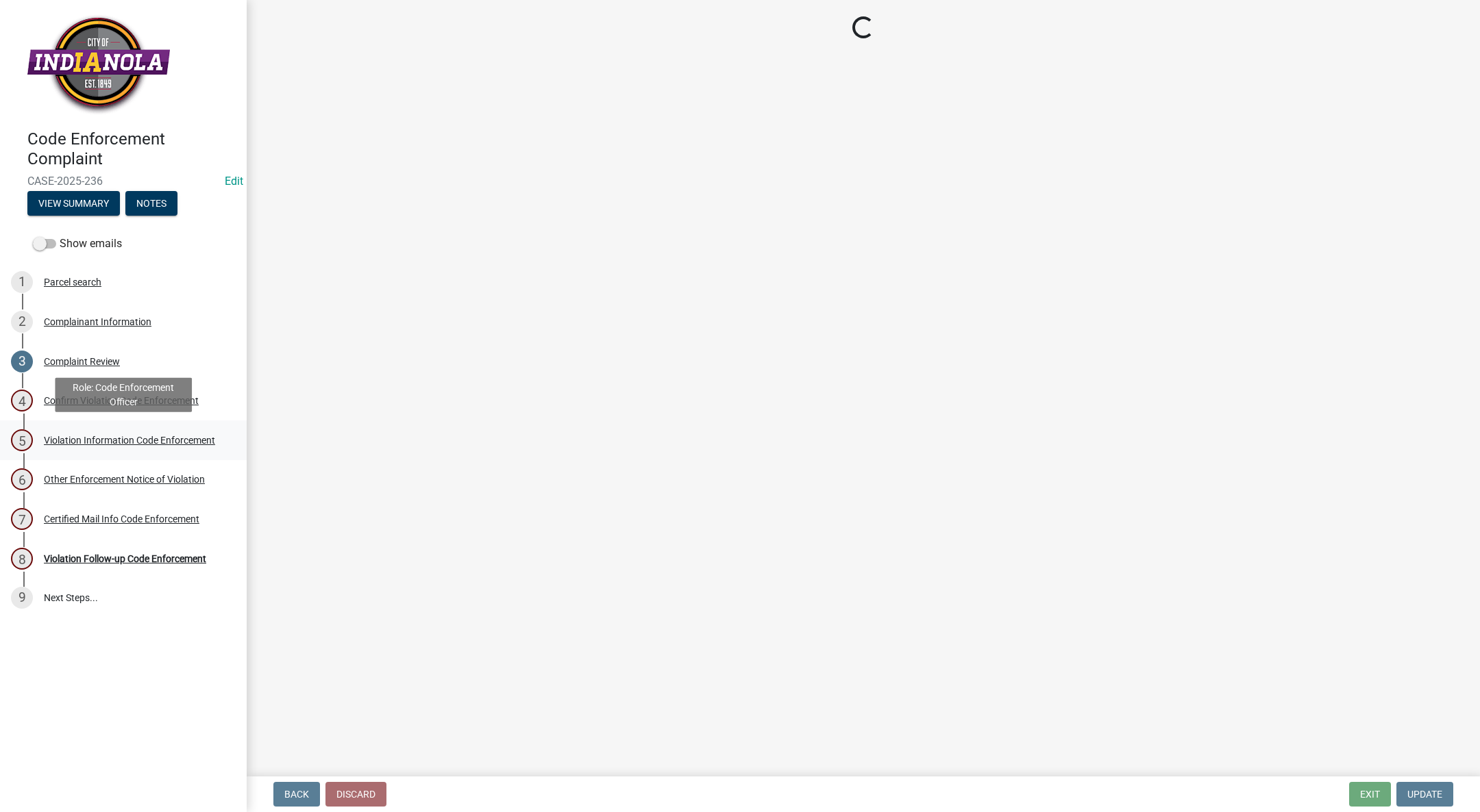
select select "017ac117-bf2b-4859-b4d0-b270a33394aa"
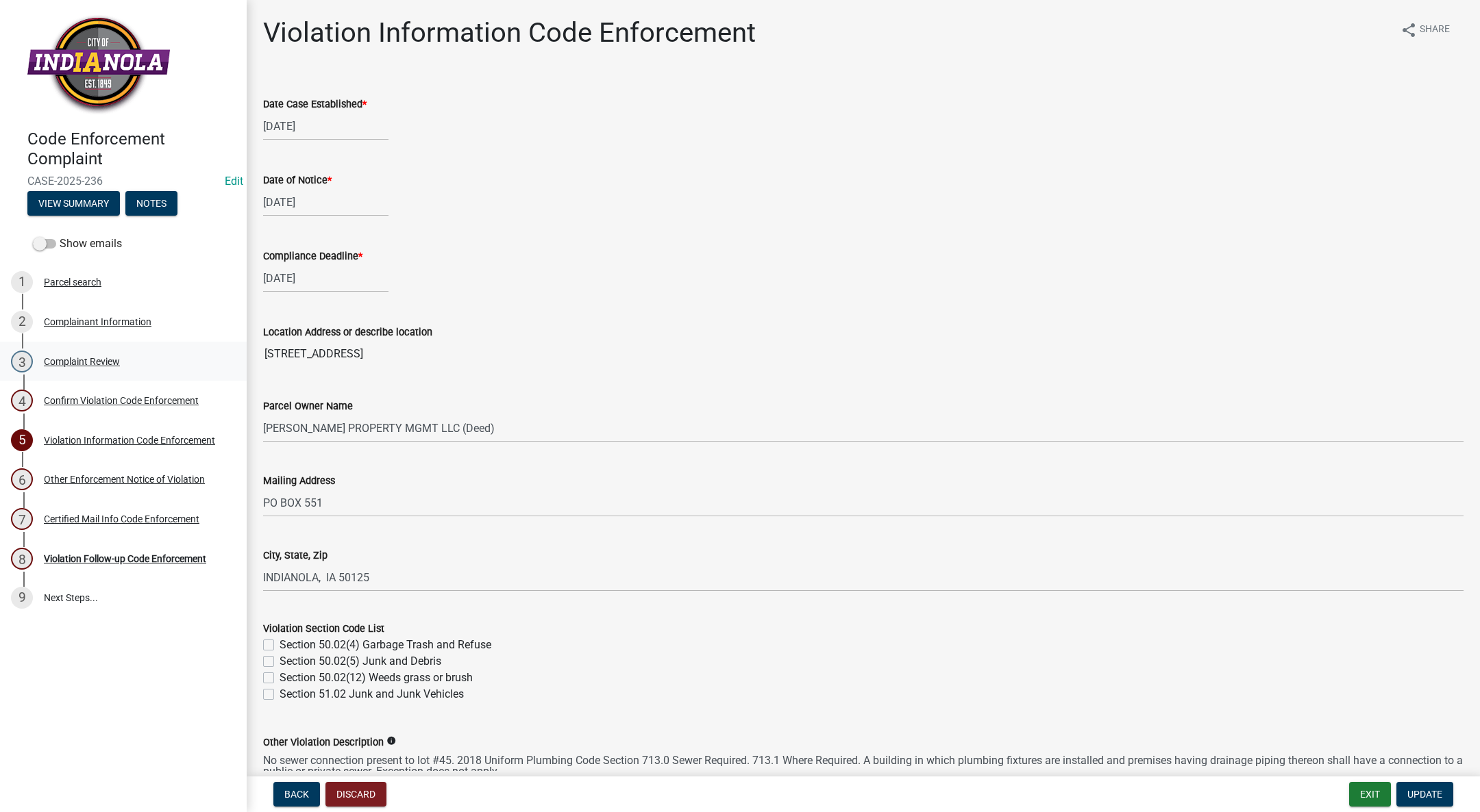
click at [85, 363] on div "Complaint Review" at bounding box center [81, 361] width 76 height 10
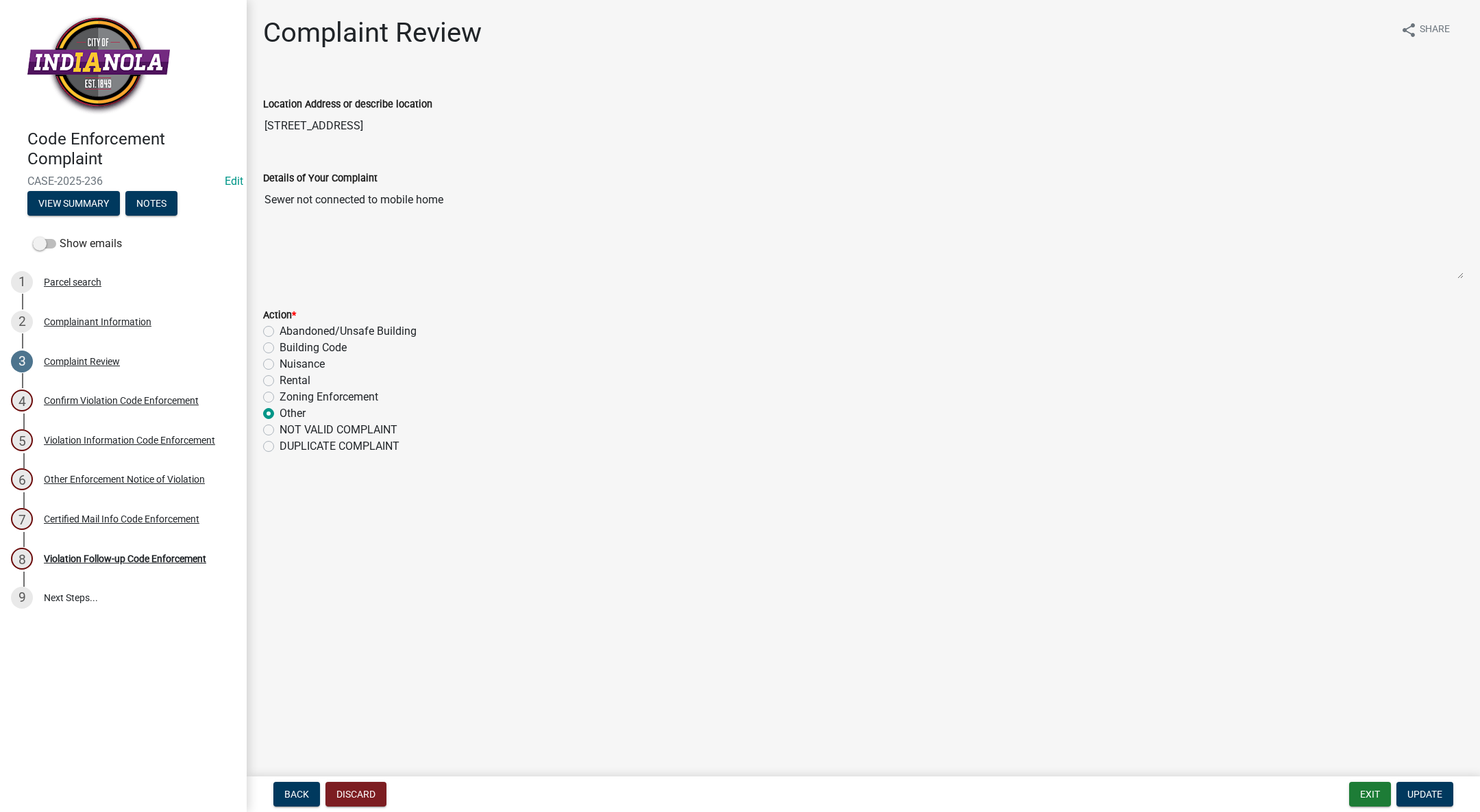
click at [280, 348] on label "Building Code" at bounding box center [313, 348] width 67 height 17
click at [280, 348] on input "Building Code" at bounding box center [284, 344] width 9 height 9
radio input "true"
click at [1427, 792] on span "Update" at bounding box center [1424, 794] width 35 height 11
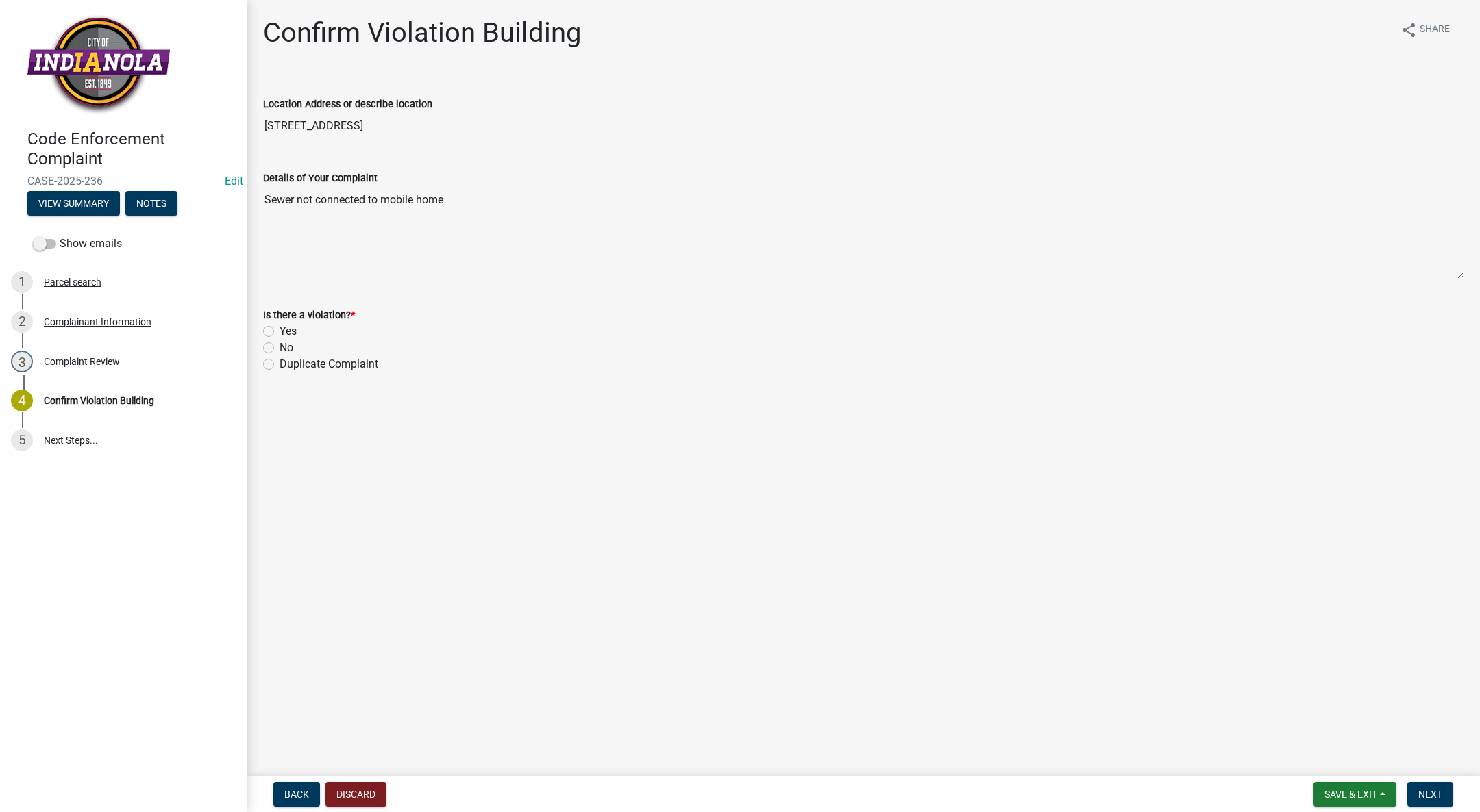
click at [280, 329] on label "Yes" at bounding box center [288, 332] width 17 height 17
click at [280, 329] on input "Yes" at bounding box center [284, 328] width 9 height 9
radio input "true"
drag, startPoint x: 1436, startPoint y: 798, endPoint x: 1420, endPoint y: 789, distance: 18.4
click at [1435, 798] on span "Next" at bounding box center [1430, 794] width 24 height 11
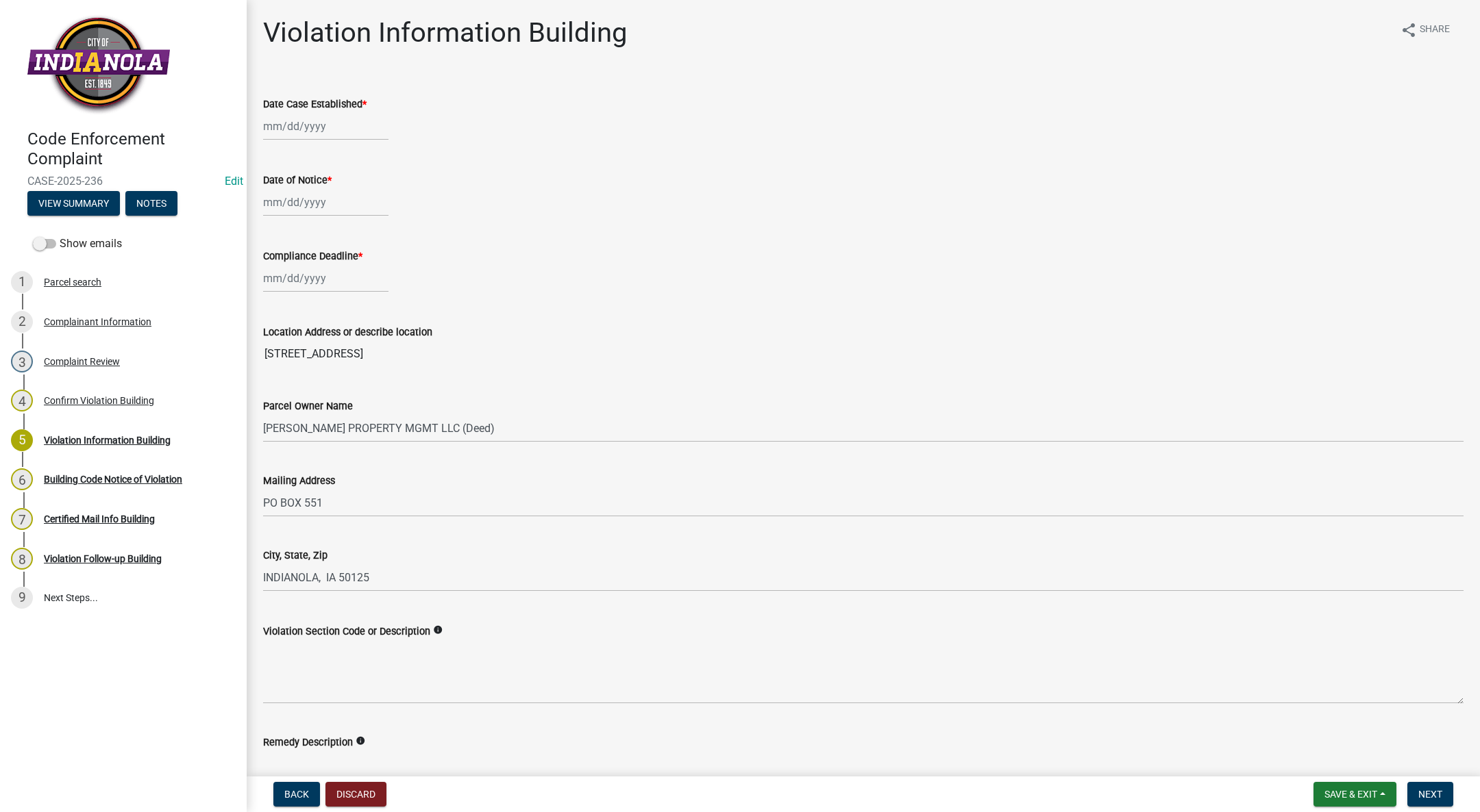
select select "9"
select select "2025"
click at [318, 127] on div "[PERSON_NAME] Feb Mar Apr [PERSON_NAME][DATE] Oct Nov [DATE] 1526 1527 1528 152…" at bounding box center [326, 126] width 125 height 28
drag, startPoint x: 808, startPoint y: 178, endPoint x: 487, endPoint y: 219, distance: 323.6
click at [807, 178] on div "Date of Notice *" at bounding box center [863, 180] width 1200 height 17
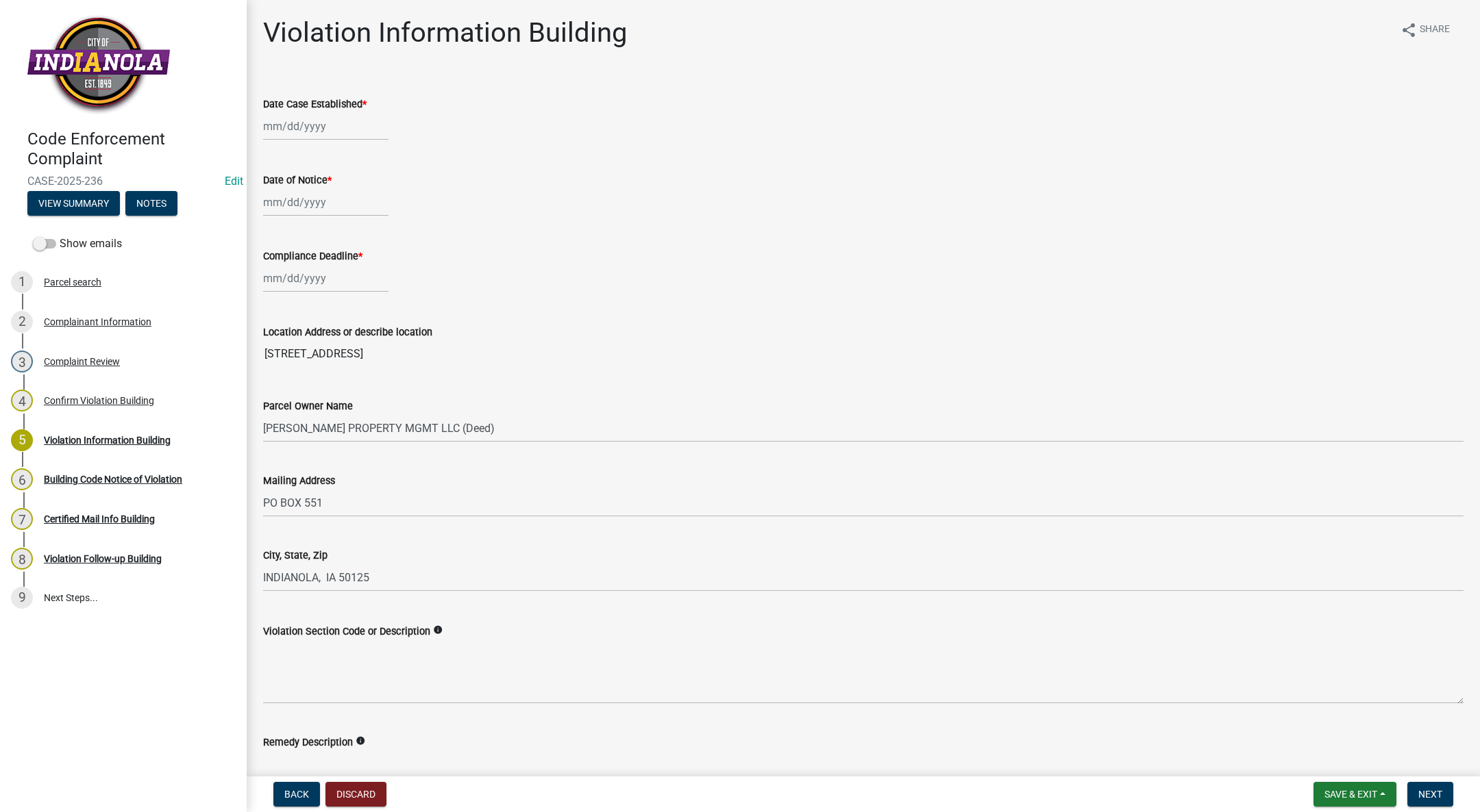
click at [305, 133] on div at bounding box center [326, 126] width 125 height 28
select select "9"
select select "2025"
click at [318, 268] on div "24" at bounding box center [320, 265] width 22 height 22
type input "[DATE]"
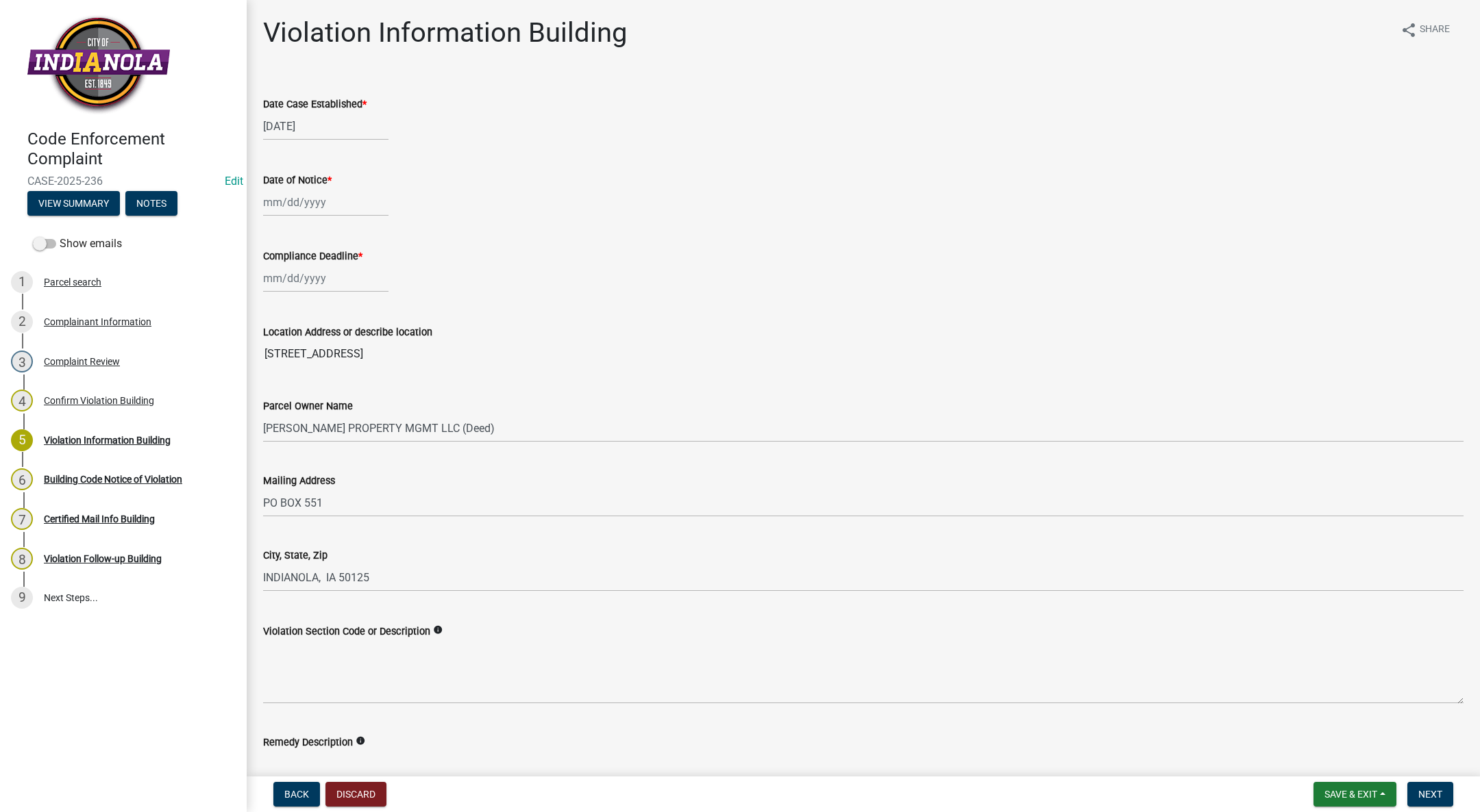
select select "9"
select select "2025"
click at [272, 205] on div "[PERSON_NAME] Feb Mar Apr [PERSON_NAME][DATE] Oct Nov [DATE] 1526 1527 1528 152…" at bounding box center [326, 202] width 125 height 28
click at [316, 349] on div "24" at bounding box center [320, 341] width 22 height 22
type input "[DATE]"
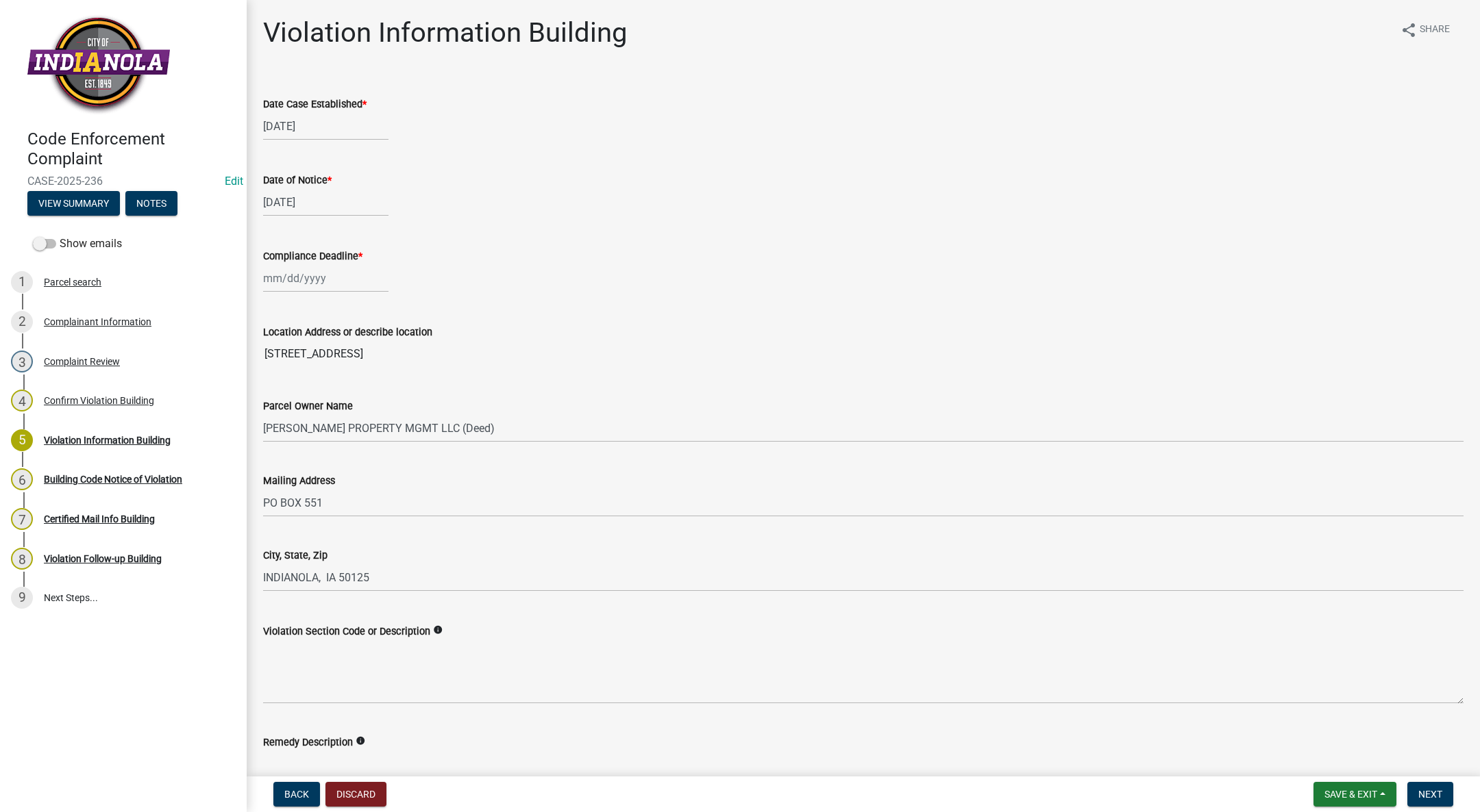
click at [297, 272] on div at bounding box center [326, 278] width 125 height 28
select select "9"
select select "2025"
click at [407, 300] on button "Next month" at bounding box center [408, 307] width 17 height 22
select select "10"
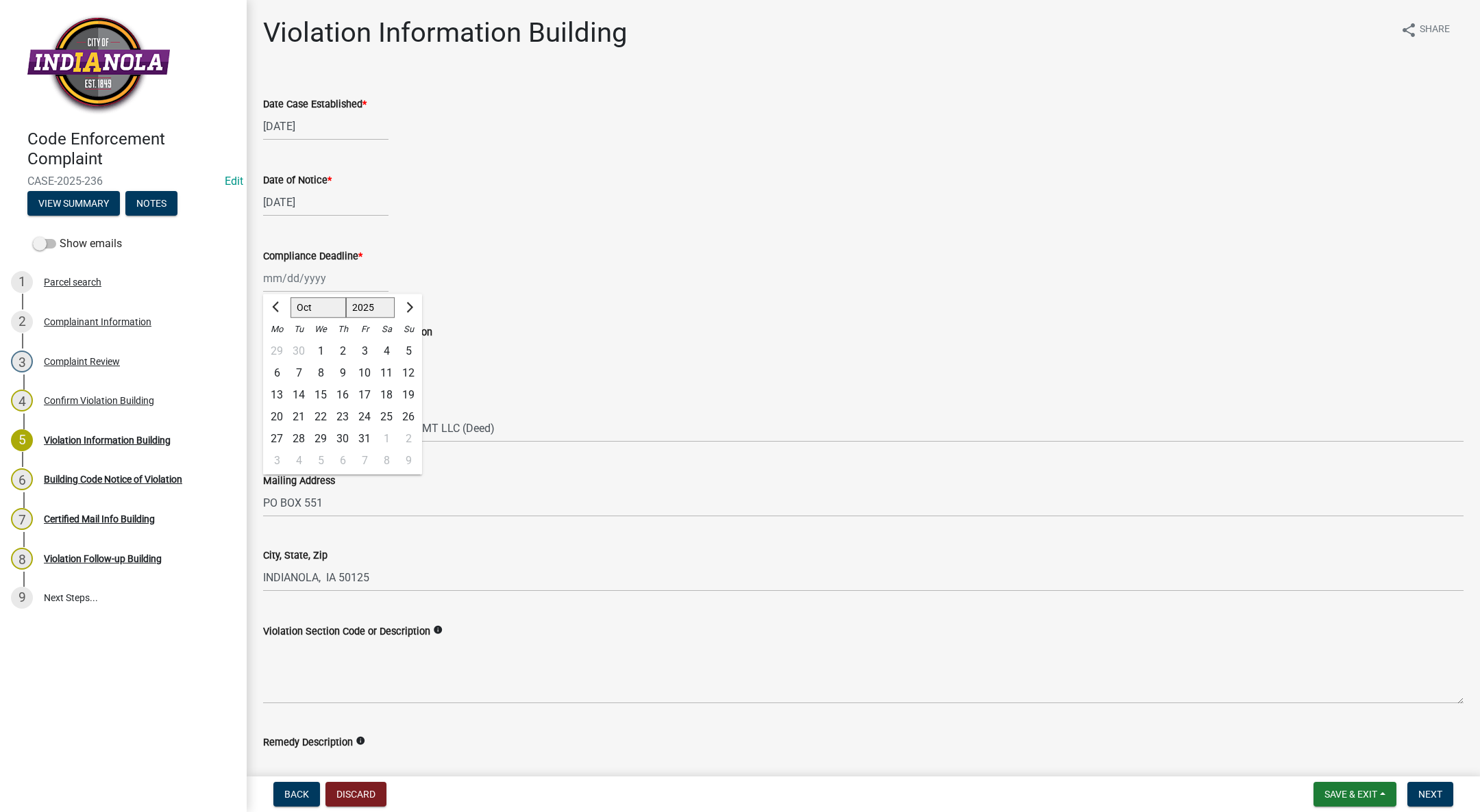
click at [320, 366] on div "8" at bounding box center [320, 372] width 22 height 22
type input "[DATE]"
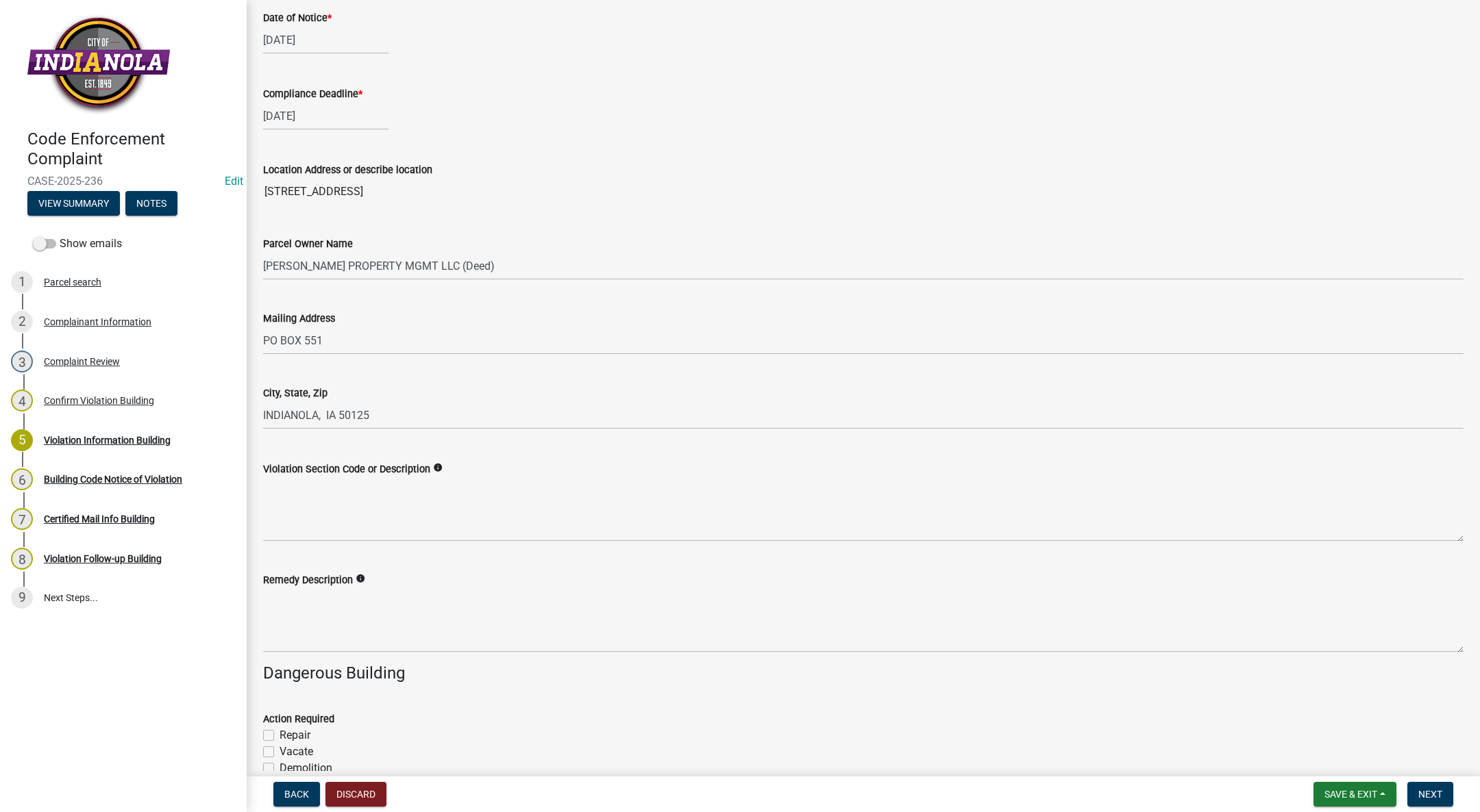
scroll to position [205, 0]
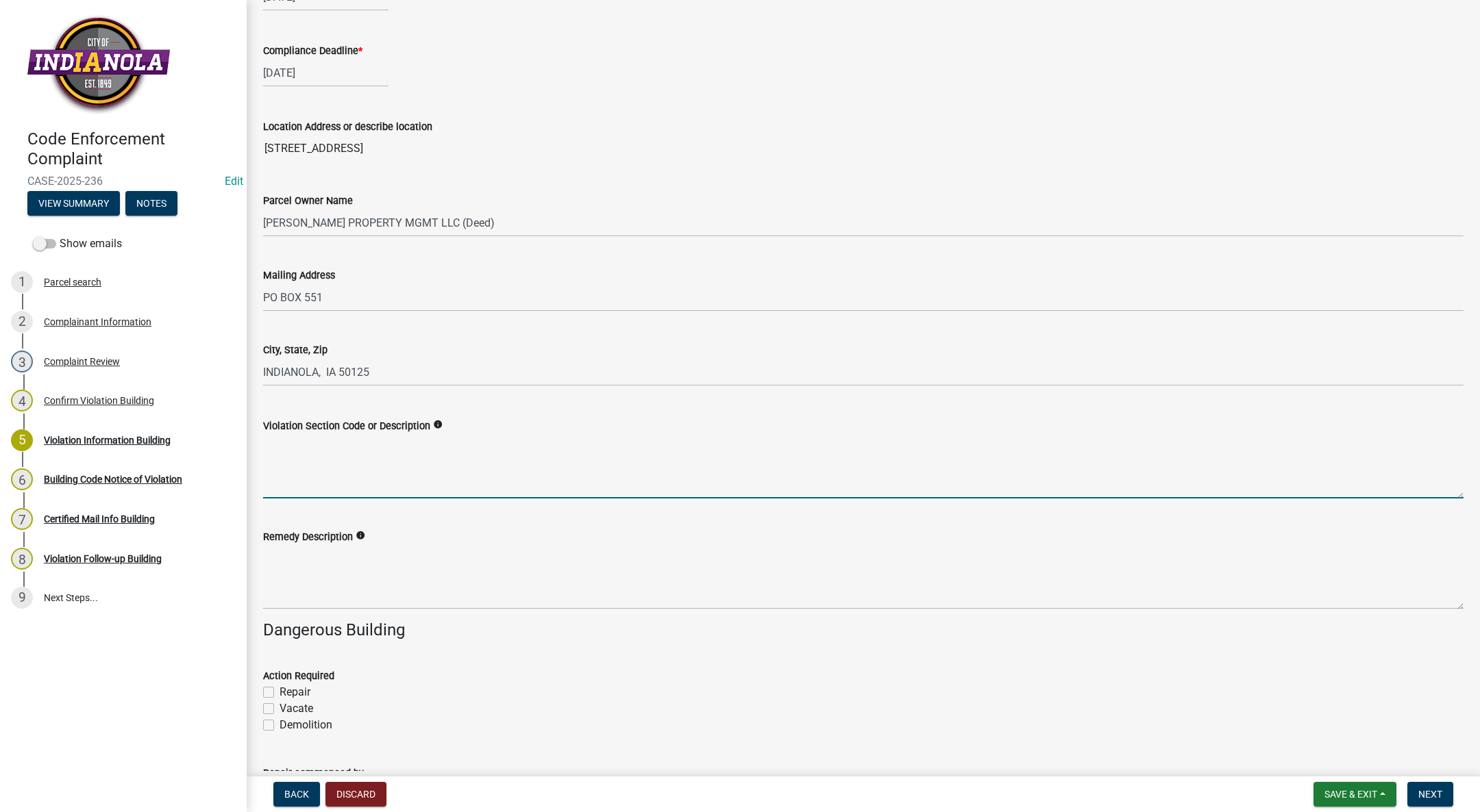
click at [362, 447] on textarea "Violation Section Code or Description" at bounding box center [863, 466] width 1200 height 64
paste textarea "No sewer connection present to lot #45. 2018 Uniform Plumbing Code Section 713.…"
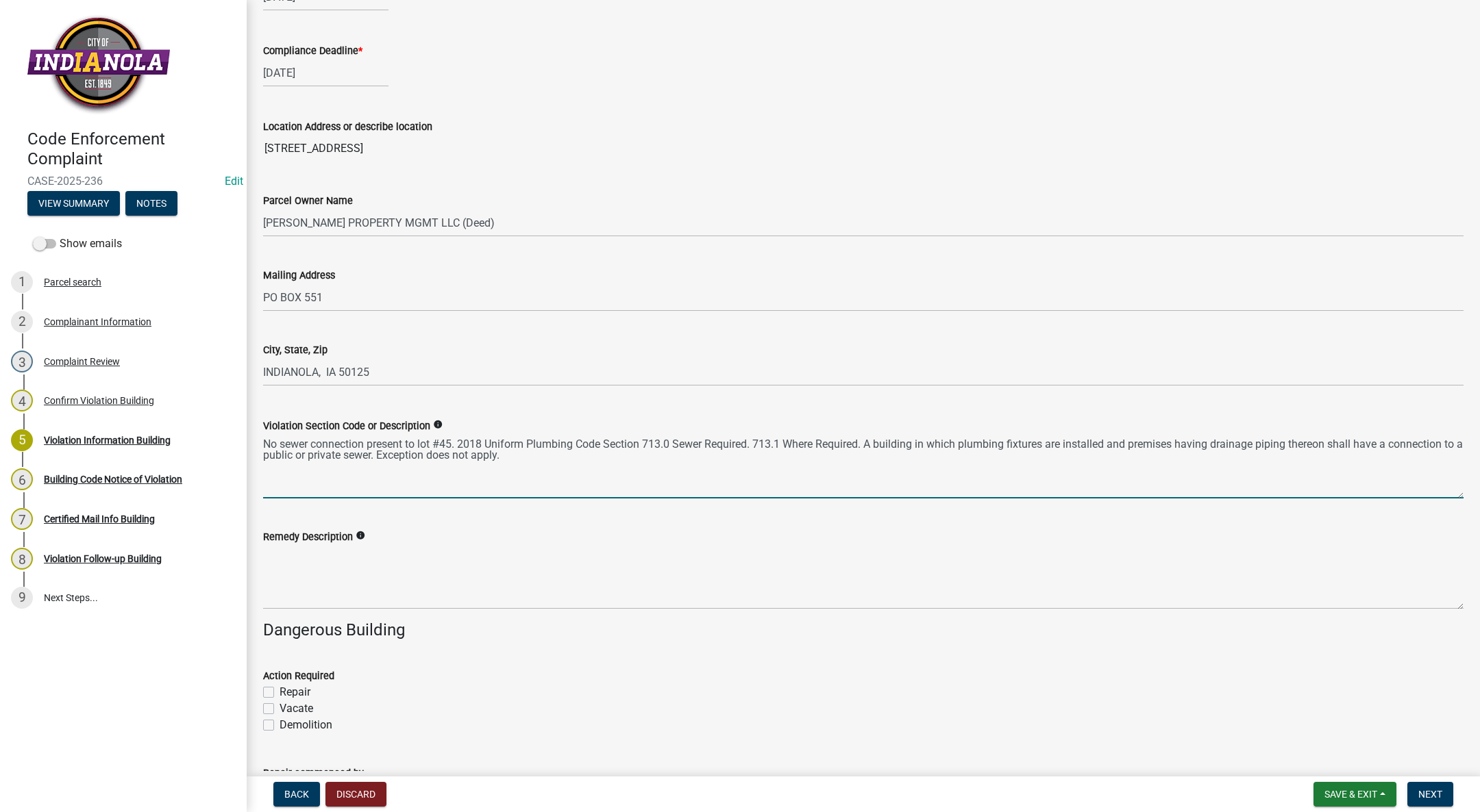
type textarea "No sewer connection present to lot #45. 2018 Uniform Plumbing Code Section 713.…"
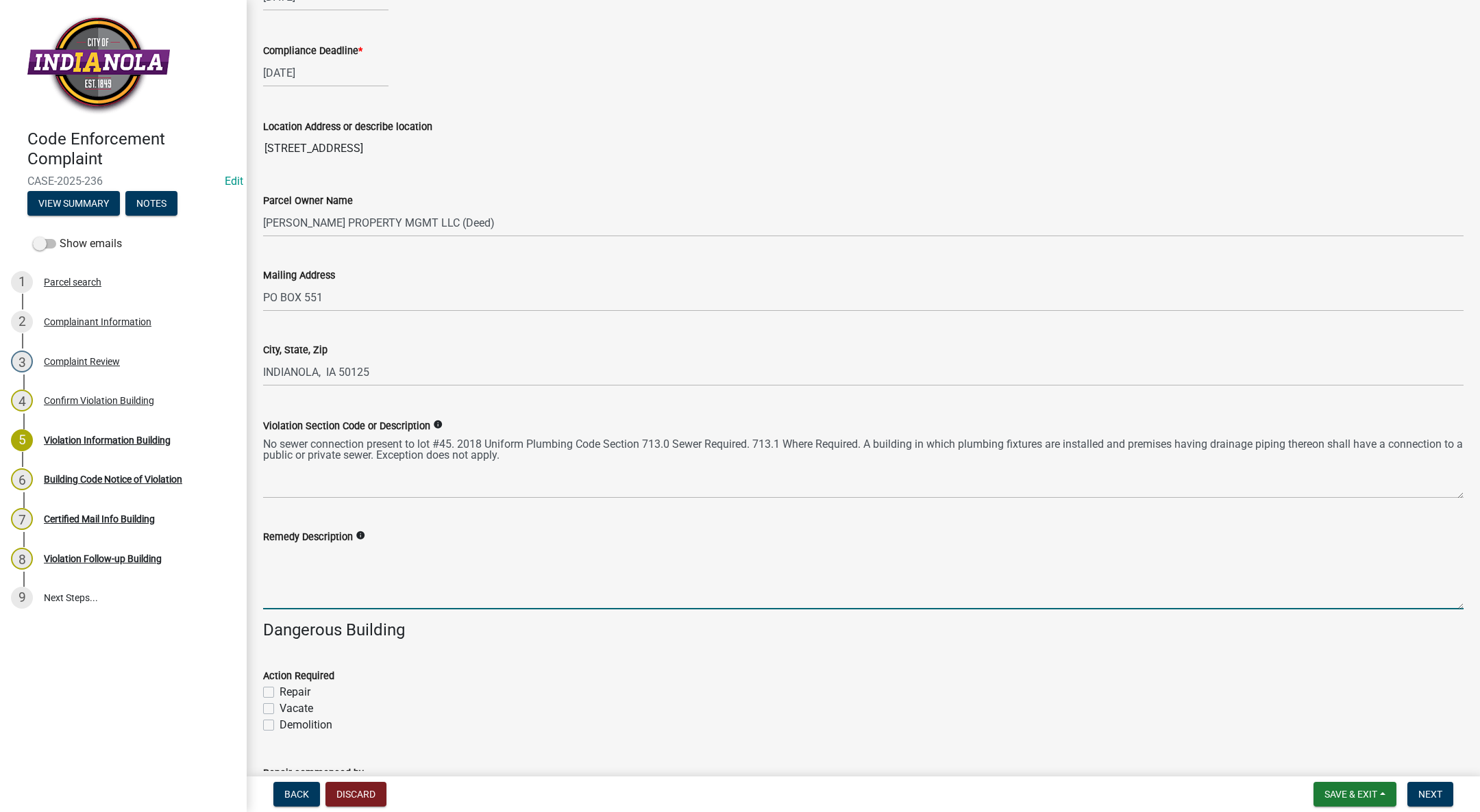
click at [402, 545] on textarea "Remedy Description" at bounding box center [863, 577] width 1200 height 64
type textarea "L"
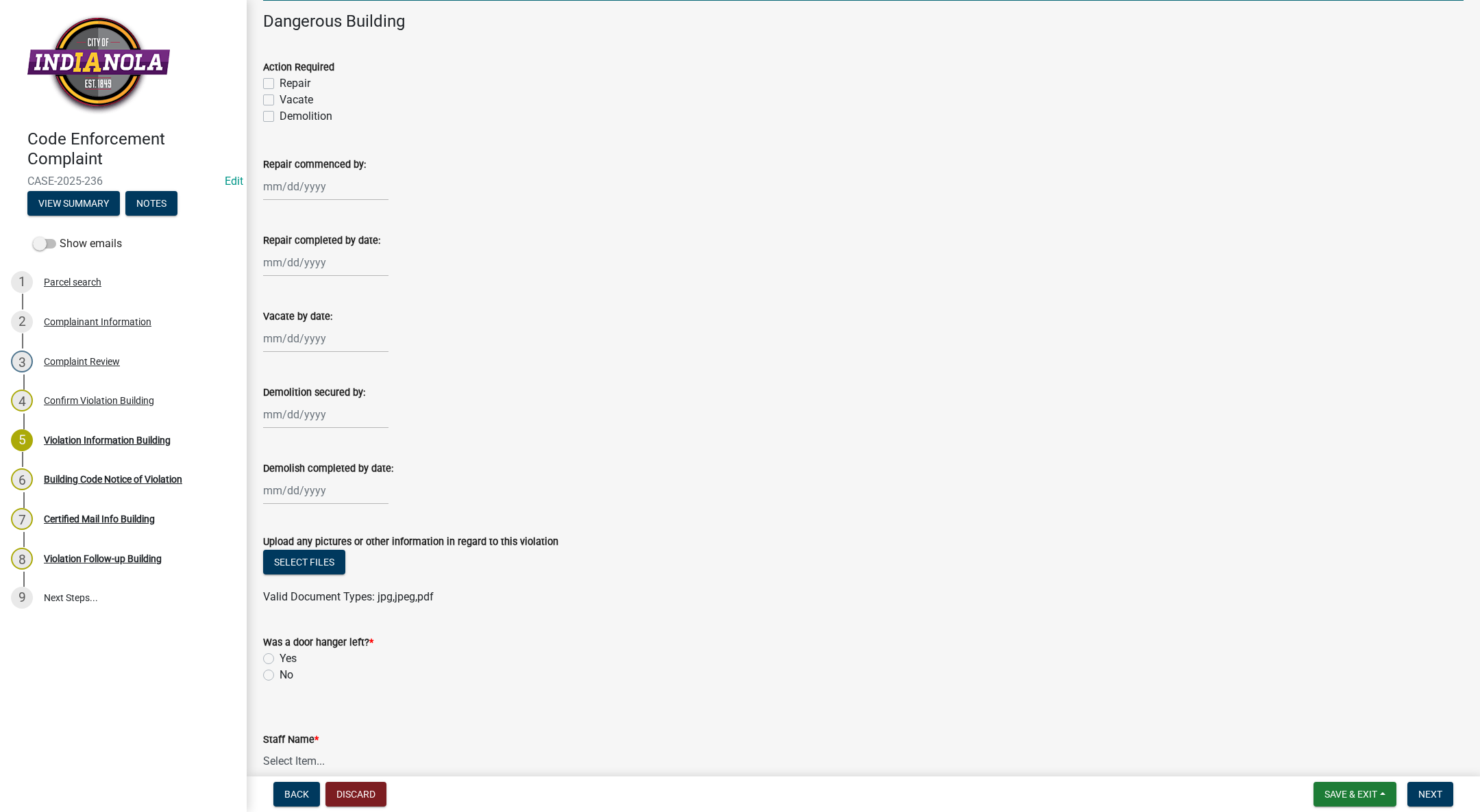
scroll to position [884, 0]
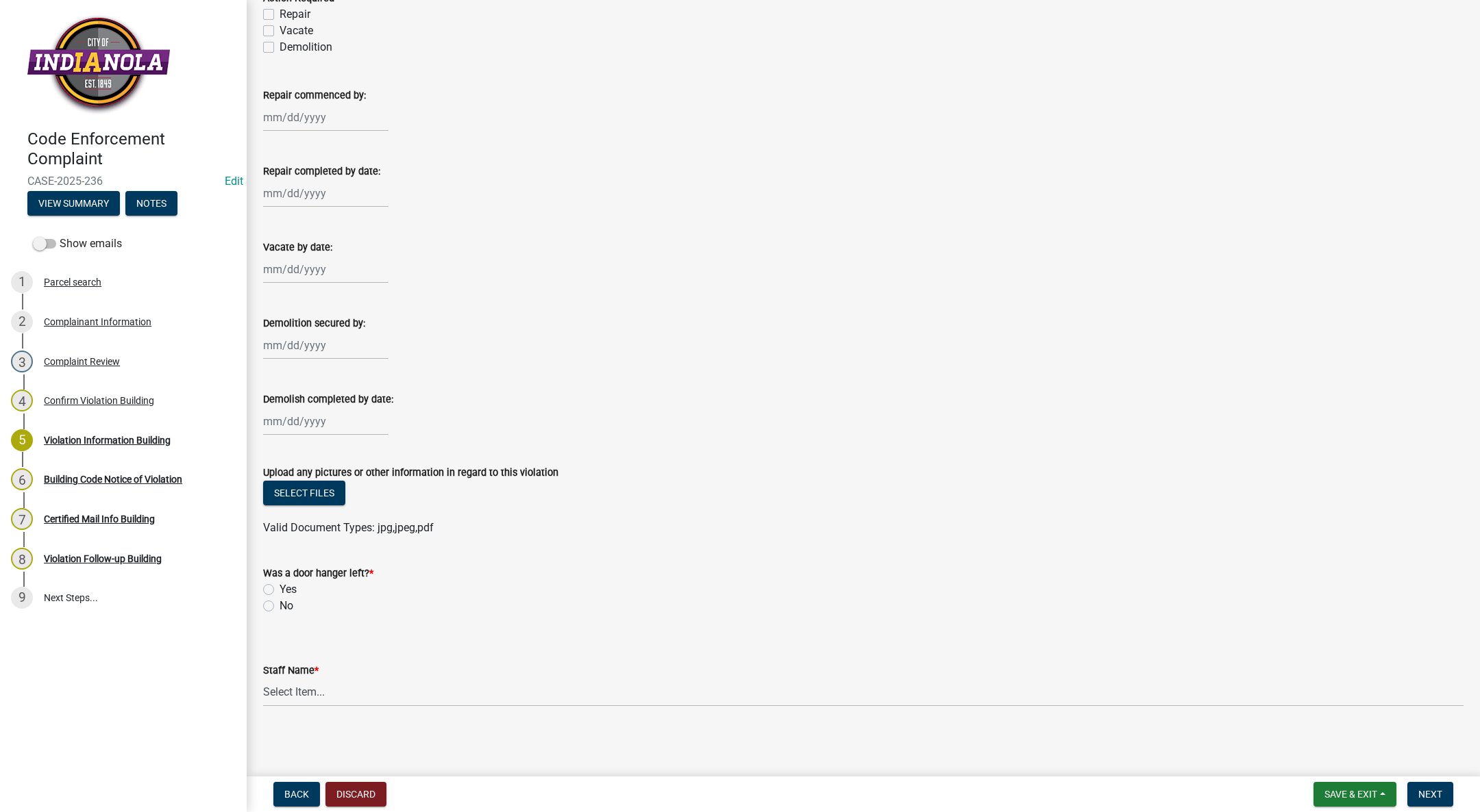
type textarea "Property owner (landlord) must make the required dwelling to sewer line connect…"
click at [280, 602] on label "No" at bounding box center [287, 606] width 14 height 17
click at [280, 602] on input "No" at bounding box center [284, 602] width 9 height 9
radio input "true"
click at [284, 687] on select "Select Item... [PERSON_NAME] Other" at bounding box center [863, 692] width 1200 height 28
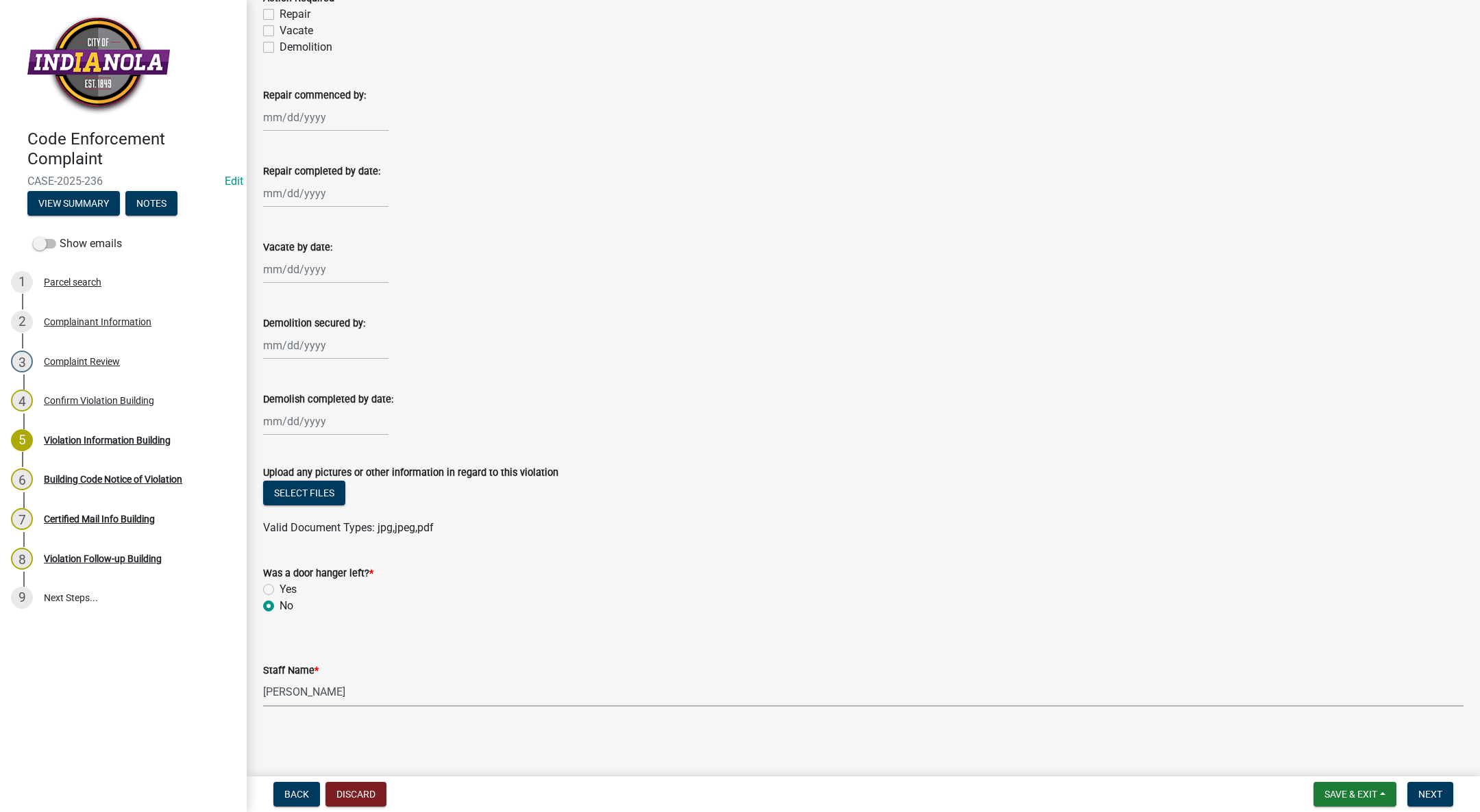
click at [263, 679] on select "Select Item... [PERSON_NAME] Other" at bounding box center [863, 692] width 1200 height 28
select select "66524ab9-0776-486e-880e-e790571450df"
drag, startPoint x: 1425, startPoint y: 799, endPoint x: 1399, endPoint y: 772, distance: 37.5
click at [1424, 797] on span "Next" at bounding box center [1430, 794] width 24 height 11
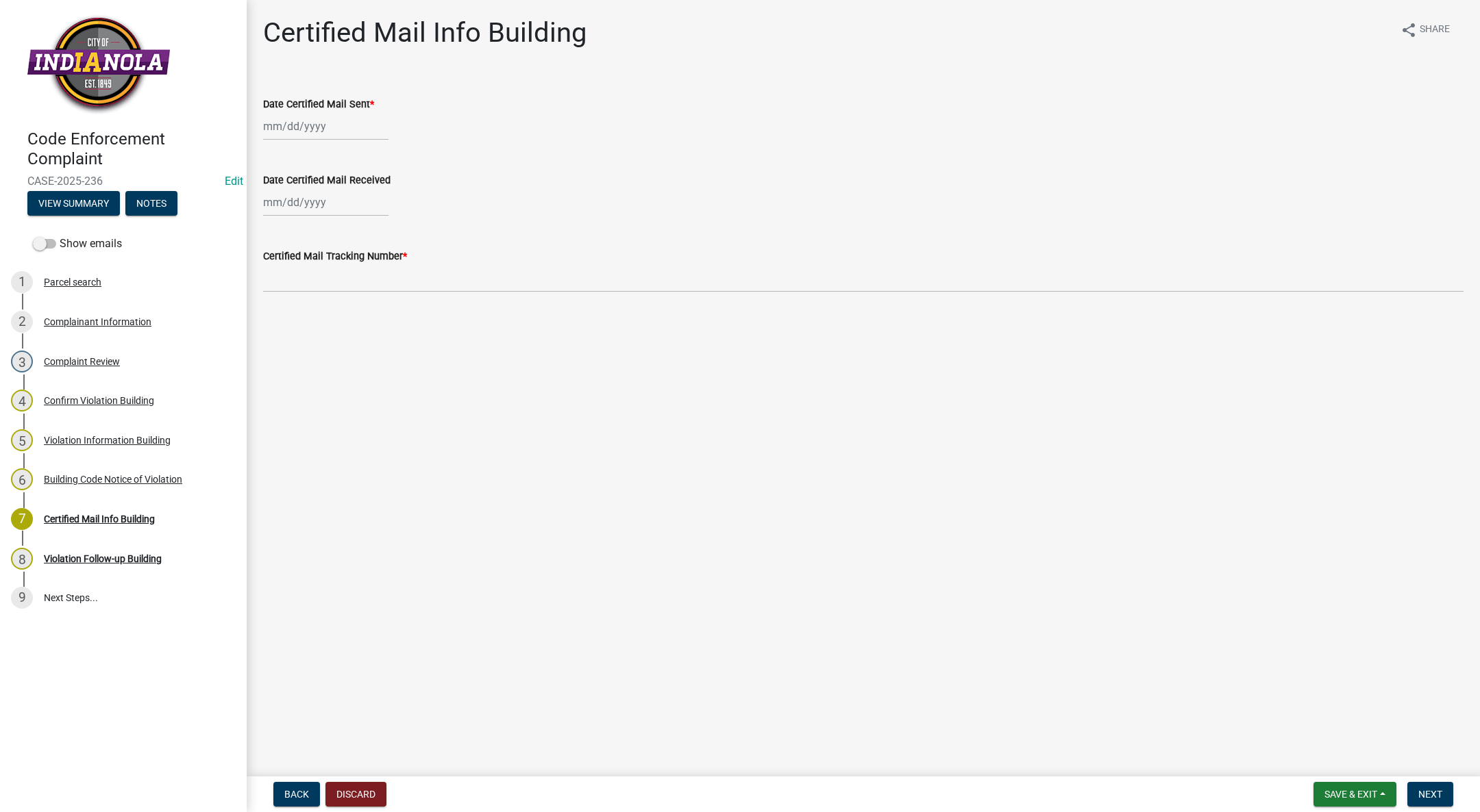
click at [308, 131] on div at bounding box center [326, 126] width 125 height 28
select select "9"
select select "2025"
click at [321, 256] on div "24" at bounding box center [320, 265] width 22 height 22
type input "[DATE]"
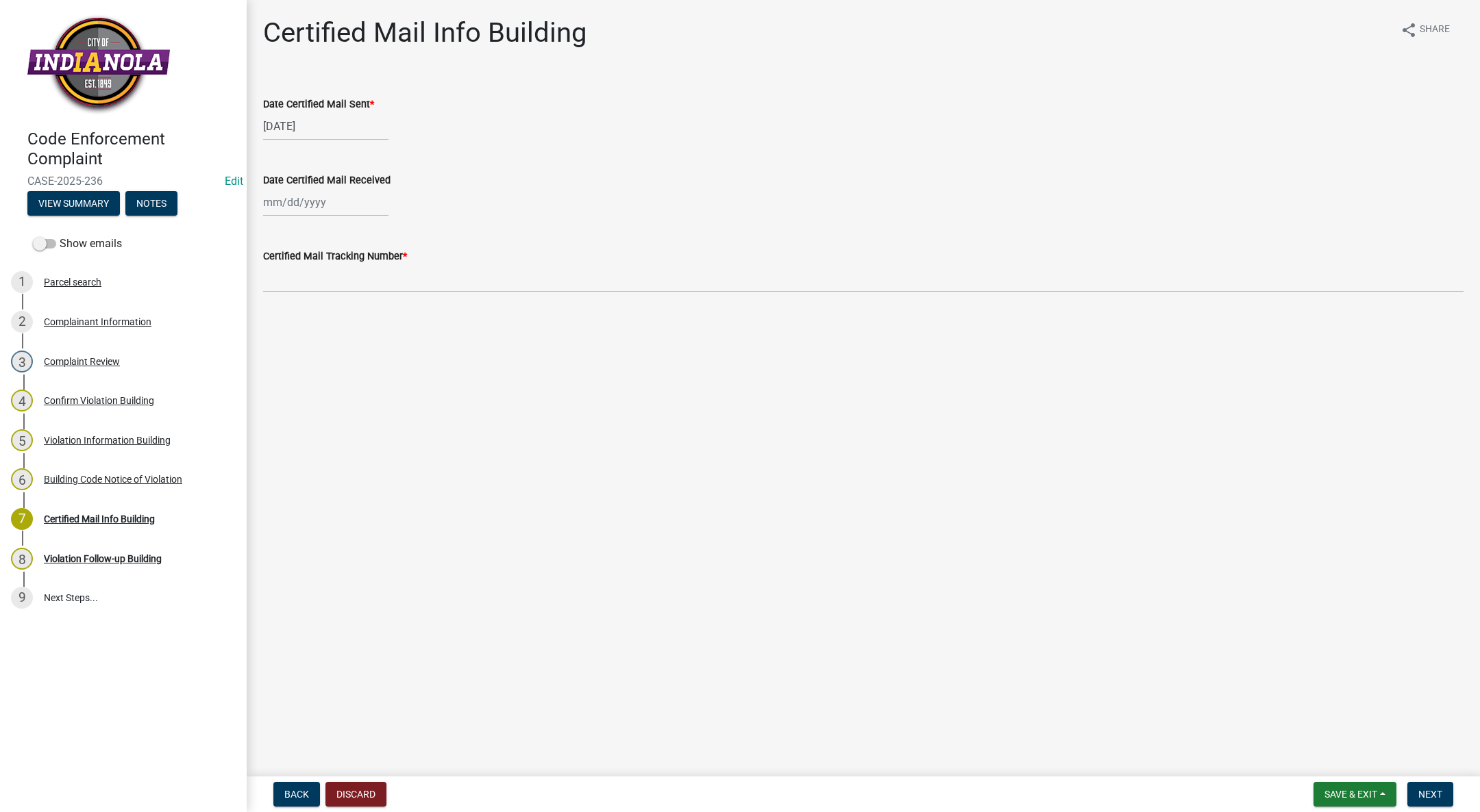
select select "9"
select select "2025"
click at [315, 204] on div "[PERSON_NAME] Feb Mar Apr [PERSON_NAME][DATE] Oct Nov [DATE] 1526 1527 1528 152…" at bounding box center [326, 202] width 125 height 28
click at [585, 236] on div "Certified Mail Tracking Number *" at bounding box center [863, 260] width 1200 height 63
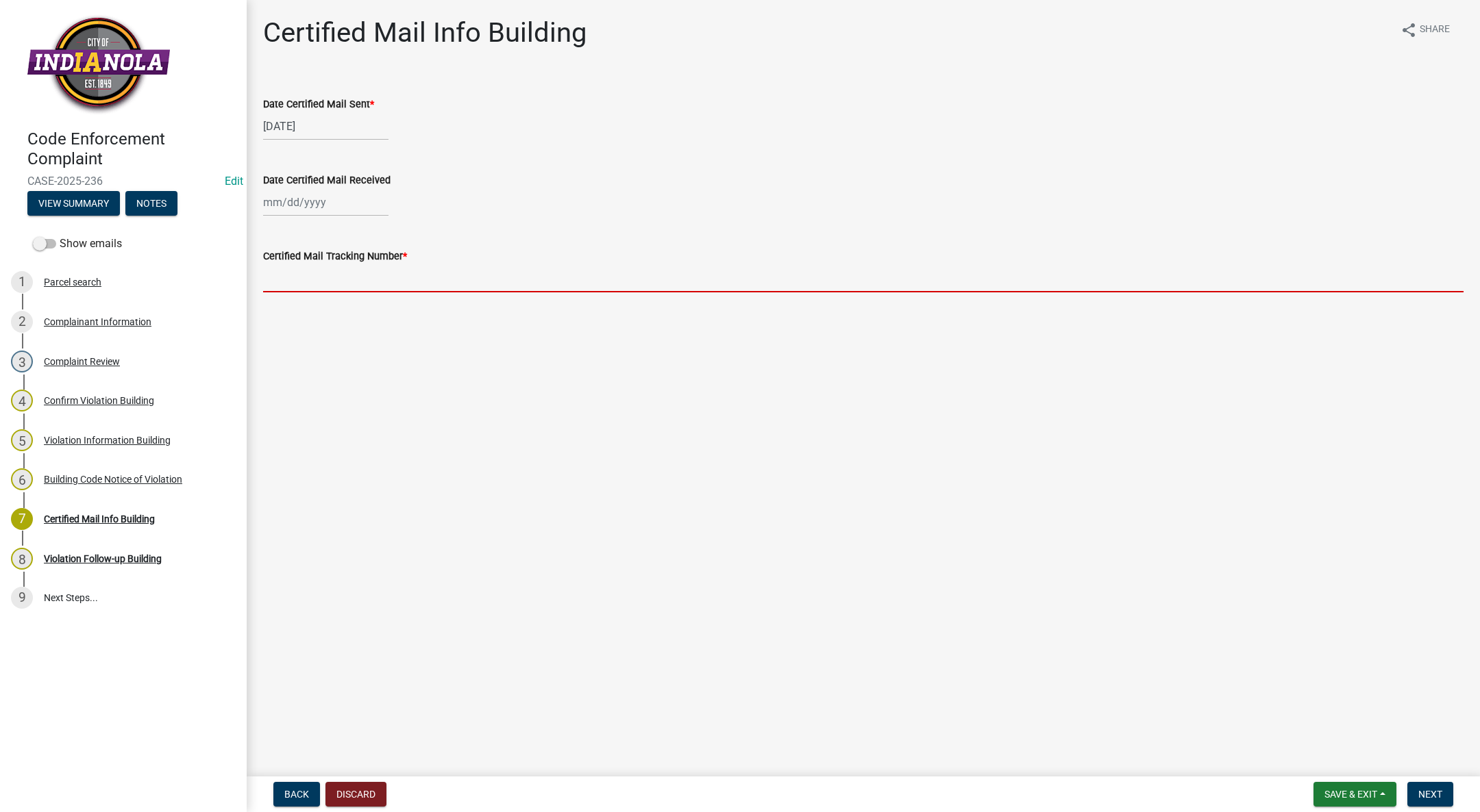
click at [376, 267] on input "Certified Mail Tracking Number *" at bounding box center [863, 278] width 1200 height 28
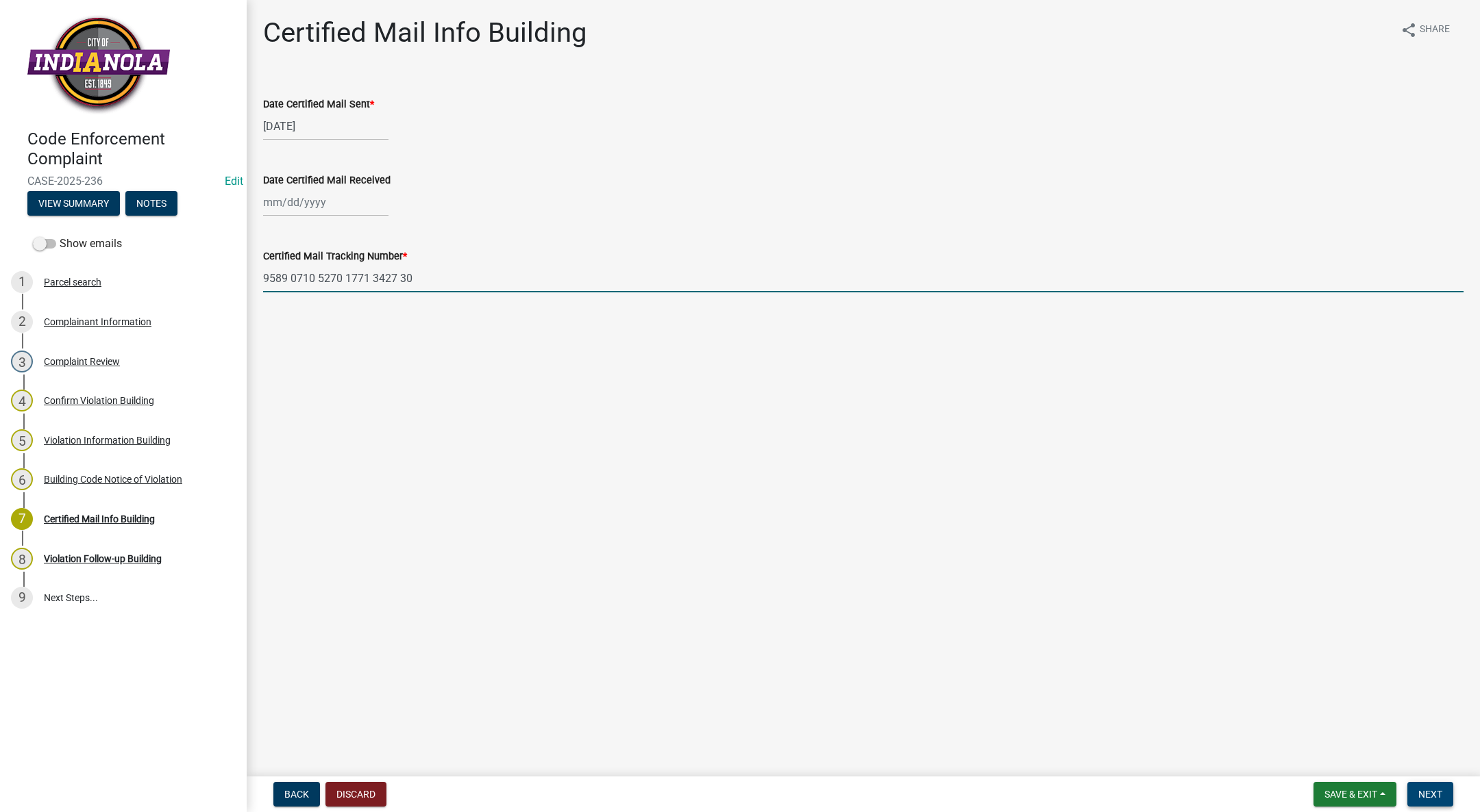
type input "9589 0710 5270 1771 3427 30"
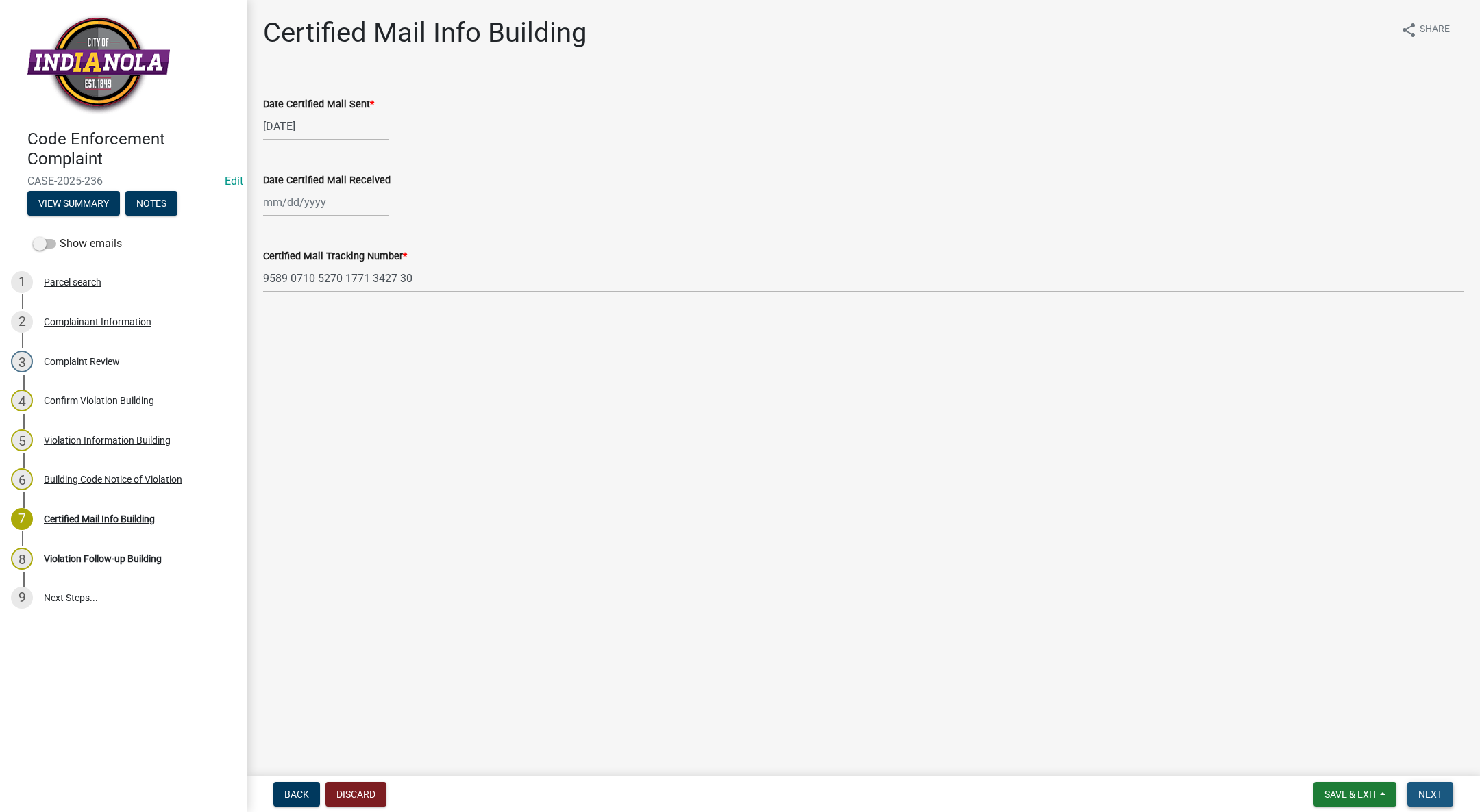
click at [1435, 785] on button "Next" at bounding box center [1429, 794] width 46 height 25
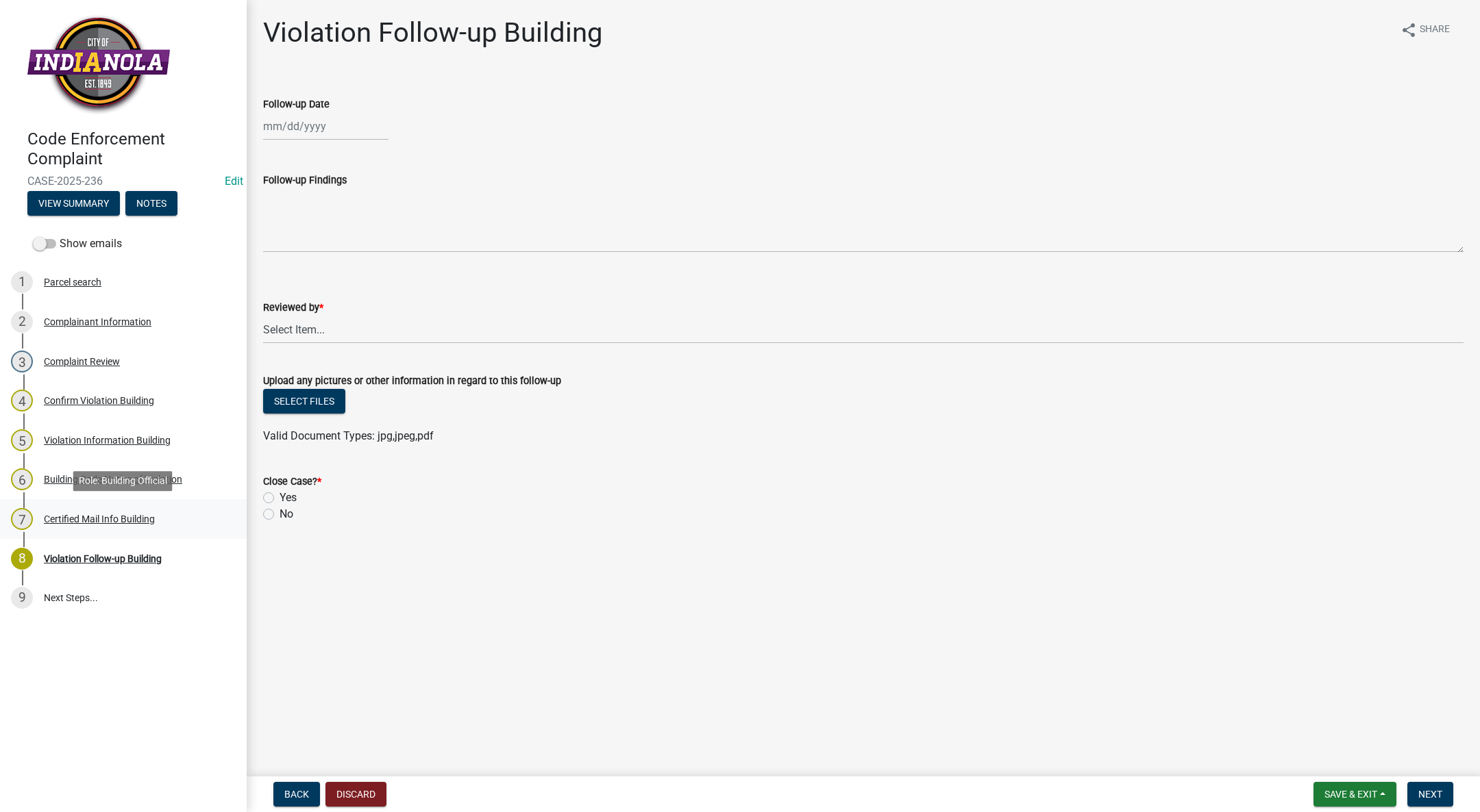
click at [82, 509] on div "7 Certified Mail Info Building" at bounding box center [118, 519] width 213 height 22
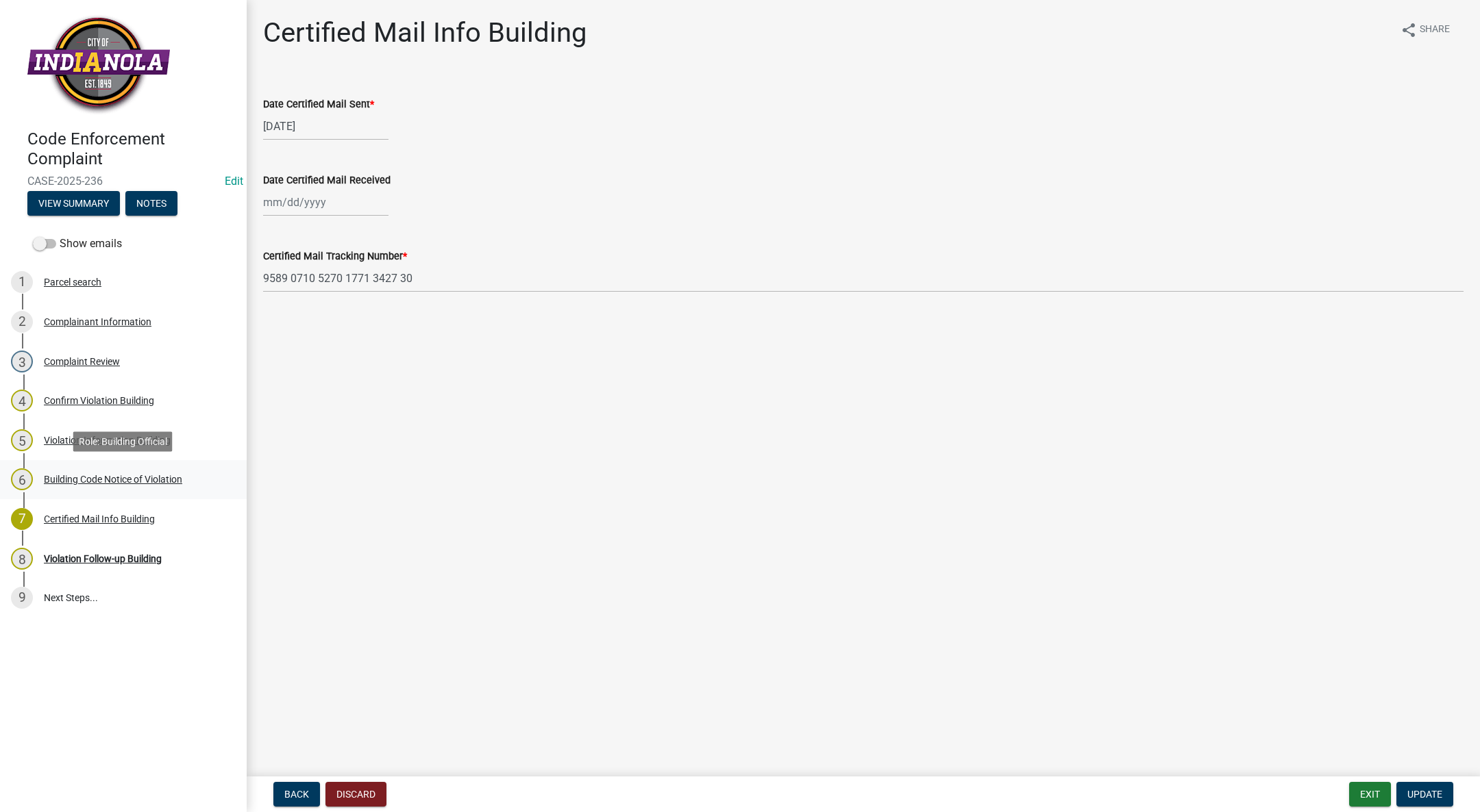
click at [128, 476] on div "Building Code Notice of Violation" at bounding box center [112, 479] width 138 height 10
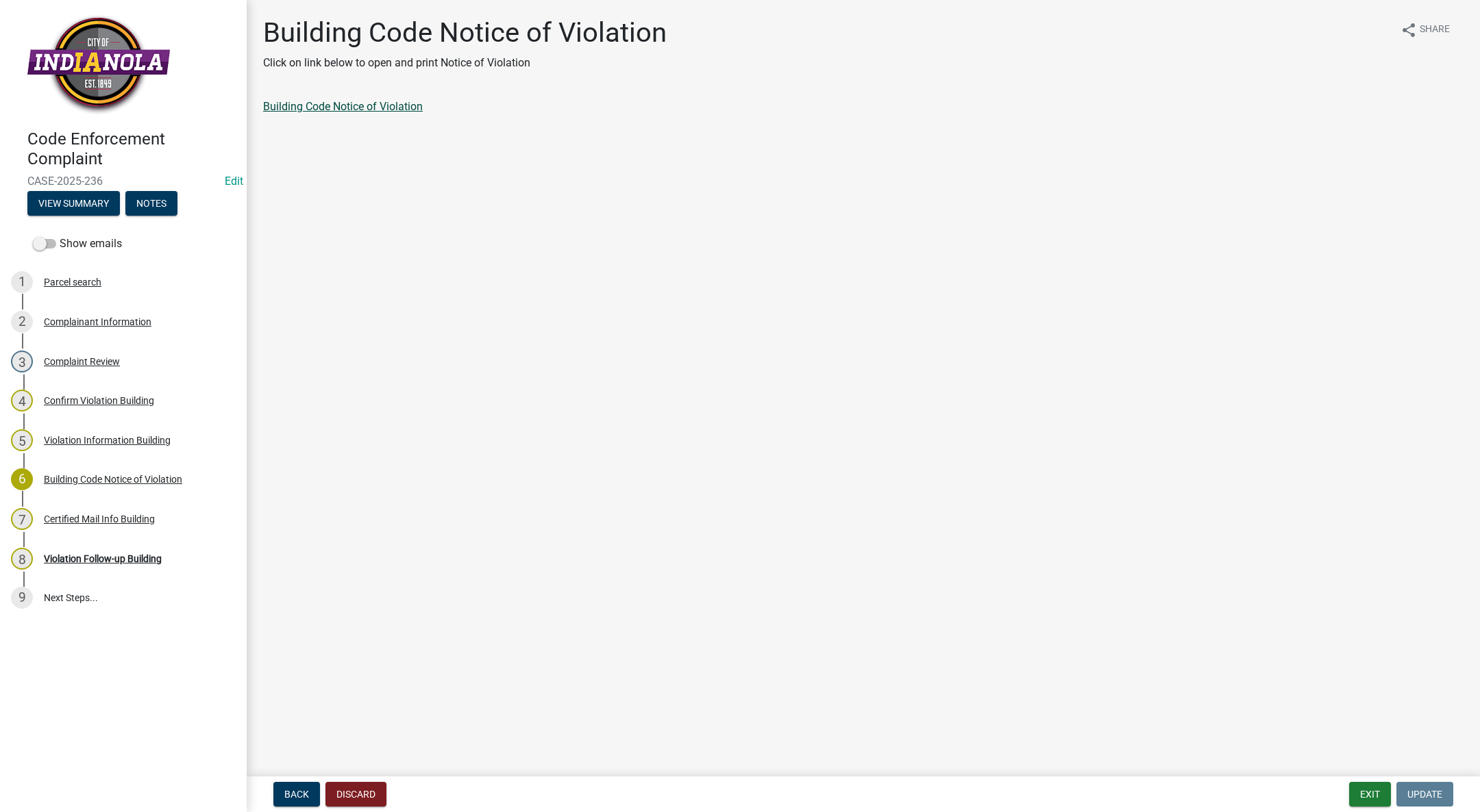
click at [358, 108] on link "Building Code Notice of Violation" at bounding box center [343, 106] width 160 height 13
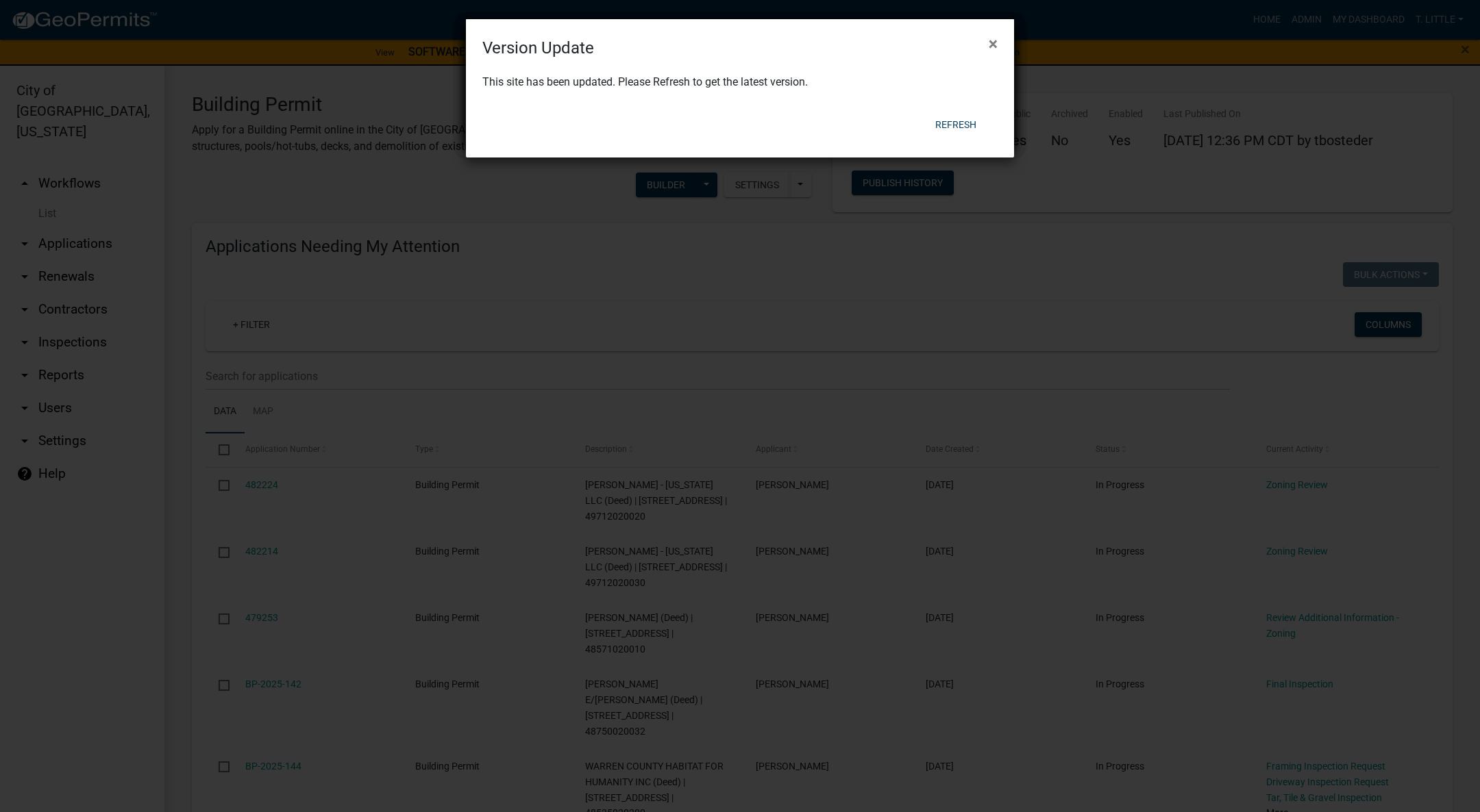
select select "3: 100"
click at [990, 48] on span "×" at bounding box center [993, 43] width 9 height 19
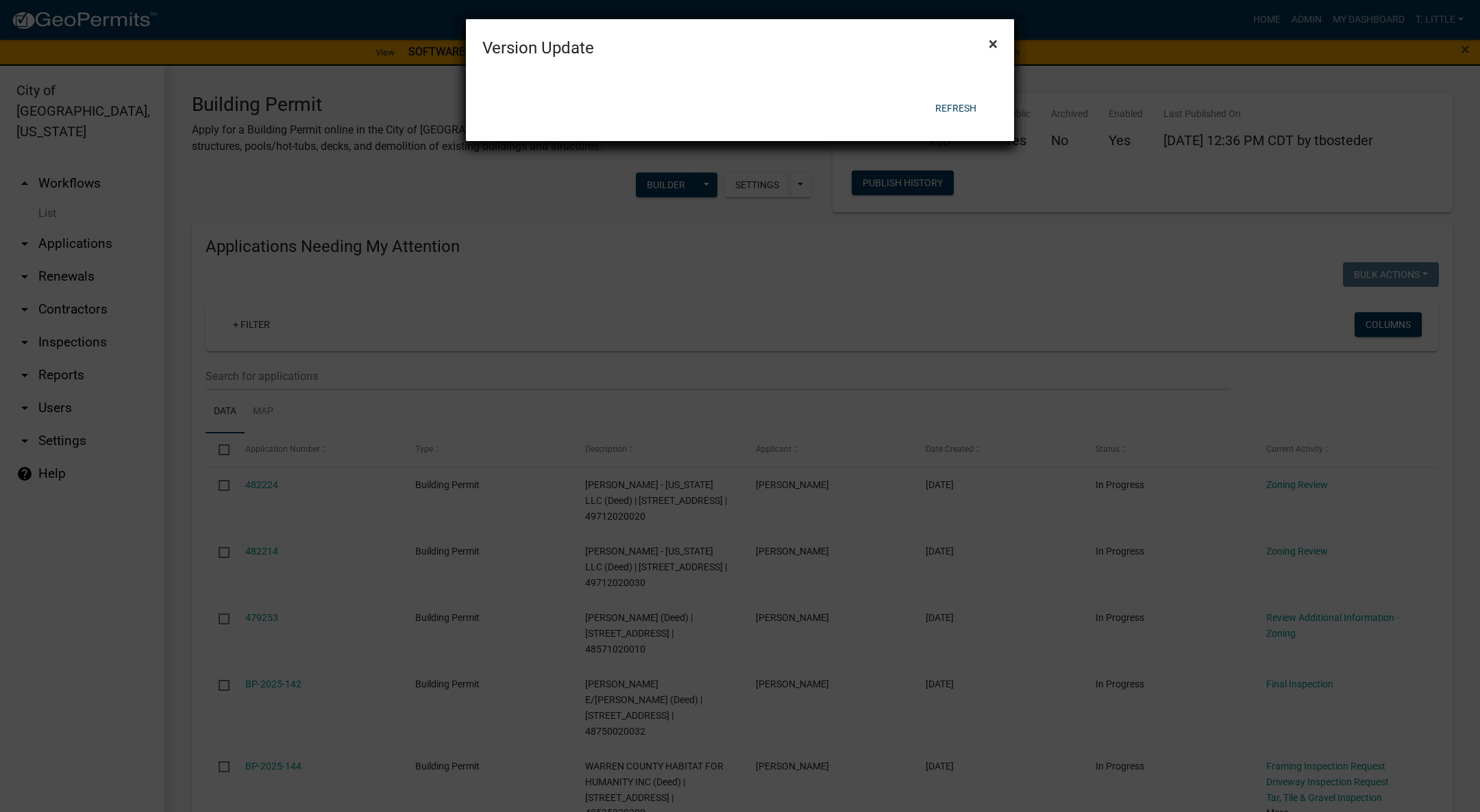
click at [990, 48] on span "×" at bounding box center [993, 43] width 9 height 19
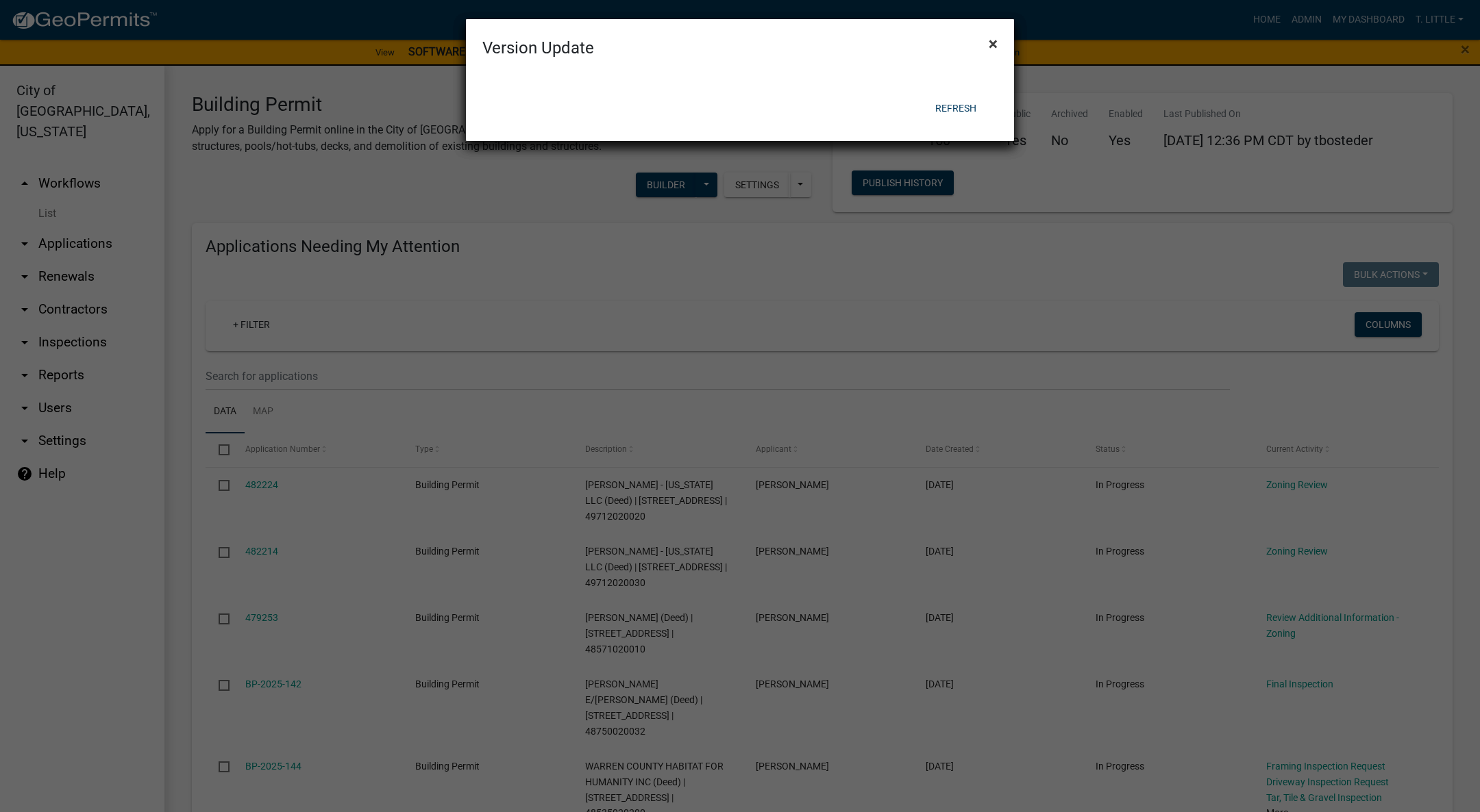
click at [990, 48] on span "×" at bounding box center [993, 43] width 9 height 19
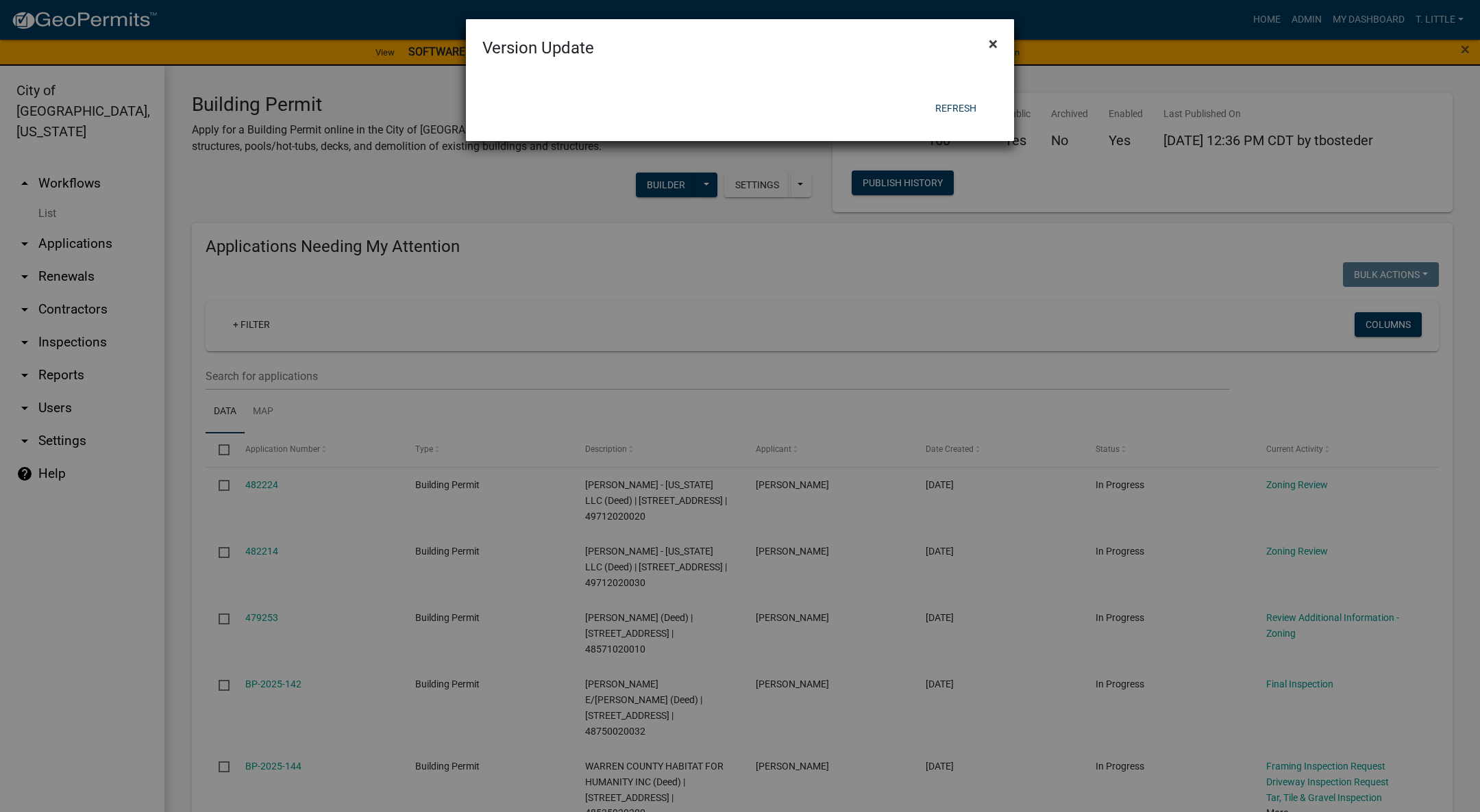
click at [990, 48] on span "×" at bounding box center [993, 43] width 9 height 19
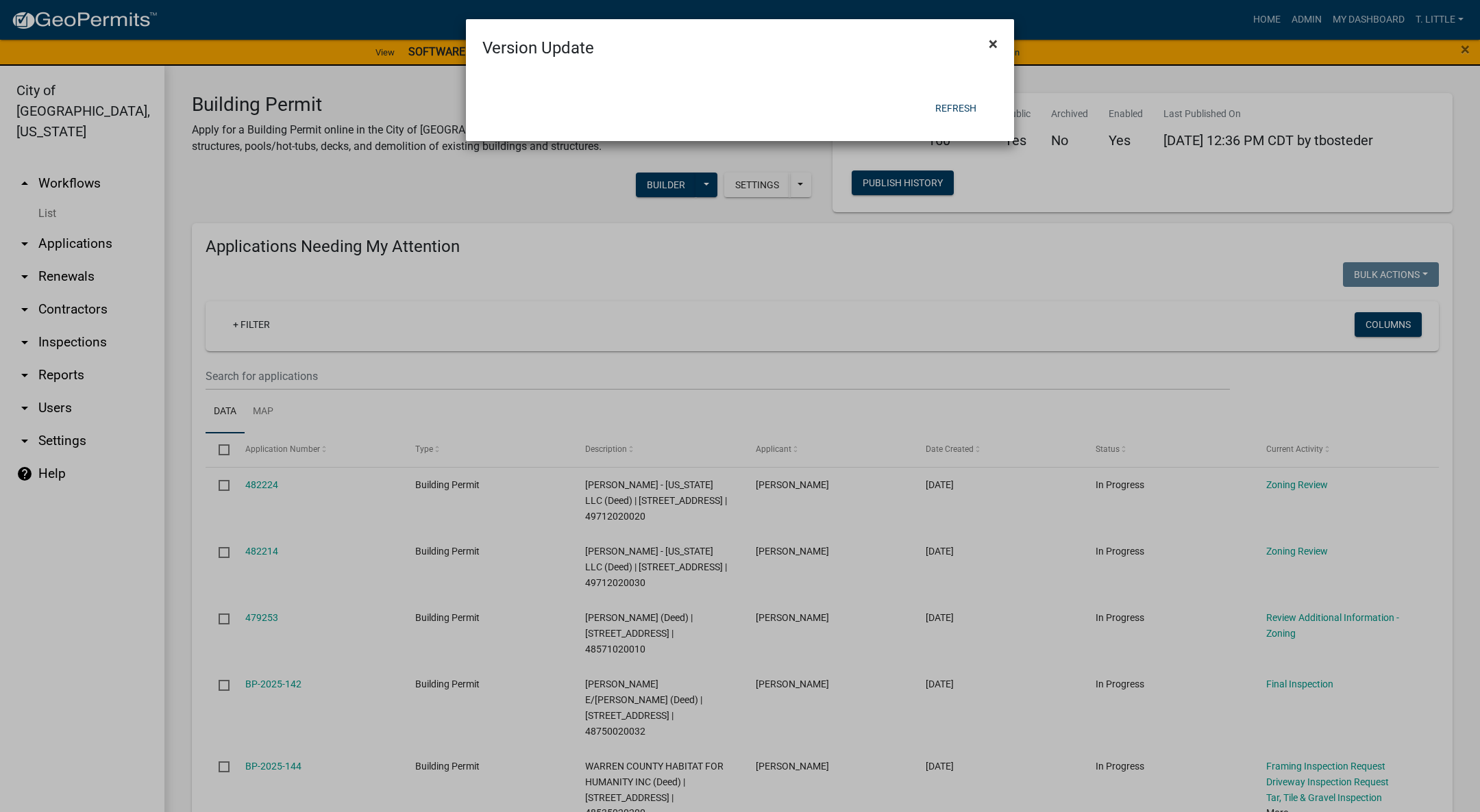
click at [989, 46] on span "×" at bounding box center [993, 43] width 9 height 19
